Goal: Task Accomplishment & Management: Use online tool/utility

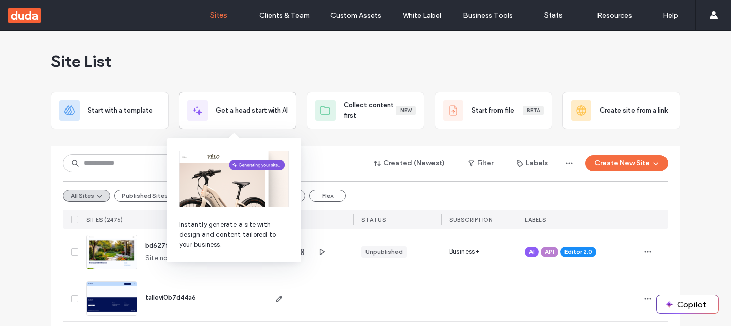
click at [223, 104] on div "Get a head start with AI" at bounding box center [237, 110] width 100 height 20
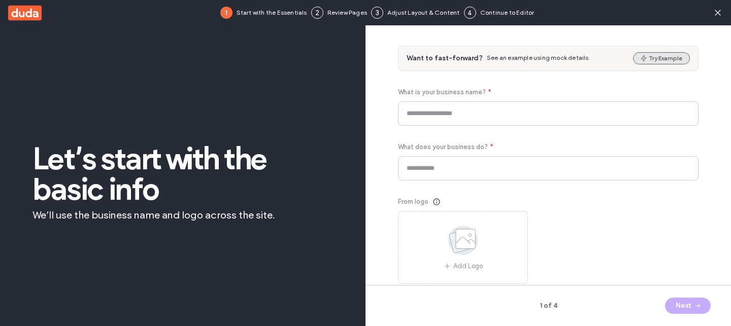
click at [676, 57] on button "Try Example" at bounding box center [661, 58] width 57 height 12
type input "**********"
click at [676, 309] on button "Next" at bounding box center [688, 306] width 46 height 16
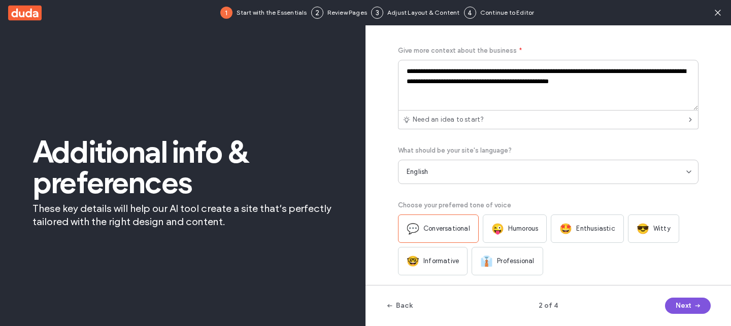
click at [676, 309] on button "Next" at bounding box center [688, 306] width 46 height 16
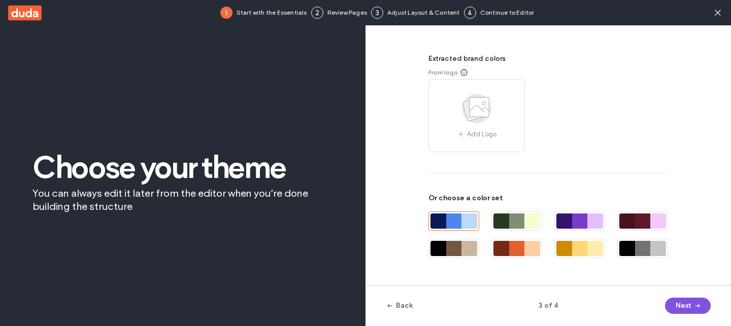
click at [676, 309] on button "Next" at bounding box center [688, 306] width 46 height 16
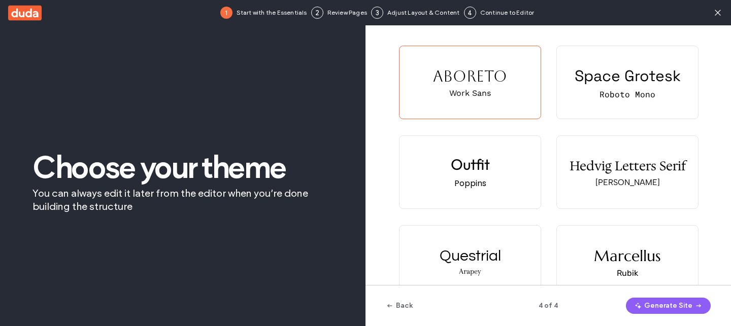
click at [676, 309] on button "Generate Site" at bounding box center [668, 306] width 85 height 16
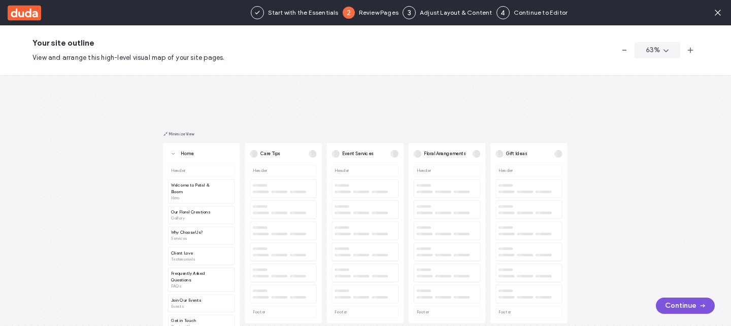
click at [673, 302] on button "Continue" at bounding box center [685, 306] width 59 height 16
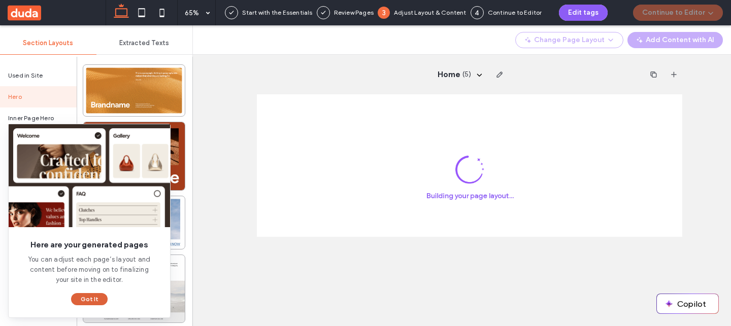
click at [90, 298] on button "Got It" at bounding box center [89, 299] width 37 height 12
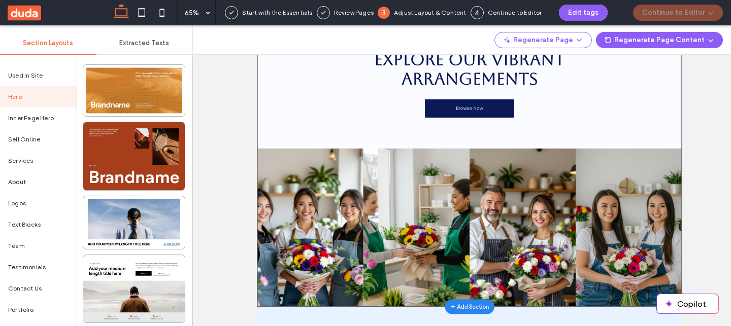
scroll to position [121, 0]
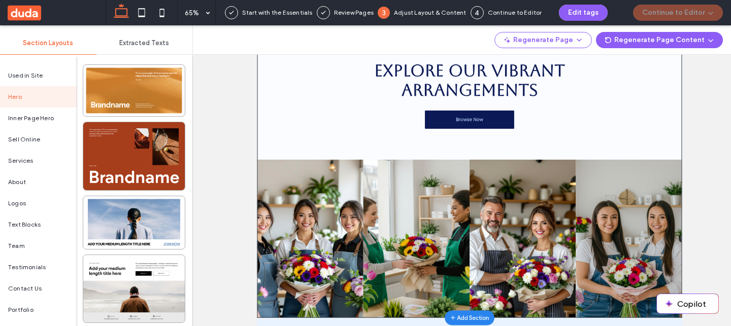
click at [730, 212] on div "Fresh Blooms, Handpicked for You Explore Our Vibrant Arrangements Browse Now" at bounding box center [583, 147] width 575 height 148
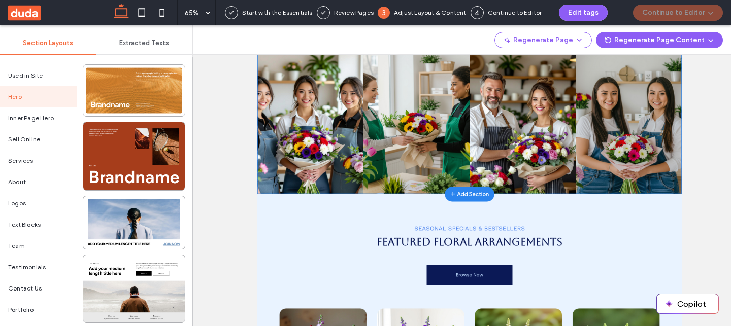
scroll to position [0, 0]
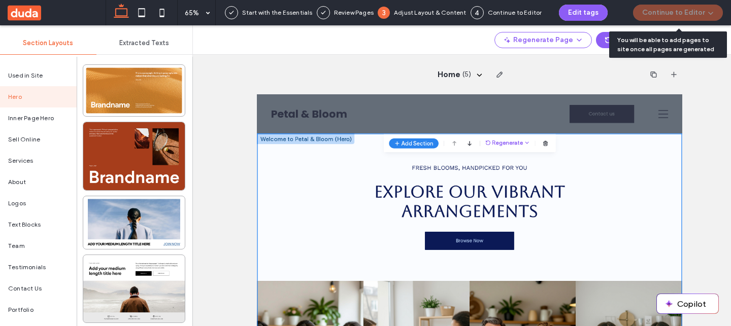
click at [668, 12] on div "Continue to Editor" at bounding box center [678, 12] width 106 height 25
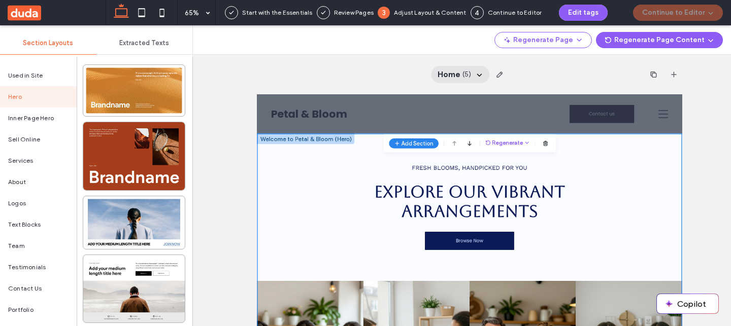
click at [472, 75] on div "Home ( 5 )" at bounding box center [460, 74] width 58 height 17
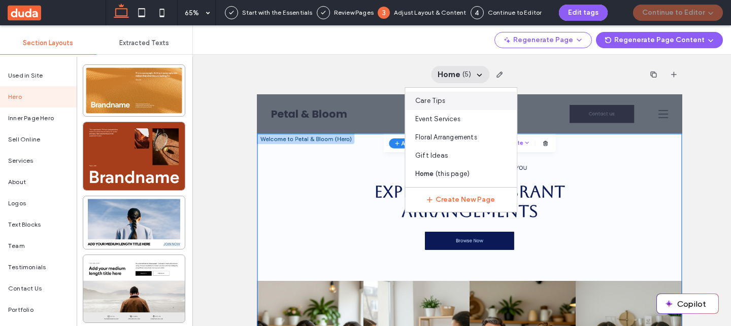
click at [466, 109] on div "Care Tips" at bounding box center [461, 101] width 112 height 18
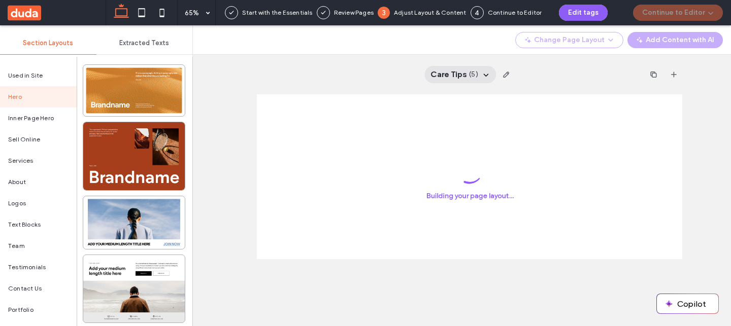
click at [460, 77] on span "Care Tips" at bounding box center [448, 74] width 37 height 11
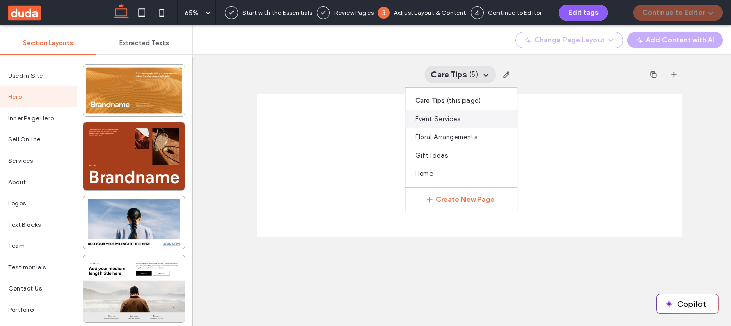
click at [457, 118] on span "Event Services" at bounding box center [437, 119] width 45 height 10
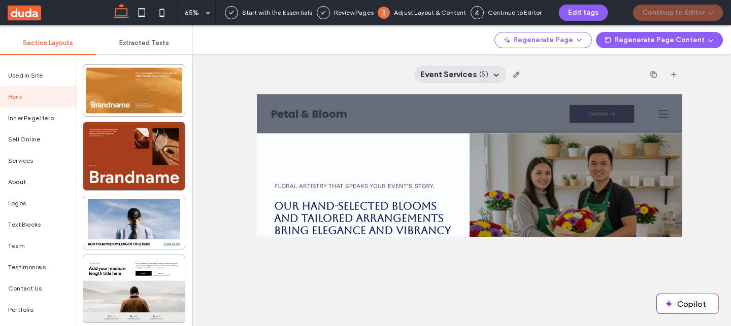
click at [462, 80] on span "Event Services" at bounding box center [448, 74] width 57 height 11
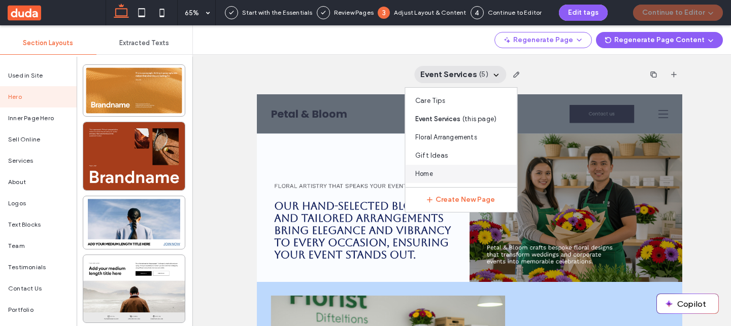
click at [452, 169] on div "Home" at bounding box center [461, 174] width 112 height 18
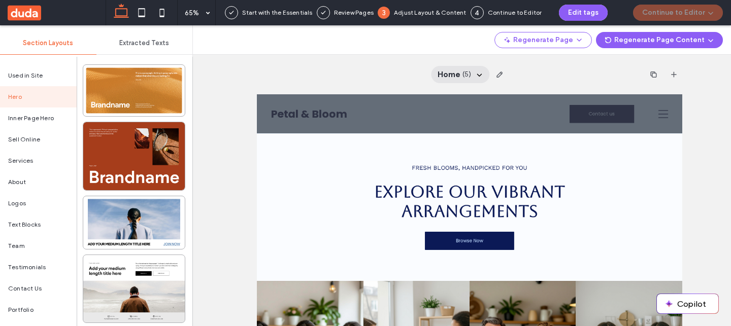
click at [471, 73] on div "Home ( 5 )" at bounding box center [460, 74] width 58 height 17
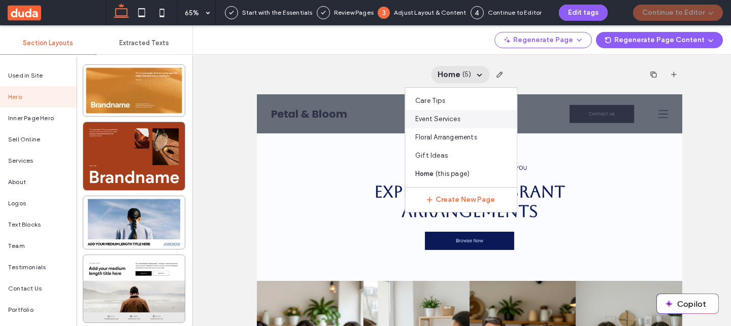
click at [453, 112] on div "Event Services" at bounding box center [461, 119] width 112 height 18
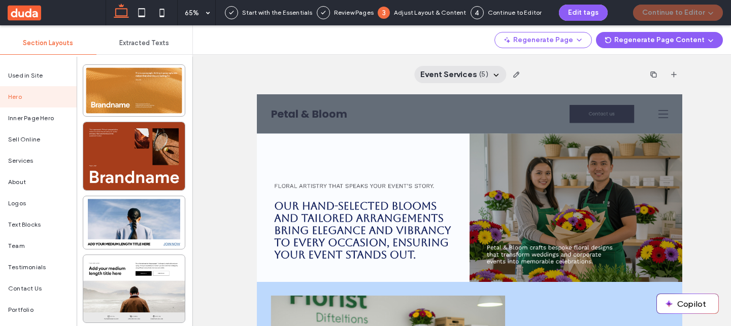
click at [454, 76] on span "Event Services" at bounding box center [448, 74] width 57 height 11
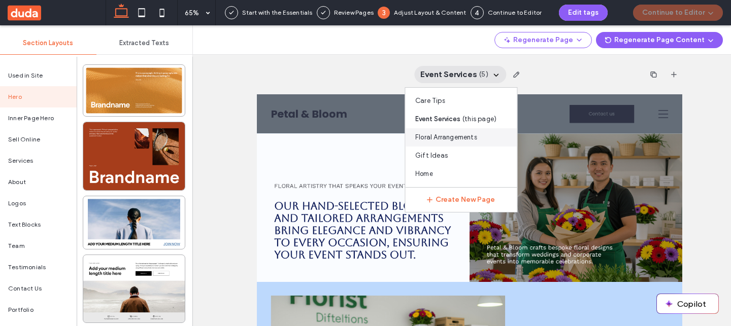
click at [438, 141] on span "Floral Arrangements" at bounding box center [446, 137] width 62 height 10
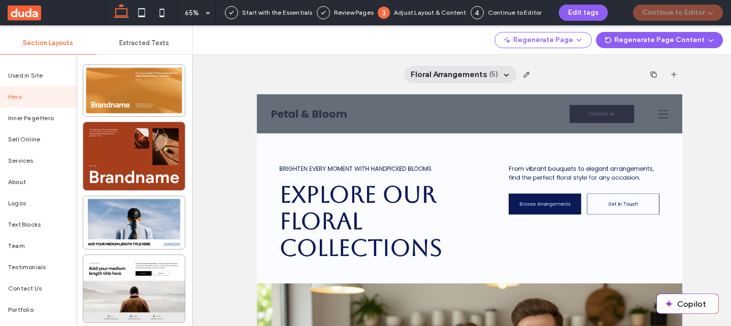
click at [449, 73] on span "Floral Arrangements" at bounding box center [448, 74] width 77 height 11
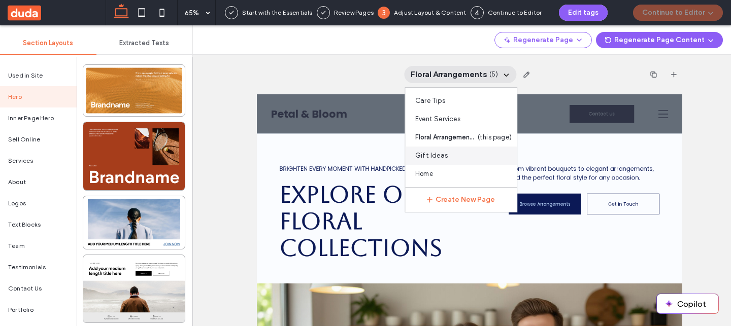
click at [444, 154] on span "Gift Ideas" at bounding box center [431, 156] width 32 height 10
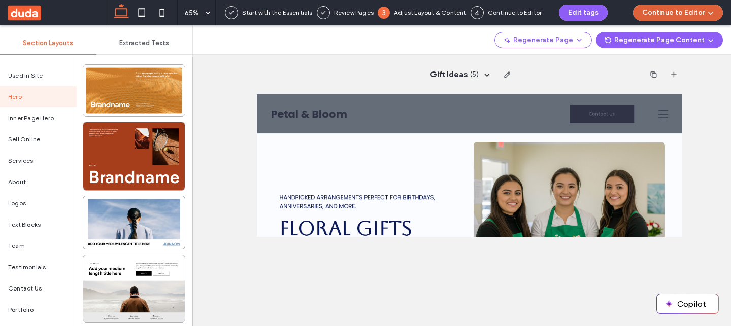
click at [691, 14] on button "Continue to Editor" at bounding box center [678, 13] width 90 height 16
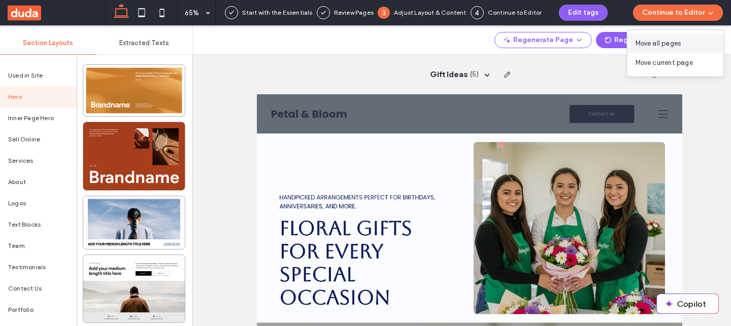
click at [692, 43] on div "Move all pages" at bounding box center [675, 43] width 96 height 19
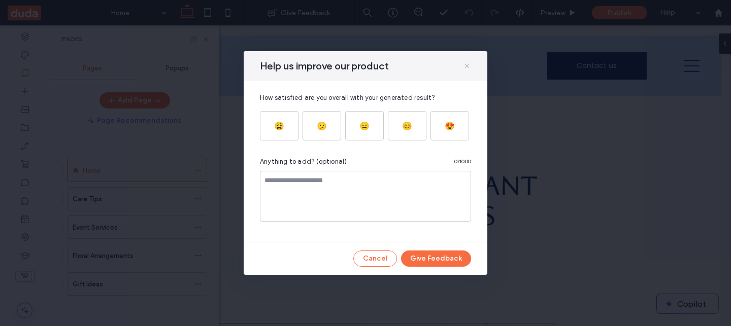
click at [466, 67] on icon at bounding box center [467, 66] width 8 height 8
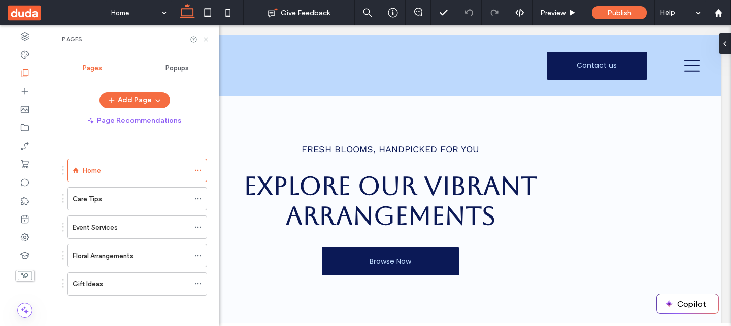
click at [207, 39] on icon at bounding box center [206, 40] width 8 height 8
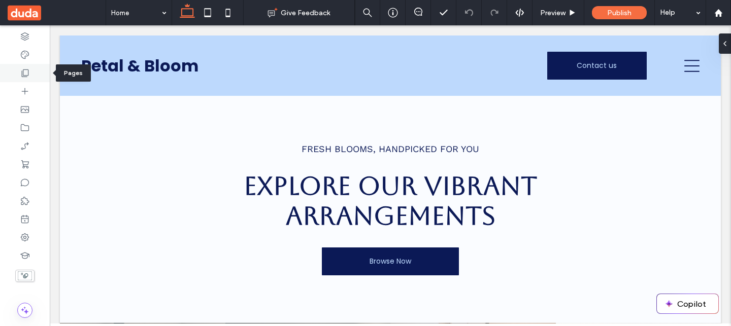
click at [24, 77] on use at bounding box center [25, 74] width 7 height 8
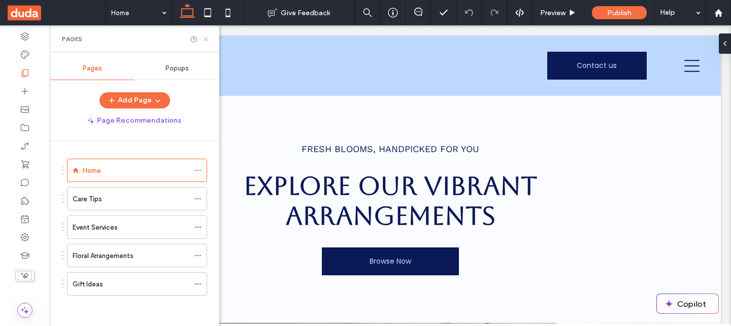
drag, startPoint x: 205, startPoint y: 41, endPoint x: 130, endPoint y: 212, distance: 186.3
click at [205, 41] on icon at bounding box center [206, 40] width 8 height 8
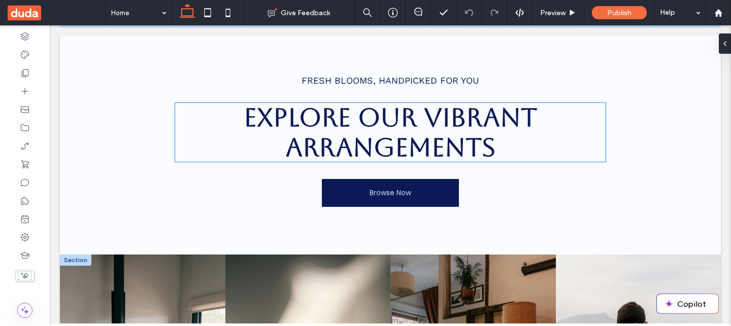
scroll to position [188, 0]
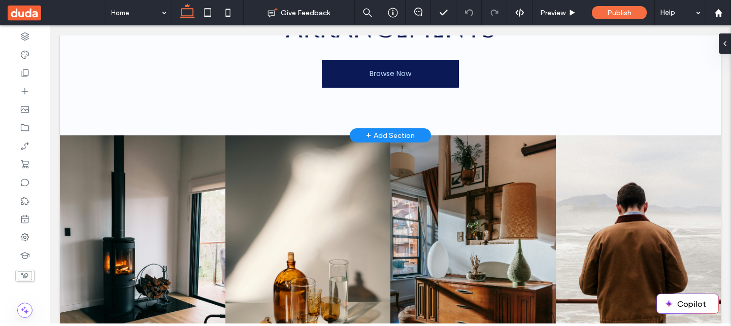
click at [395, 132] on div "+ Add Section" at bounding box center [390, 135] width 49 height 11
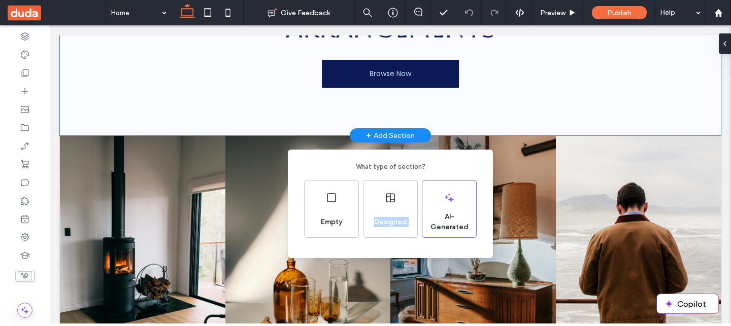
drag, startPoint x: 387, startPoint y: 191, endPoint x: 446, endPoint y: 160, distance: 66.5
click at [446, 160] on div "What type of section? Empty Designed AI-Generated" at bounding box center [390, 204] width 205 height 109
click at [446, 152] on div "What type of section? Empty Designed AI-Generated" at bounding box center [390, 204] width 205 height 109
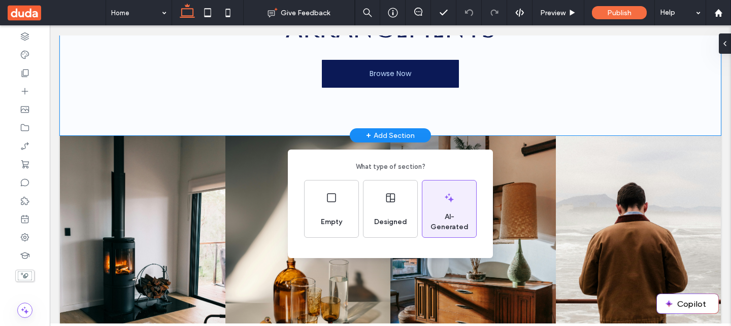
click at [451, 196] on icon at bounding box center [449, 198] width 12 height 12
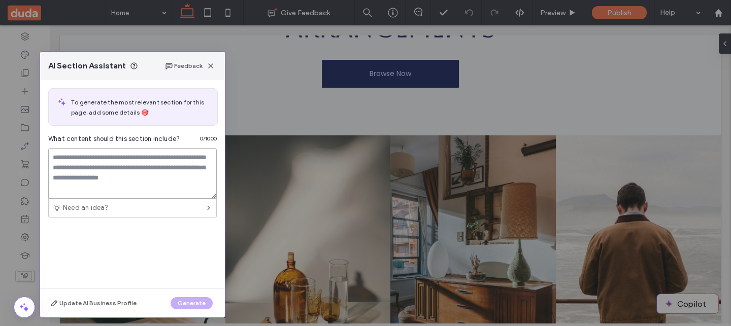
click at [122, 166] on textarea at bounding box center [132, 173] width 168 height 51
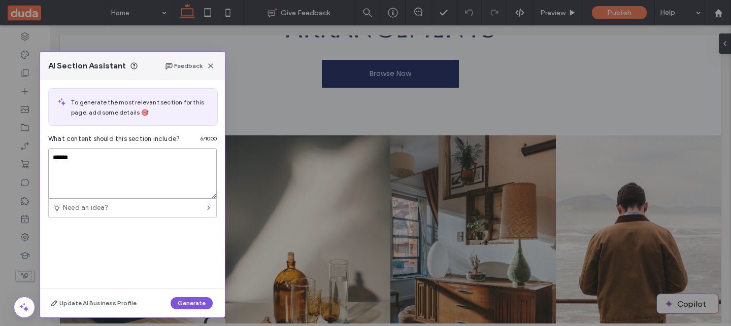
type textarea "******"
click at [201, 305] on button "Generate" at bounding box center [191, 303] width 42 height 12
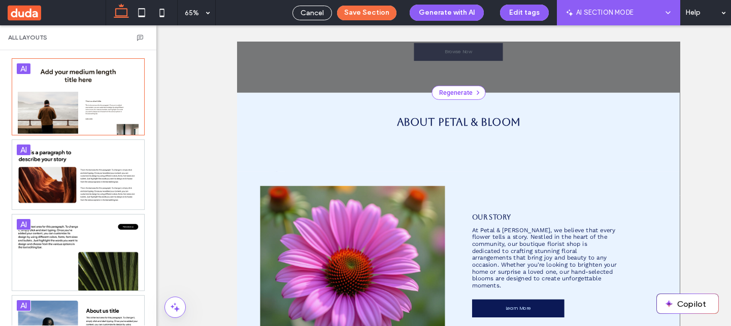
scroll to position [208, 0]
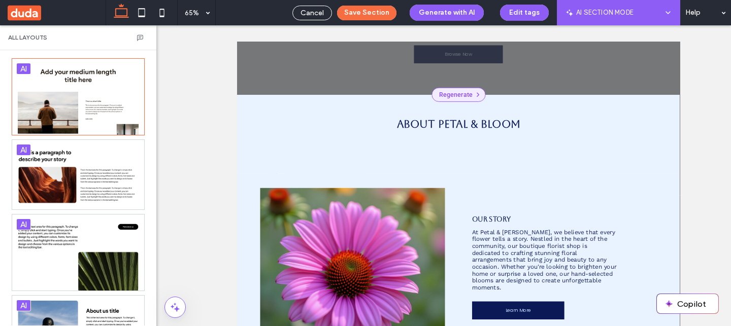
click at [571, 120] on div "Regenerate" at bounding box center [577, 124] width 83 height 22
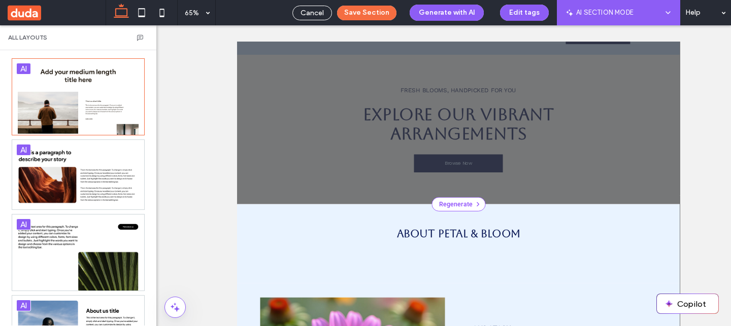
scroll to position [0, 0]
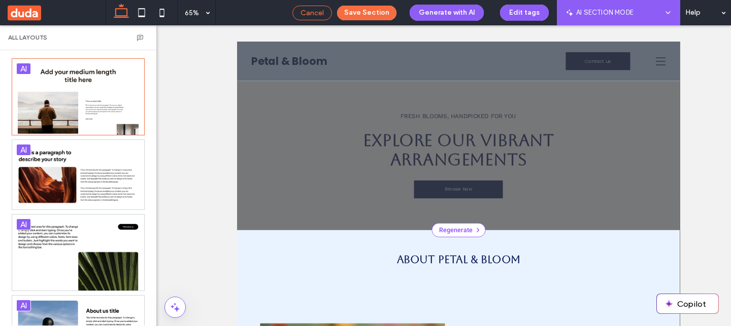
click at [318, 10] on span "Cancel" at bounding box center [311, 13] width 23 height 9
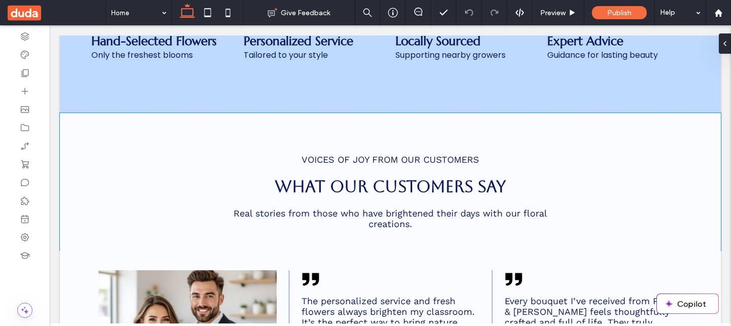
scroll to position [1626, 0]
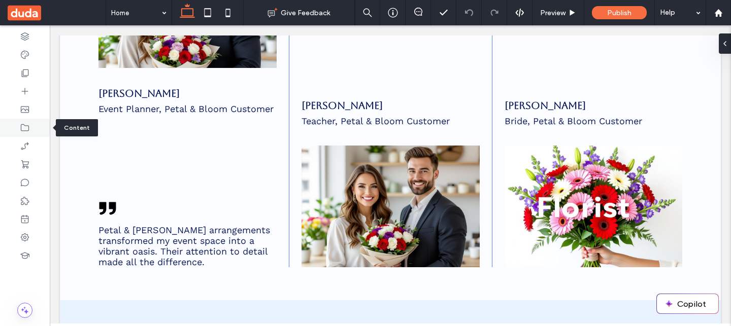
click at [16, 125] on div at bounding box center [25, 128] width 50 height 18
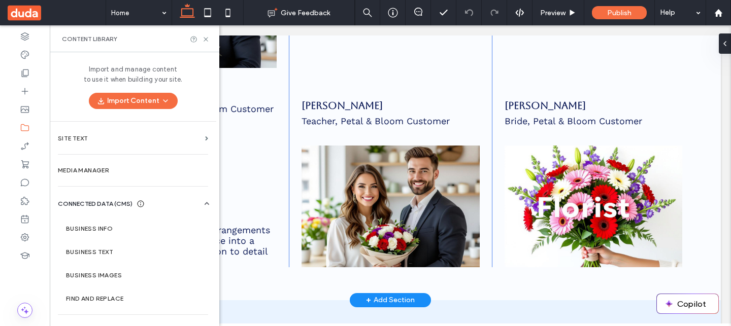
click at [167, 133] on section "Site Text" at bounding box center [133, 138] width 166 height 23
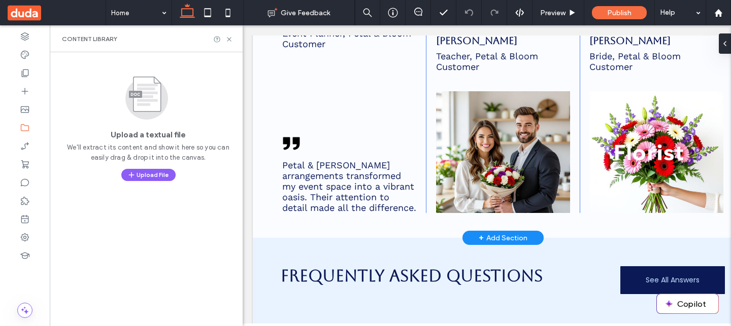
scroll to position [1569, 0]
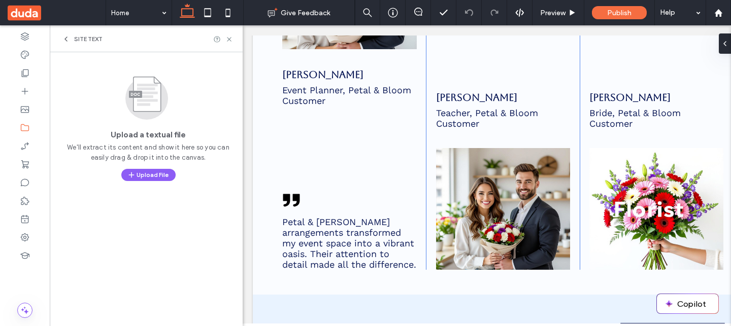
click at [70, 37] on icon at bounding box center [66, 39] width 8 height 8
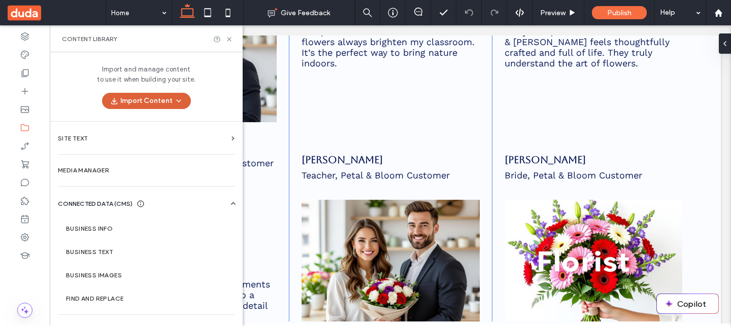
click at [111, 99] on icon "button" at bounding box center [114, 101] width 8 height 8
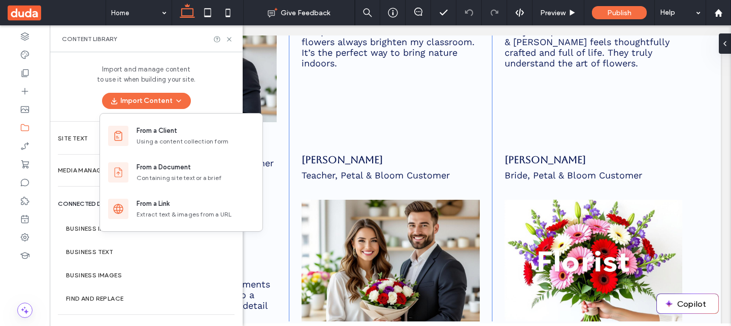
scroll to position [1626, 0]
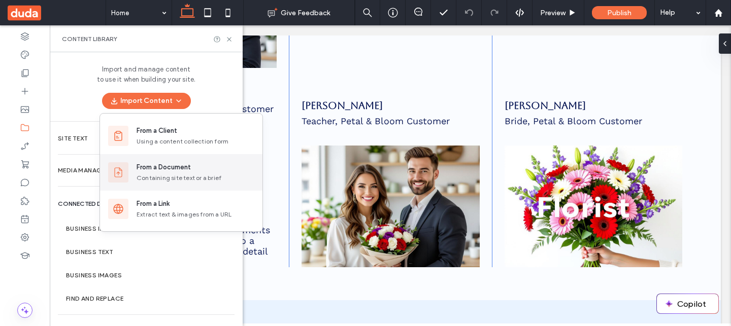
click at [192, 169] on div "From a Document" at bounding box center [195, 167] width 118 height 10
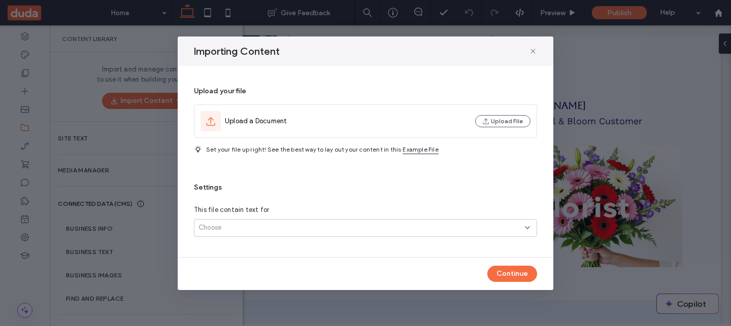
click at [296, 224] on div "Choose" at bounding box center [361, 228] width 326 height 10
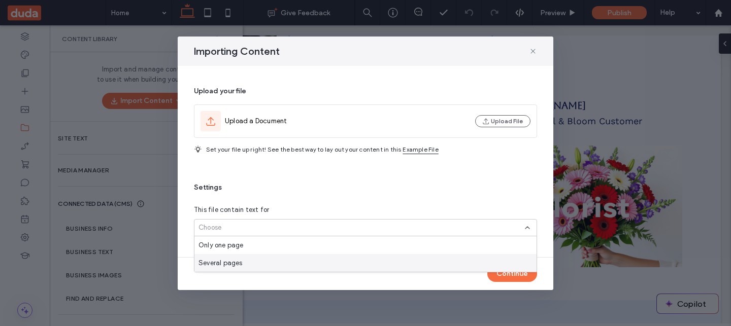
click at [279, 264] on div "Several pages" at bounding box center [365, 263] width 342 height 18
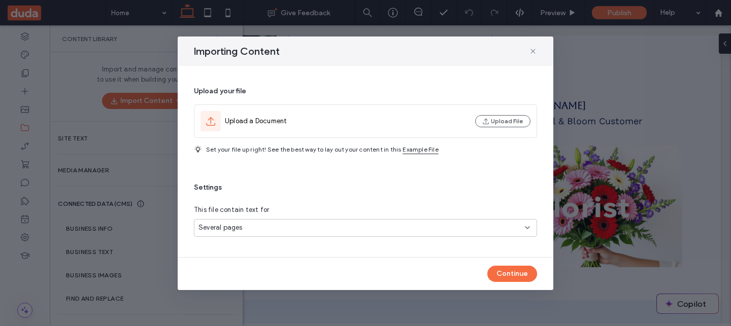
click at [311, 225] on div "Several pages" at bounding box center [361, 228] width 326 height 10
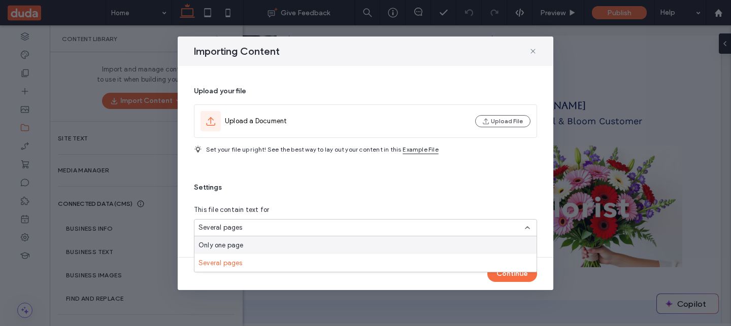
click at [305, 242] on div "Only one page" at bounding box center [365, 245] width 342 height 18
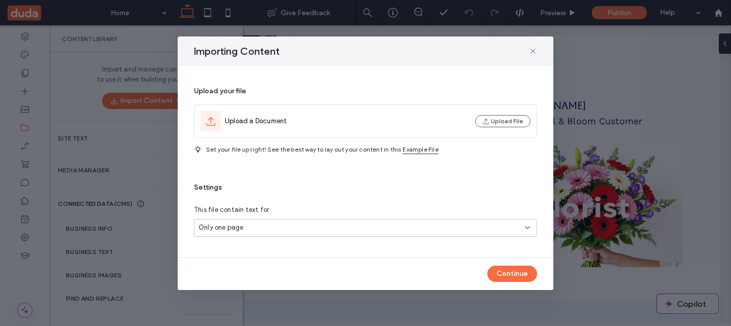
click at [306, 226] on div "Only one page" at bounding box center [361, 228] width 326 height 10
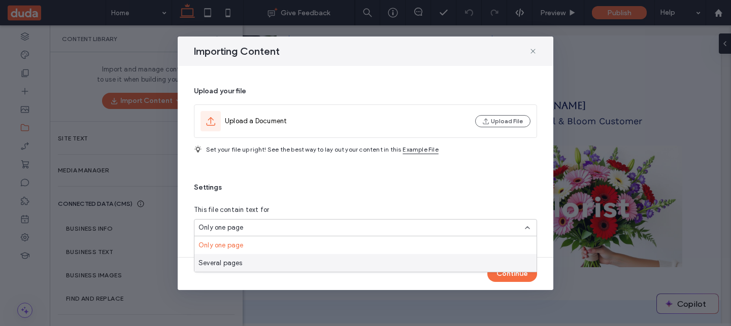
click at [285, 256] on div "Several pages" at bounding box center [365, 263] width 342 height 18
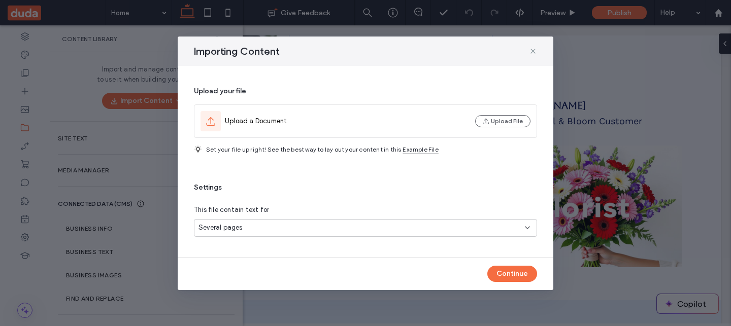
click at [309, 192] on div "Settings This file contain text for Several pages" at bounding box center [365, 210] width 343 height 54
click at [320, 233] on div "Several pages" at bounding box center [365, 228] width 343 height 18
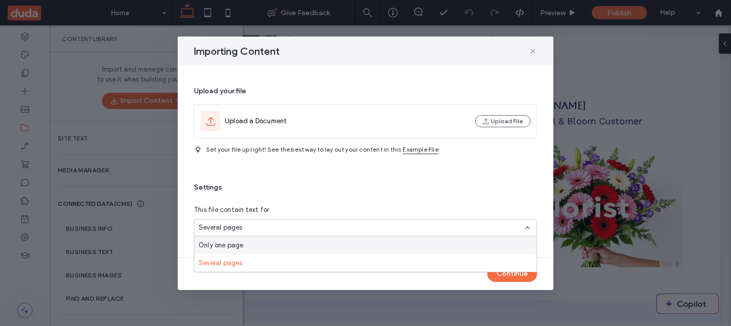
click at [315, 252] on div "Only one page" at bounding box center [365, 245] width 342 height 18
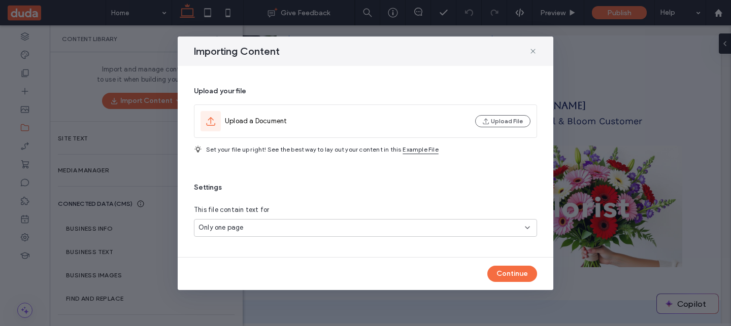
click at [322, 231] on div "Only one page" at bounding box center [361, 228] width 326 height 10
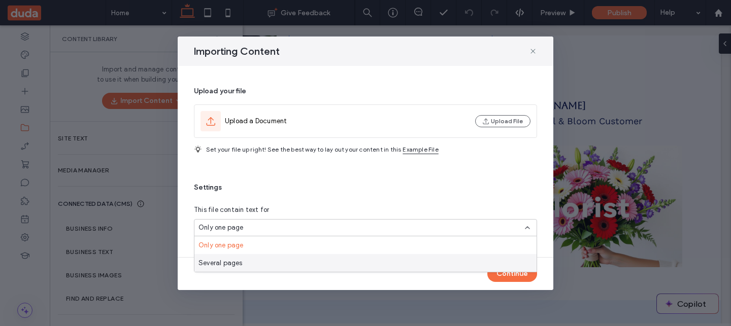
click at [313, 266] on div "Several pages" at bounding box center [365, 263] width 342 height 18
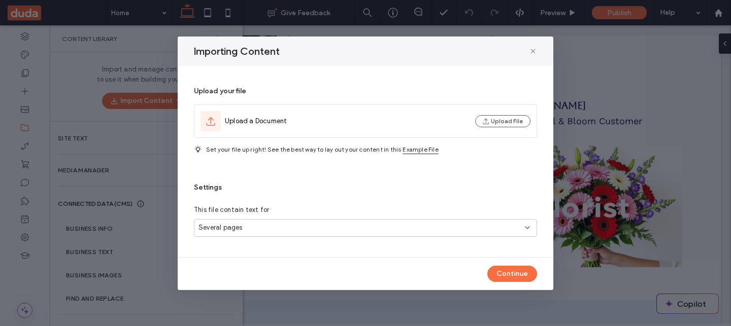
click at [325, 231] on div "Several pages" at bounding box center [361, 228] width 326 height 10
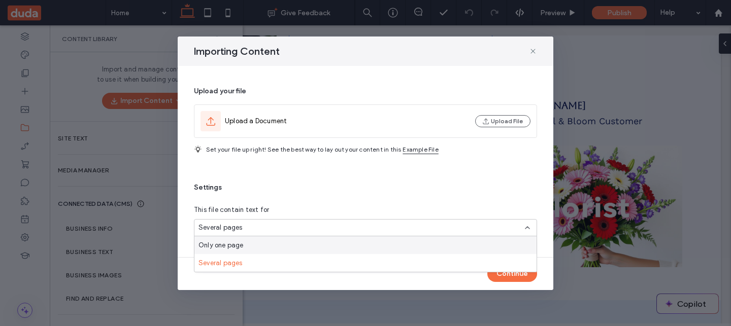
click at [316, 247] on div "Only one page" at bounding box center [365, 245] width 342 height 18
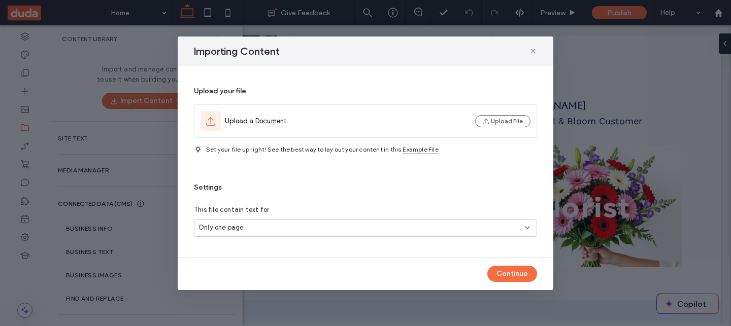
click at [330, 227] on div "Only one page" at bounding box center [361, 228] width 326 height 10
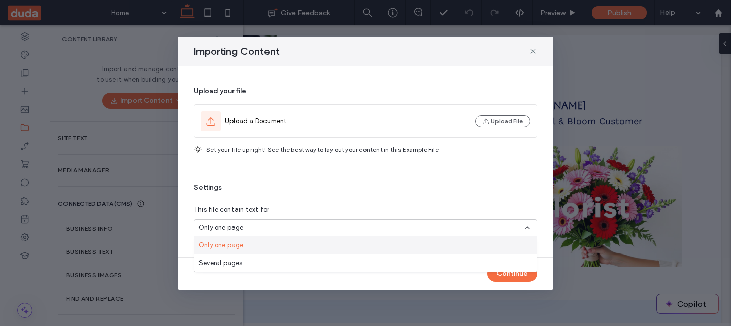
click at [320, 249] on div "Only one page" at bounding box center [365, 245] width 342 height 18
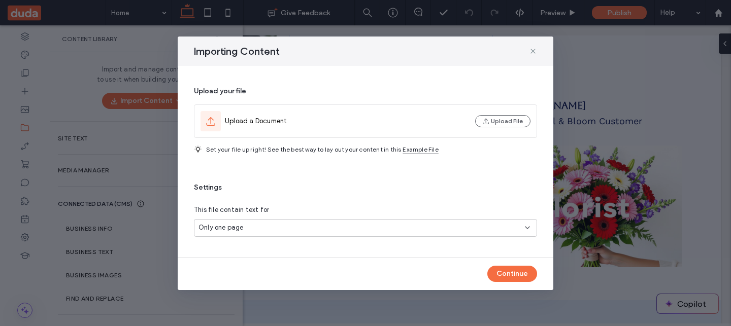
click at [329, 229] on div "Only one page" at bounding box center [361, 228] width 326 height 10
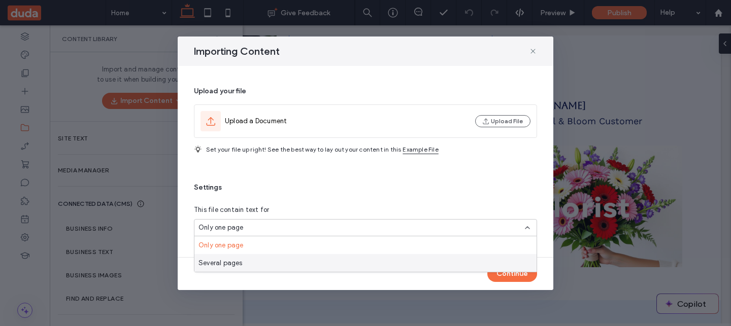
click at [316, 261] on div "Several pages" at bounding box center [365, 263] width 342 height 18
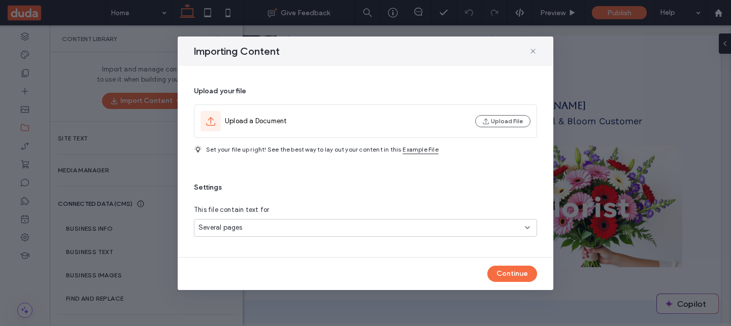
click at [327, 223] on div "Several pages" at bounding box center [361, 228] width 326 height 10
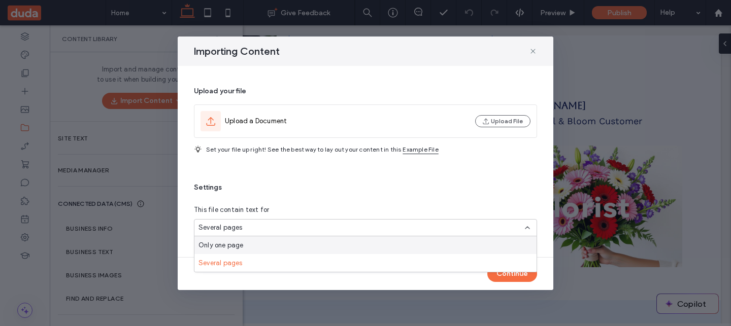
click at [317, 206] on div "This file contain text for" at bounding box center [365, 210] width 343 height 10
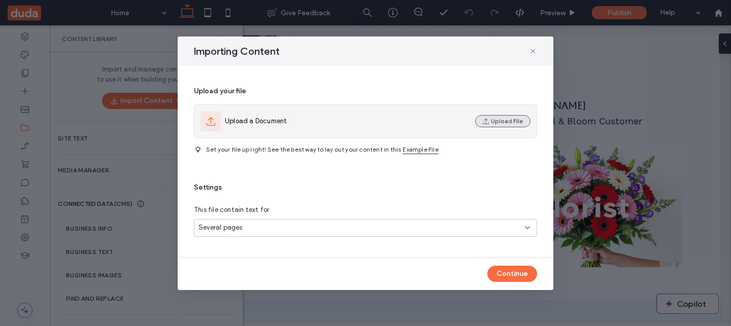
click at [500, 122] on button "Upload File" at bounding box center [502, 121] width 55 height 12
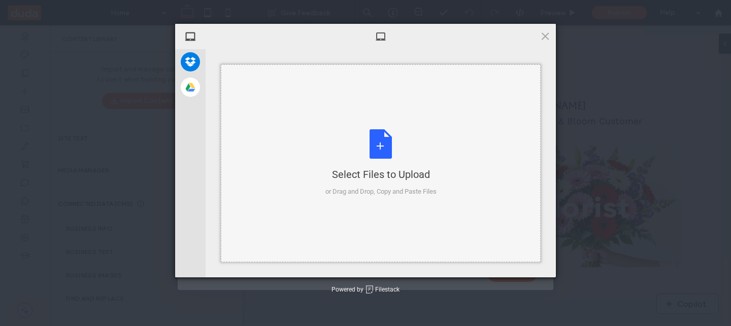
click at [409, 140] on div "Select Files to Upload or Drag and Drop, Copy and Paste Files" at bounding box center [380, 162] width 111 height 67
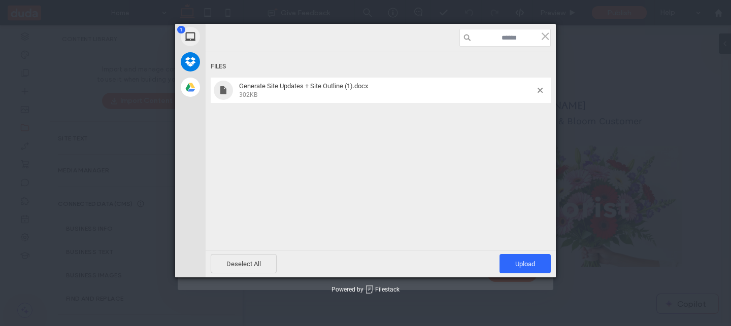
click at [515, 274] on div "Deselect All Upload 1" at bounding box center [380, 263] width 350 height 27
click at [515, 260] on span "Upload 1" at bounding box center [525, 264] width 20 height 8
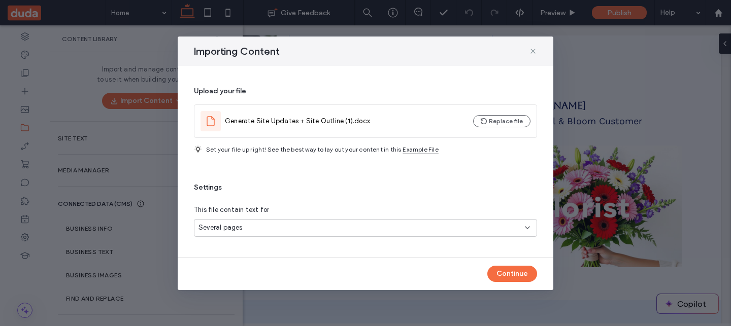
click at [453, 228] on div "Several pages" at bounding box center [361, 228] width 326 height 10
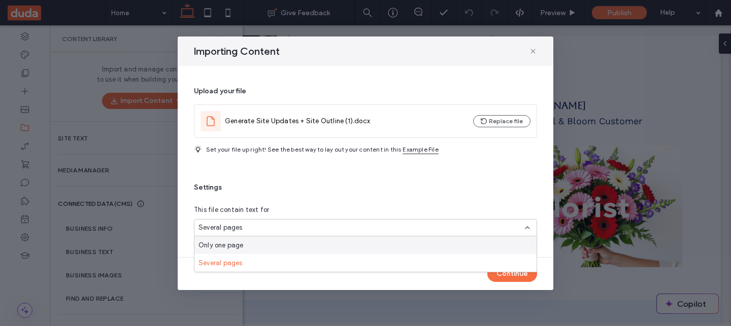
click at [436, 246] on div "Only one page" at bounding box center [365, 245] width 342 height 18
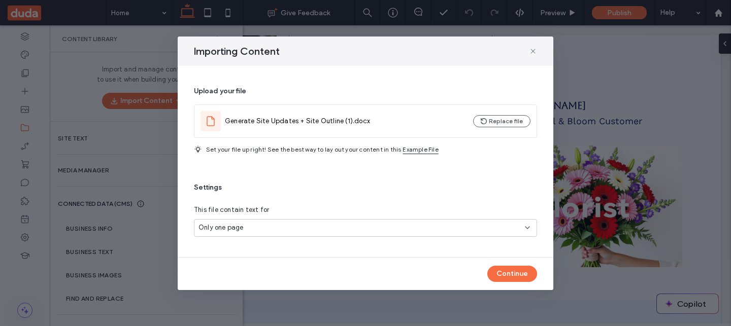
click at [251, 227] on div "Only one page" at bounding box center [361, 228] width 326 height 10
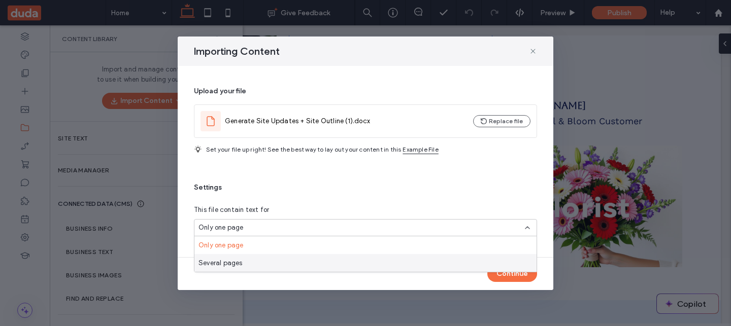
click at [242, 259] on div "Several pages" at bounding box center [365, 263] width 342 height 18
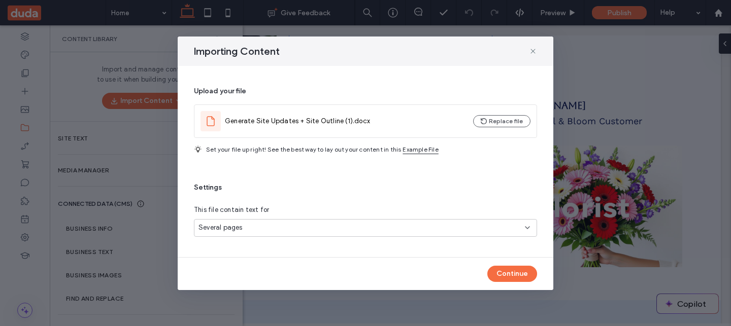
click at [271, 226] on div "Several pages" at bounding box center [361, 228] width 326 height 10
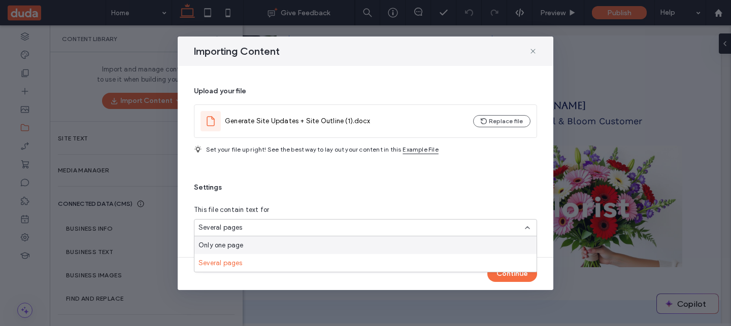
click at [267, 240] on div "Only one page" at bounding box center [365, 245] width 342 height 18
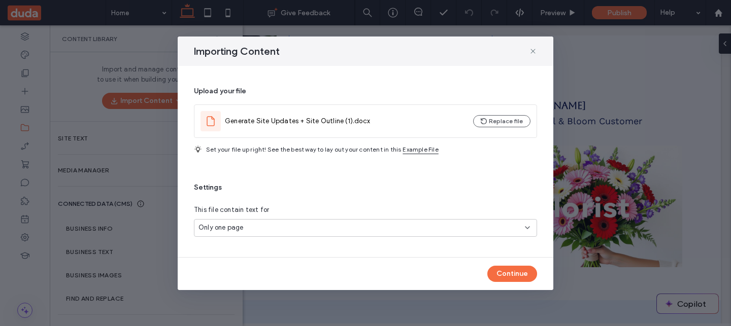
click at [272, 223] on div "Only one page" at bounding box center [361, 228] width 326 height 10
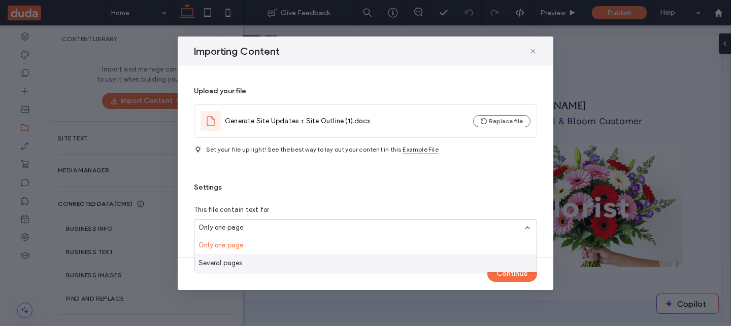
click at [260, 262] on div "Several pages" at bounding box center [365, 263] width 342 height 18
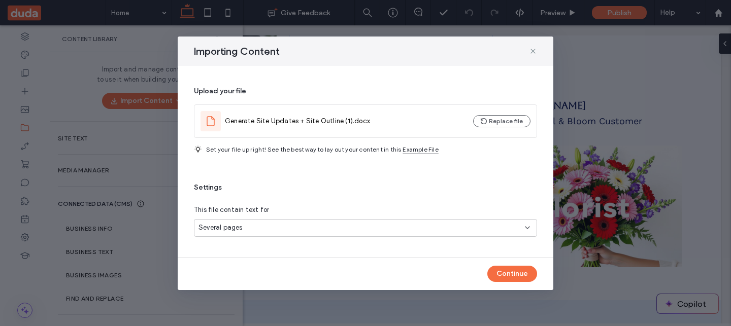
click at [275, 231] on div "Several pages" at bounding box center [361, 228] width 326 height 10
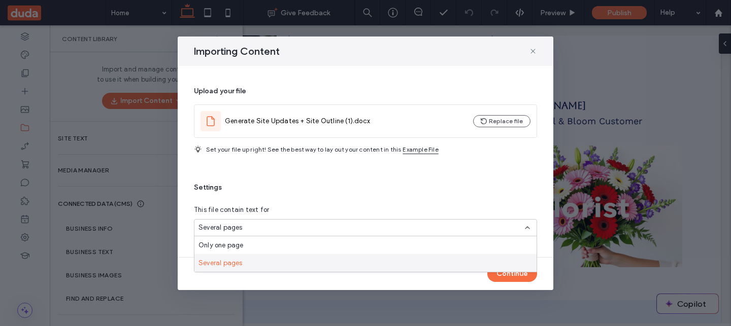
click at [270, 257] on div "Several pages" at bounding box center [365, 263] width 342 height 18
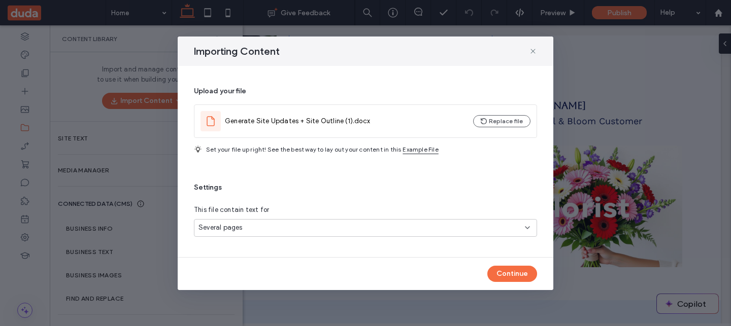
click at [298, 221] on div "Several pages" at bounding box center [365, 228] width 343 height 18
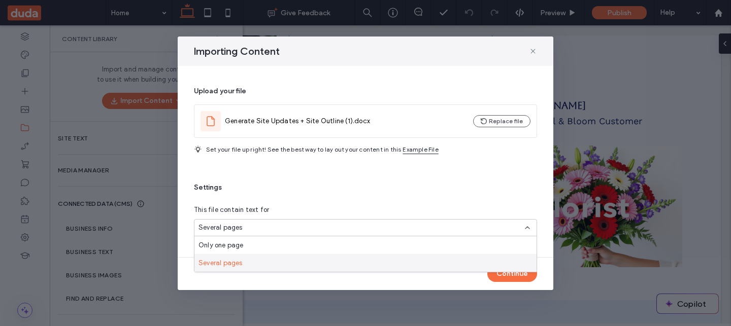
click at [295, 262] on div "Several pages" at bounding box center [365, 263] width 342 height 18
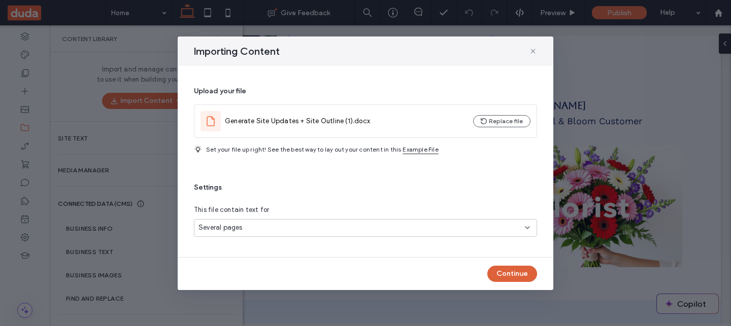
click at [510, 276] on button "Continue" at bounding box center [512, 274] width 50 height 16
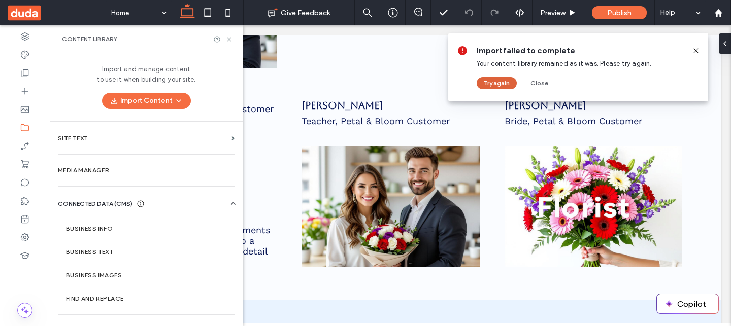
click at [503, 86] on button "Try again" at bounding box center [496, 83] width 40 height 12
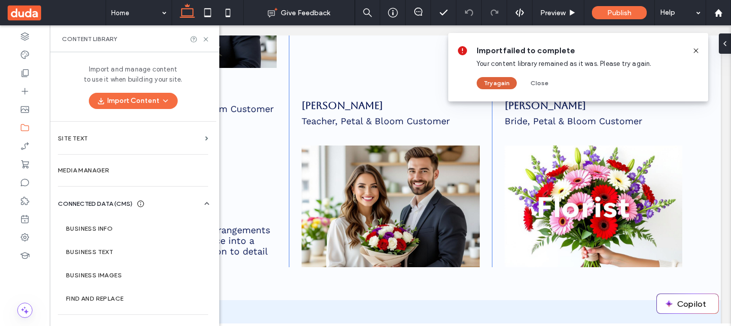
click at [504, 83] on button "Try again" at bounding box center [496, 83] width 40 height 12
click at [500, 81] on button "Try again" at bounding box center [496, 83] width 40 height 12
click at [693, 52] on icon at bounding box center [696, 51] width 8 height 8
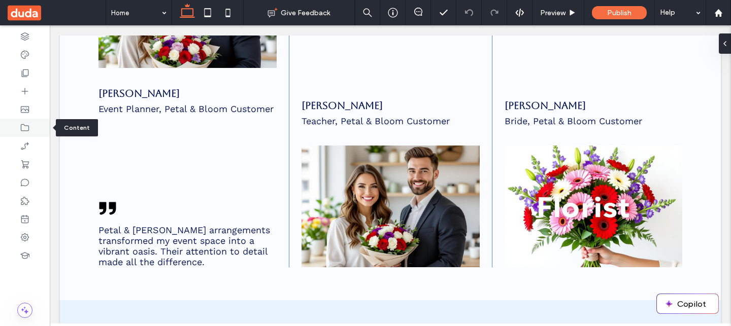
click at [40, 124] on div at bounding box center [25, 128] width 50 height 18
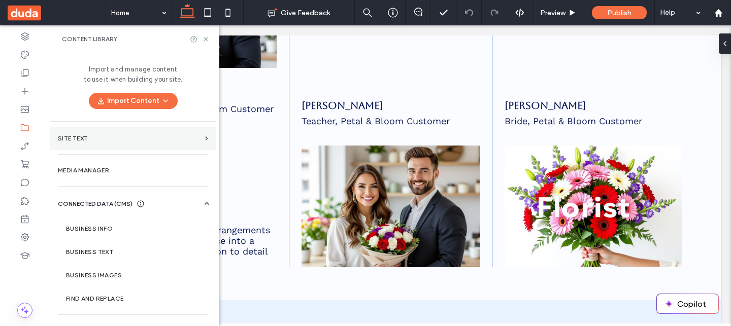
click at [93, 137] on label "Site Text" at bounding box center [129, 138] width 143 height 7
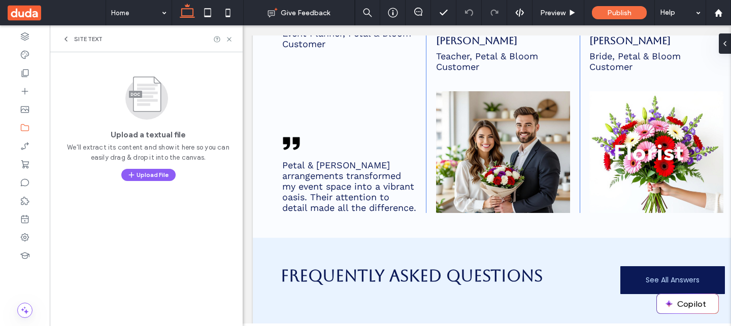
scroll to position [1569, 0]
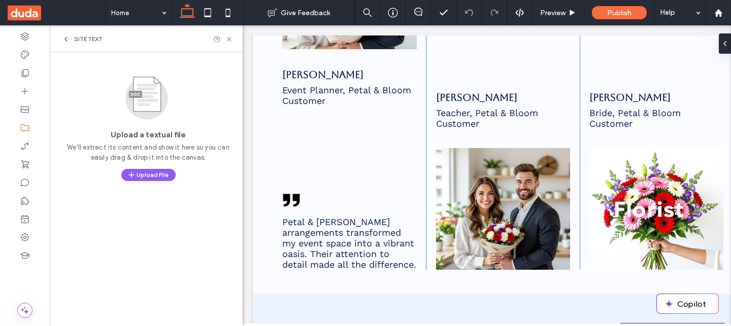
click at [76, 41] on span "Site Text" at bounding box center [88, 39] width 28 height 8
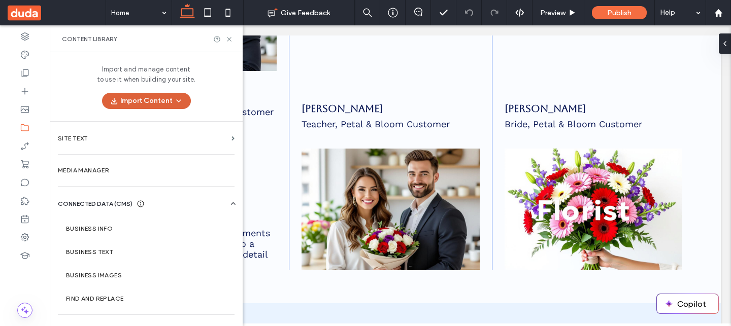
click at [134, 106] on button "Import Content" at bounding box center [146, 101] width 89 height 16
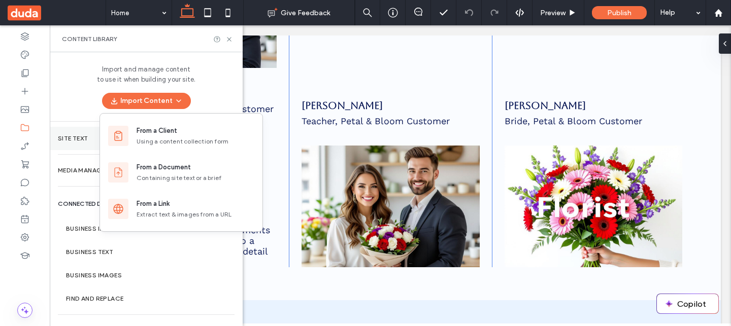
click at [73, 141] on label "Site Text" at bounding box center [142, 138] width 169 height 7
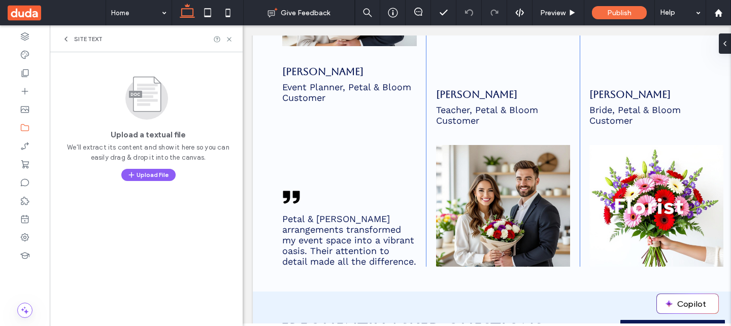
scroll to position [1569, 0]
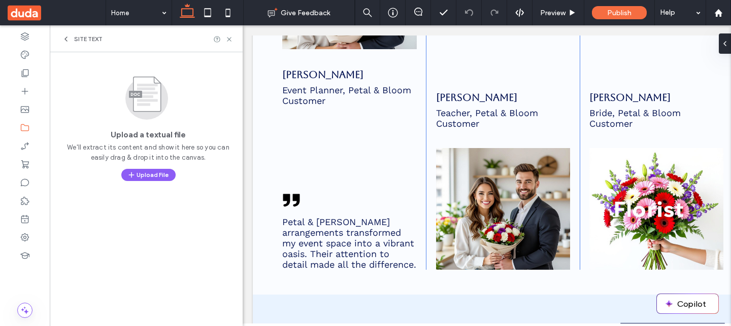
click at [88, 41] on span "Site Text" at bounding box center [88, 39] width 28 height 8
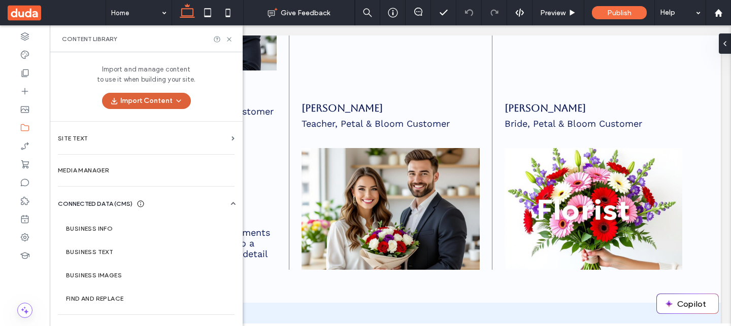
click at [151, 103] on button "Import Content" at bounding box center [146, 101] width 89 height 16
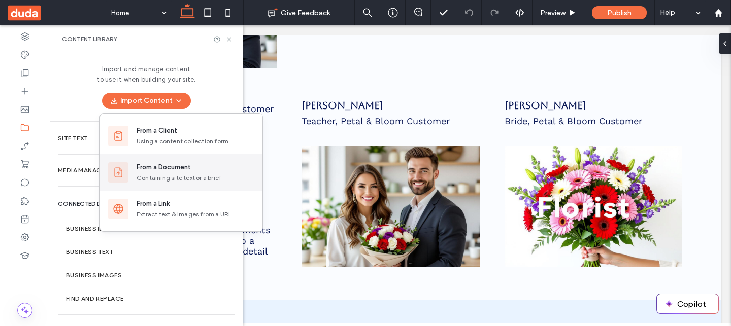
click at [157, 170] on div "From a Document" at bounding box center [163, 167] width 54 height 10
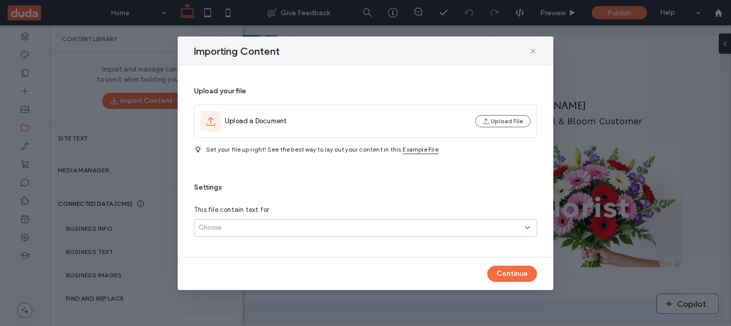
click at [281, 230] on div "Choose" at bounding box center [361, 228] width 326 height 10
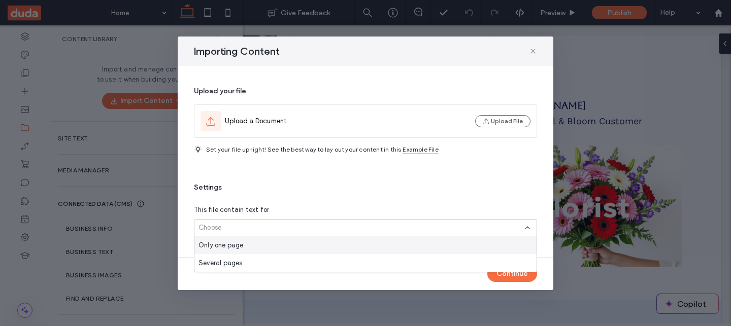
click at [297, 185] on span "Settings" at bounding box center [365, 188] width 343 height 10
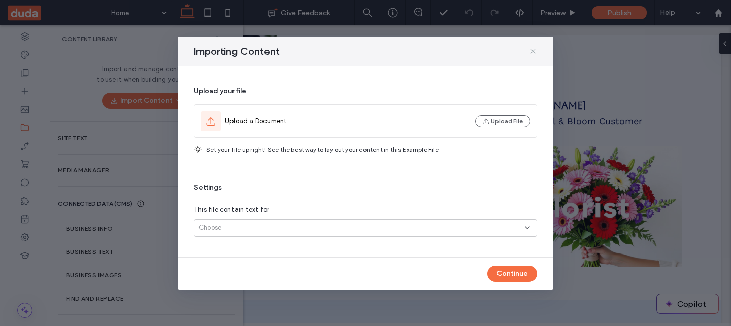
click at [531, 52] on icon at bounding box center [533, 51] width 8 height 8
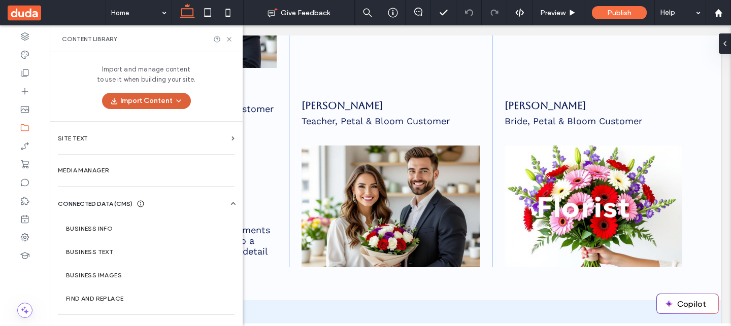
click at [154, 93] on button "Import Content" at bounding box center [146, 101] width 89 height 16
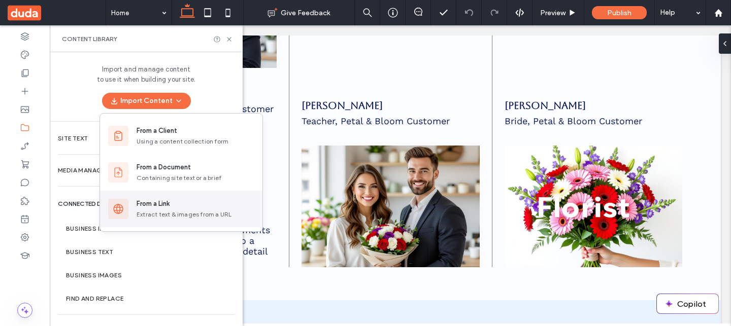
click at [144, 202] on div "From a Link" at bounding box center [152, 204] width 33 height 10
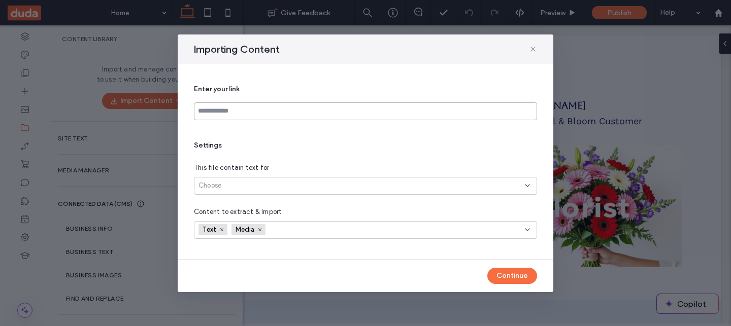
click at [320, 111] on input at bounding box center [365, 111] width 343 height 18
click at [270, 115] on input at bounding box center [365, 111] width 343 height 18
paste input "**********"
type input "**********"
click at [259, 127] on div "**********" at bounding box center [365, 161] width 343 height 171
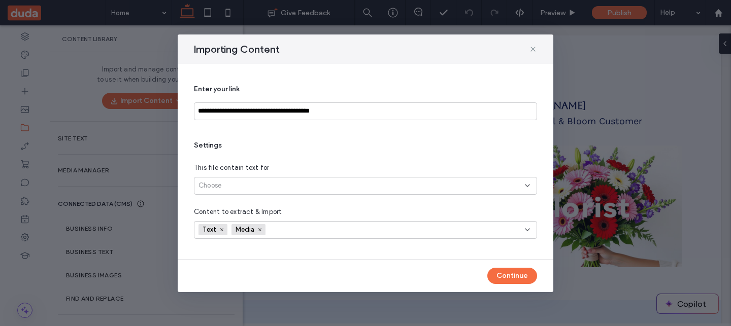
click at [238, 178] on div "Choose" at bounding box center [365, 186] width 343 height 18
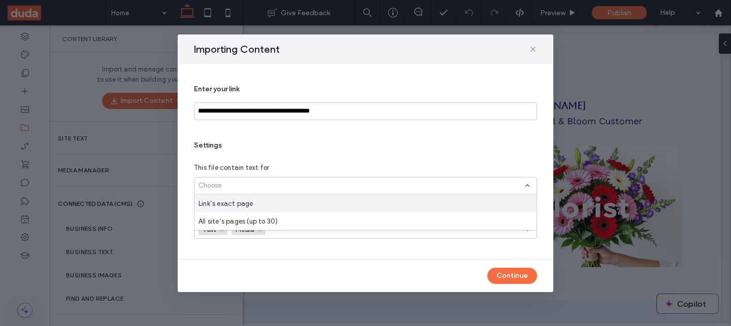
click at [284, 204] on div "Link’s exact page" at bounding box center [365, 204] width 342 height 18
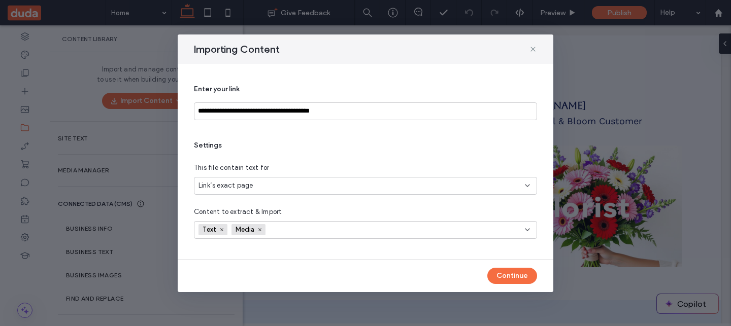
click at [279, 191] on div "Link’s exact page" at bounding box center [365, 186] width 343 height 18
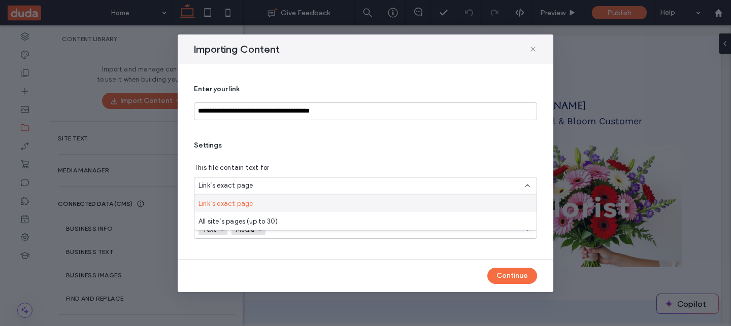
click at [285, 165] on div "This file contain text for" at bounding box center [365, 168] width 343 height 10
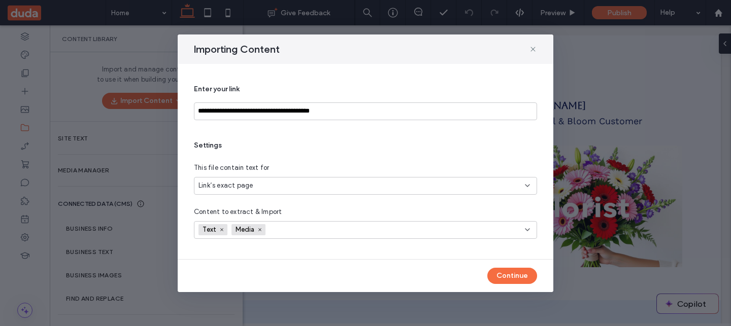
click at [275, 184] on div "Link’s exact page" at bounding box center [361, 186] width 326 height 10
click at [267, 221] on span "All site’s pages (up to 30)" at bounding box center [237, 221] width 79 height 10
click at [261, 228] on icon at bounding box center [259, 229] width 5 height 5
click at [264, 229] on div "Text" at bounding box center [345, 229] width 294 height 15
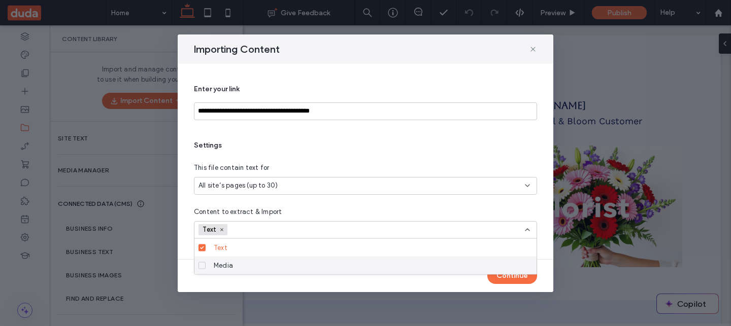
click at [246, 263] on div "Media" at bounding box center [369, 266] width 319 height 18
click at [201, 266] on icon at bounding box center [202, 265] width 4 height 3
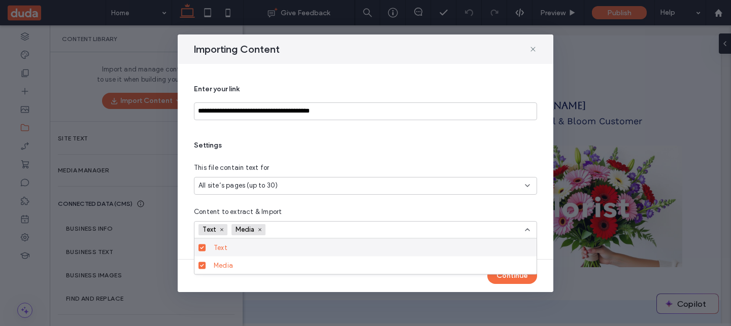
click at [334, 197] on div "Settings This file contain text for All site’s pages (up to 30) Content to extr…" at bounding box center [365, 190] width 343 height 98
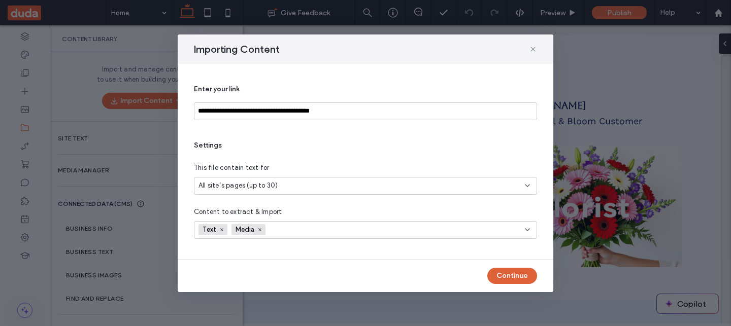
click at [510, 273] on button "Continue" at bounding box center [512, 276] width 50 height 16
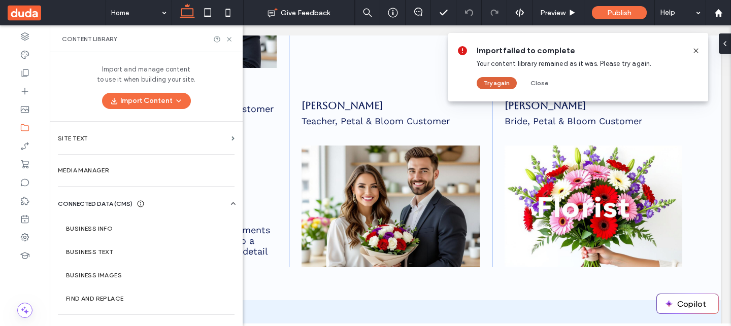
click at [505, 84] on button "Try again" at bounding box center [496, 83] width 40 height 12
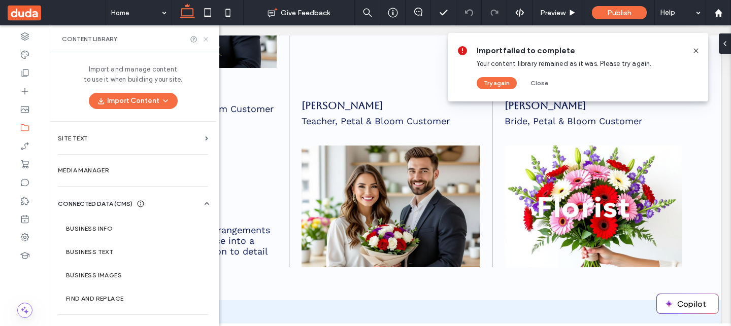
click at [206, 38] on use at bounding box center [205, 39] width 4 height 4
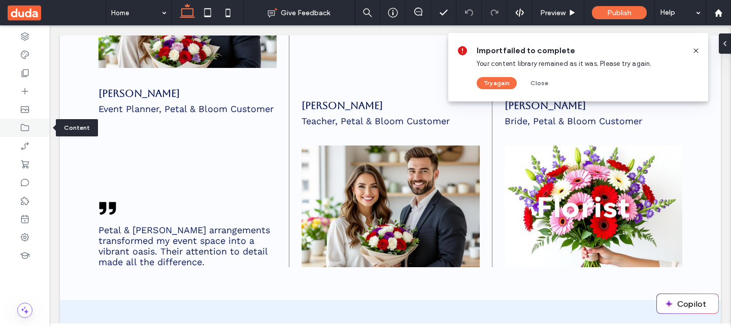
click at [23, 123] on icon at bounding box center [25, 128] width 10 height 10
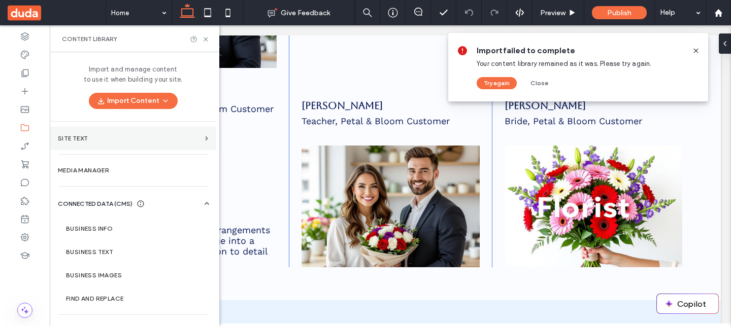
click at [131, 141] on label "Site Text" at bounding box center [129, 138] width 143 height 7
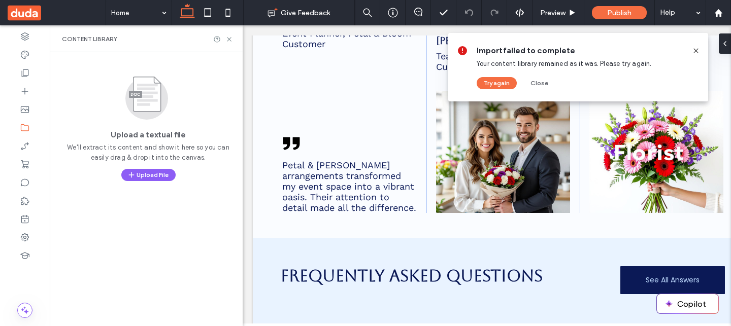
scroll to position [1569, 0]
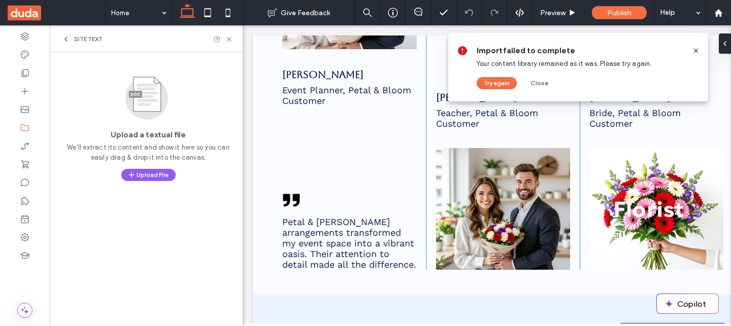
click at [159, 160] on span "We'll extract its content and show it here so you can easily drag & drop it int…" at bounding box center [148, 153] width 181 height 20
click at [152, 173] on button "Upload File" at bounding box center [148, 175] width 54 height 12
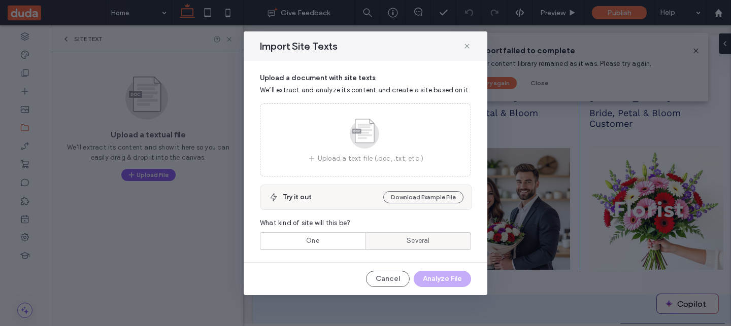
click at [370, 242] on label "Several" at bounding box center [418, 241] width 106 height 18
click at [318, 243] on span "One" at bounding box center [312, 241] width 13 height 10
click at [410, 243] on span "Several" at bounding box center [417, 241] width 23 height 10
click at [347, 243] on div "One" at bounding box center [312, 241] width 92 height 17
click at [322, 267] on div "Import Site Texts Upload a document with site texts We’ll extract and analyze i…" at bounding box center [366, 163] width 244 height 264
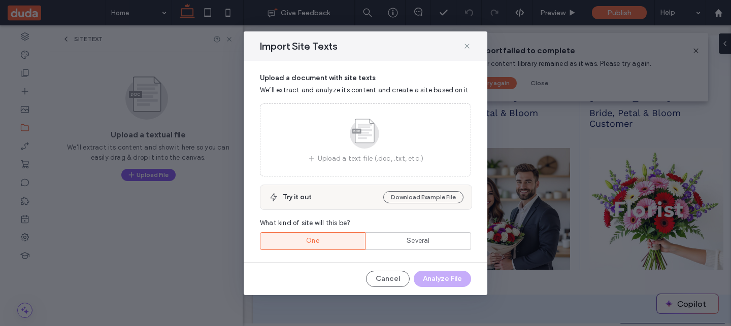
click at [399, 253] on div "Upload a document with site texts We’ll extract and analyze its content and cre…" at bounding box center [366, 161] width 244 height 201
click at [356, 250] on div "Upload a document with site texts We’ll extract and analyze its content and cre…" at bounding box center [366, 161] width 244 height 201
click at [379, 243] on div "Several" at bounding box center [418, 241] width 92 height 17
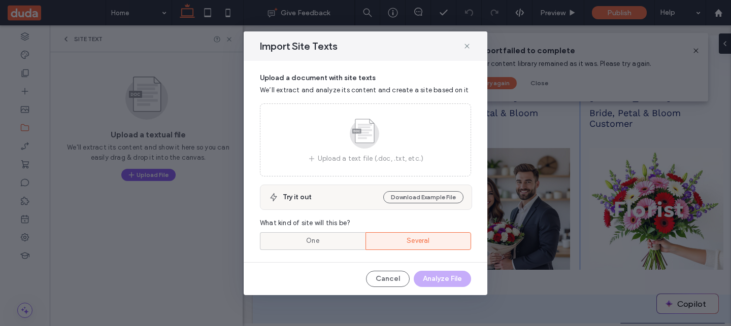
click at [343, 245] on div "One" at bounding box center [312, 241] width 92 height 17
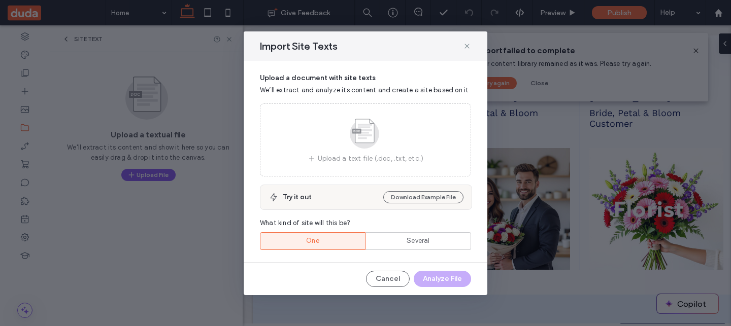
click at [354, 236] on div "One" at bounding box center [312, 241] width 92 height 17
click at [371, 243] on label "Several" at bounding box center [418, 241] width 106 height 18
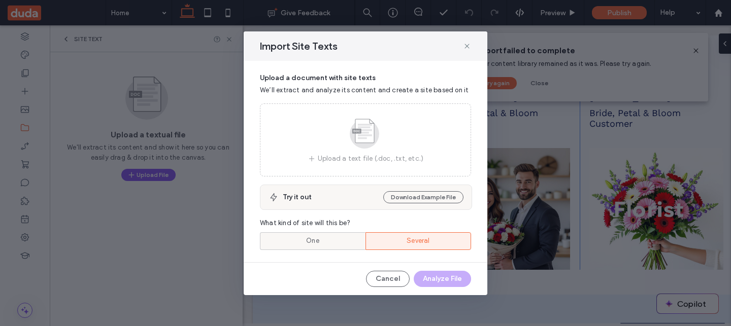
click at [334, 237] on div "One" at bounding box center [312, 241] width 92 height 17
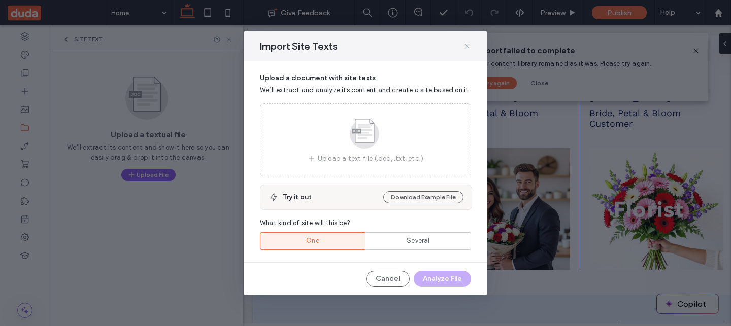
click at [469, 47] on icon at bounding box center [467, 46] width 8 height 8
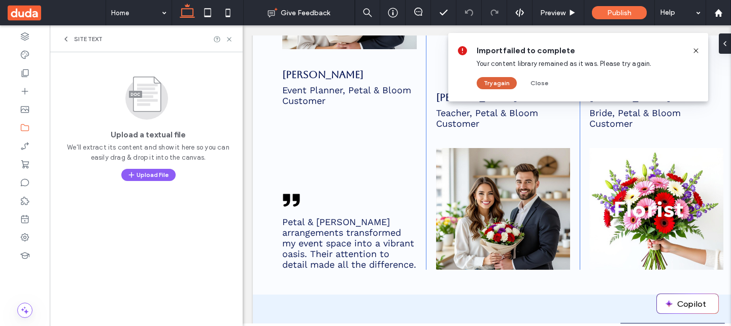
click at [493, 82] on button "Try again" at bounding box center [496, 83] width 40 height 12
click at [539, 84] on button "Close" at bounding box center [539, 83] width 37 height 12
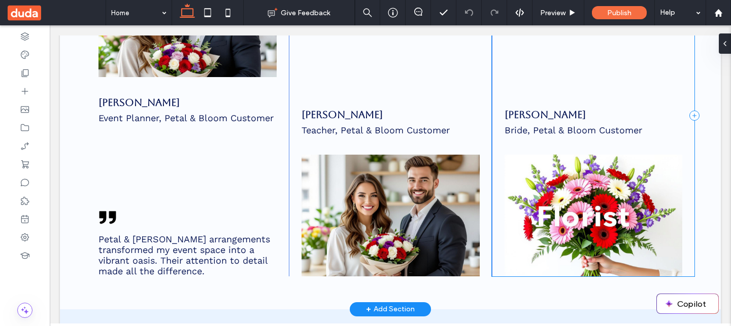
scroll to position [1626, 0]
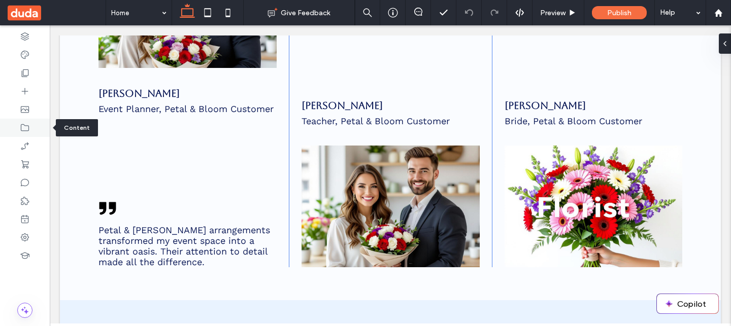
click at [28, 128] on icon at bounding box center [25, 128] width 10 height 10
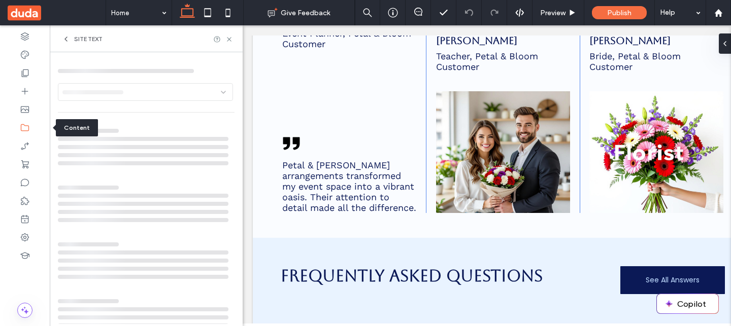
scroll to position [1569, 0]
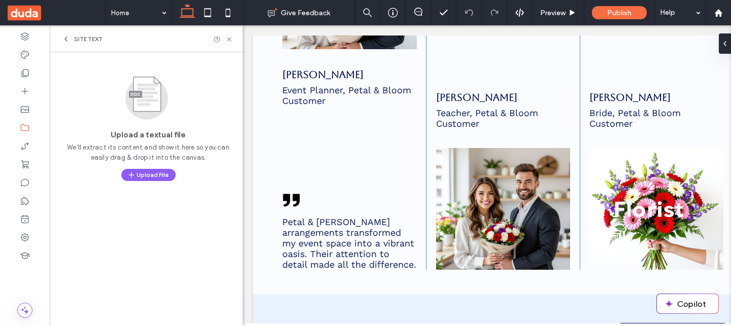
click at [81, 39] on span "Site Text" at bounding box center [88, 39] width 28 height 8
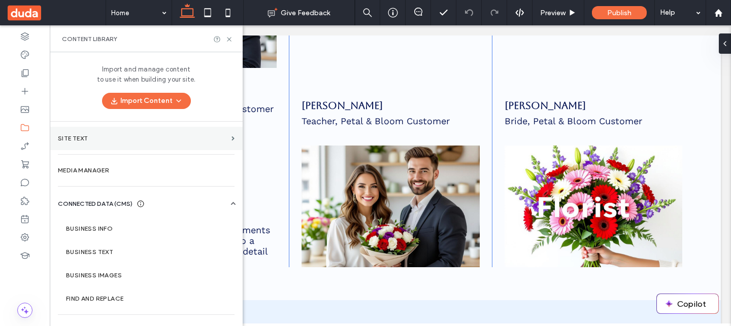
click at [121, 138] on label "Site Text" at bounding box center [142, 138] width 169 height 7
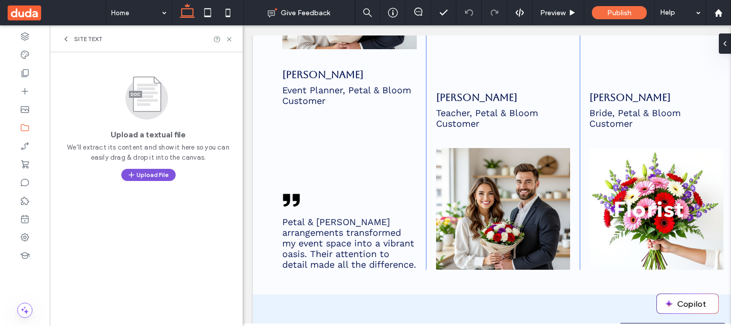
click at [122, 173] on button "Upload File" at bounding box center [148, 175] width 54 height 12
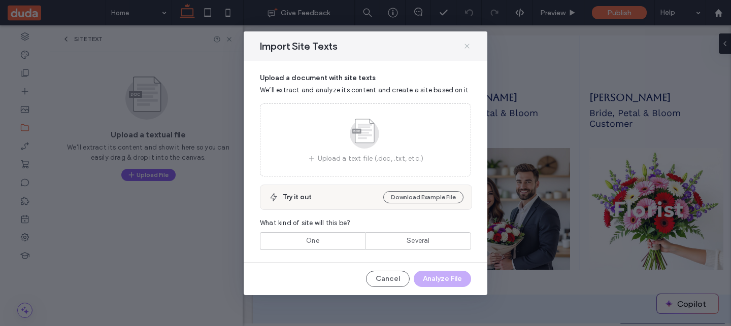
click at [465, 48] on icon at bounding box center [467, 46] width 8 height 8
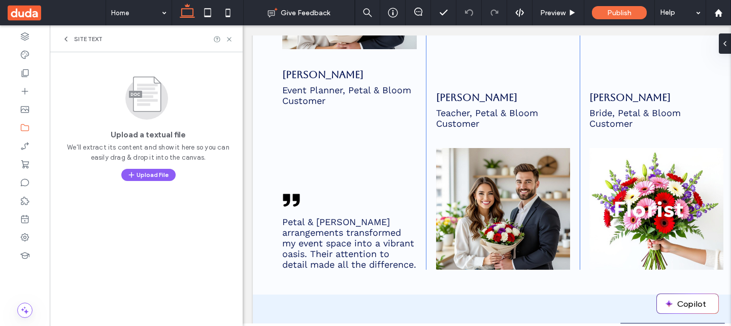
click at [90, 36] on span "Site Text" at bounding box center [88, 39] width 28 height 8
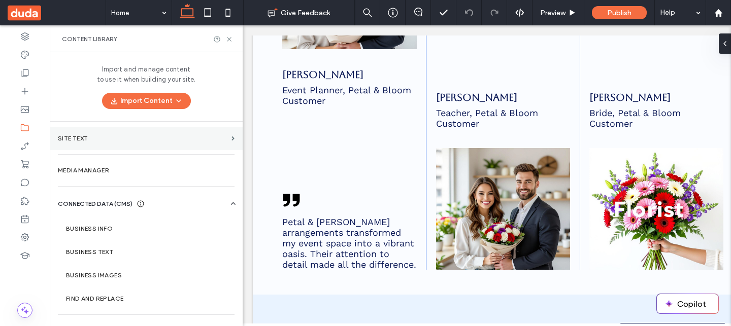
scroll to position [1626, 0]
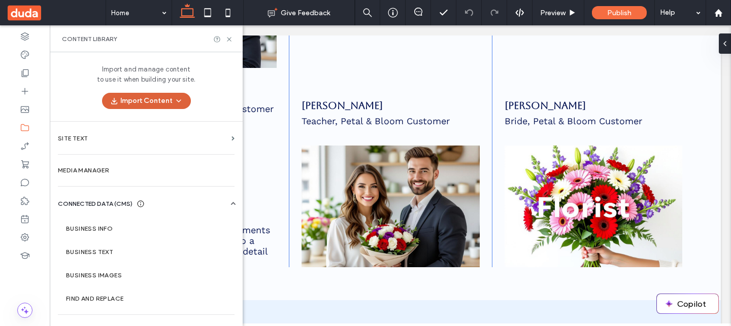
click at [130, 96] on button "Import Content" at bounding box center [146, 101] width 89 height 16
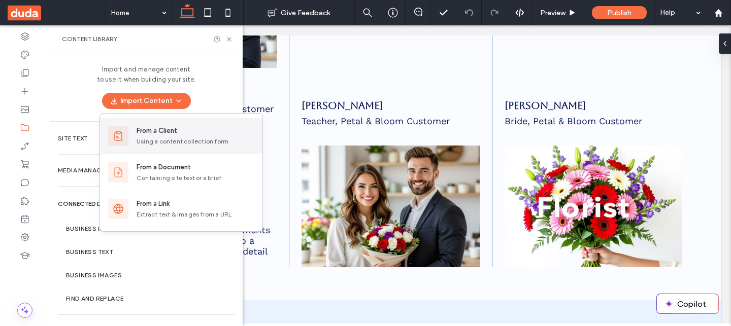
click at [210, 141] on div "Using a content collection form" at bounding box center [195, 141] width 118 height 9
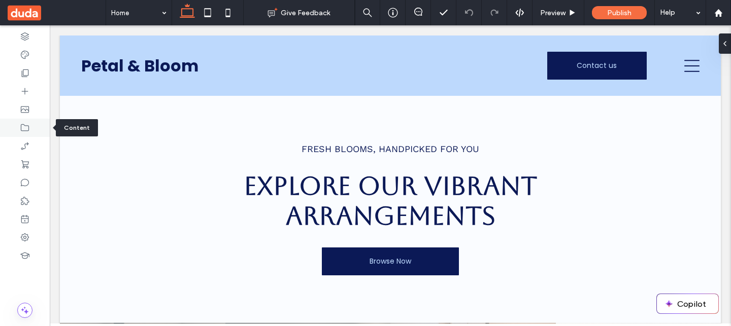
click at [31, 126] on div at bounding box center [25, 128] width 50 height 18
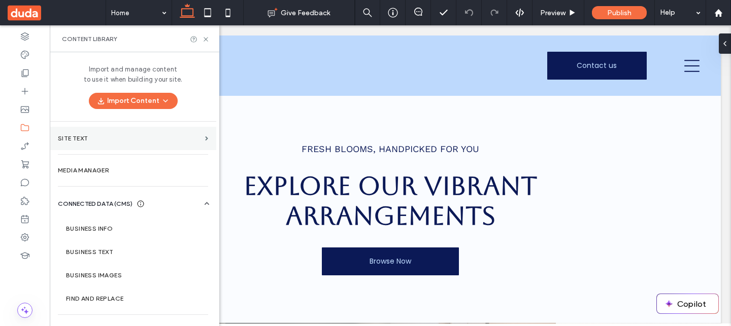
click at [100, 145] on section "Site Text" at bounding box center [133, 138] width 166 height 23
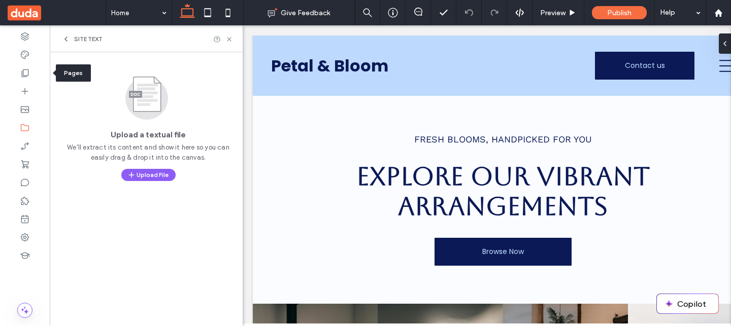
drag, startPoint x: 23, startPoint y: 75, endPoint x: 191, endPoint y: 90, distance: 168.6
click at [23, 75] on use at bounding box center [25, 74] width 7 height 8
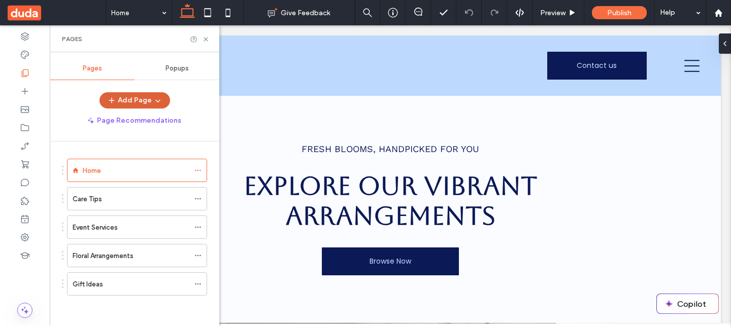
click at [114, 102] on icon "button" at bounding box center [112, 100] width 8 height 8
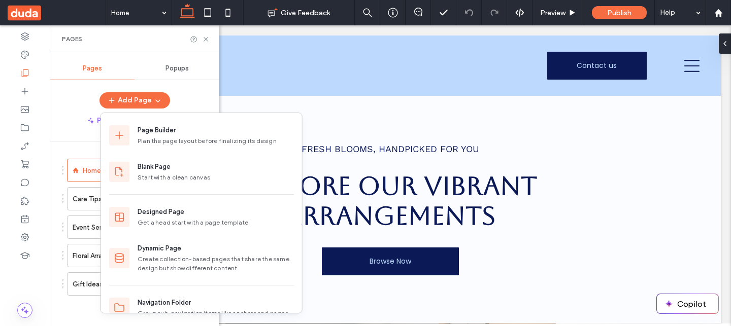
click at [78, 100] on div "Add Page" at bounding box center [134, 100] width 169 height 16
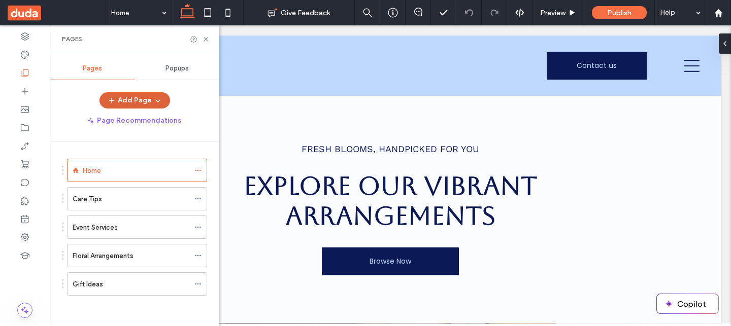
click at [121, 97] on button "Add Page" at bounding box center [134, 100] width 71 height 16
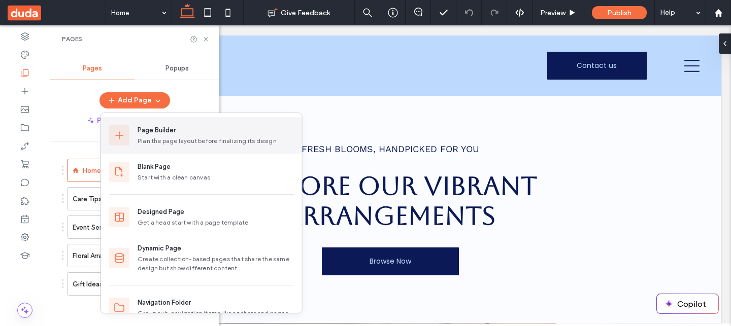
click at [130, 127] on div "Page Builder Plan the page layout before finalizing its design" at bounding box center [201, 135] width 201 height 37
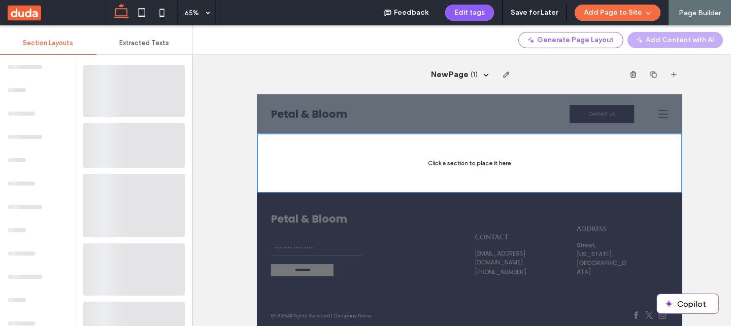
click at [563, 62] on div "New Page ( 1 )" at bounding box center [469, 75] width 425 height 40
click at [572, 43] on button "Generate Page Layout" at bounding box center [570, 40] width 105 height 16
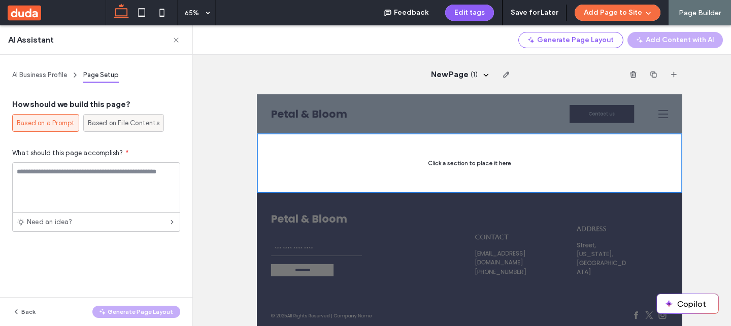
click at [136, 119] on span "Based on File Contents" at bounding box center [123, 123] width 71 height 10
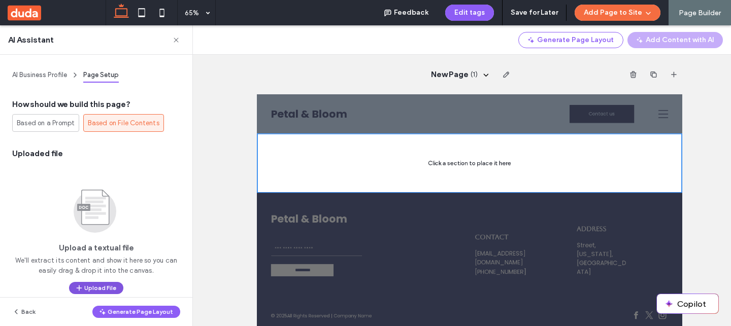
click at [75, 290] on icon "button" at bounding box center [79, 288] width 8 height 8
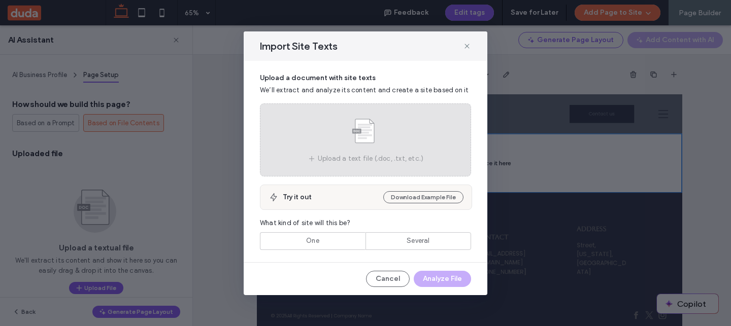
click at [336, 146] on div "Upload a text file (.doc, .txt, etc.)" at bounding box center [365, 140] width 211 height 73
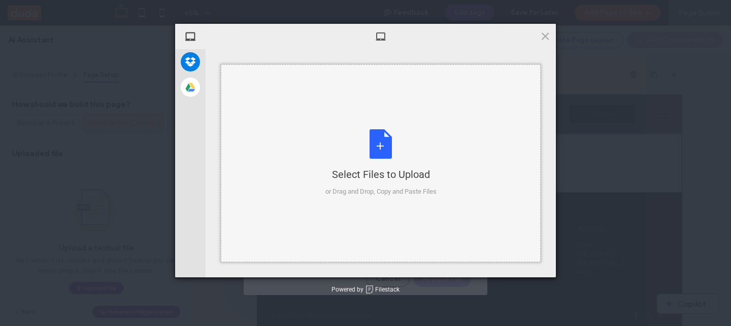
click at [302, 140] on div "Select Files to Upload or Drag and Drop, Copy and Paste Files" at bounding box center [381, 163] width 320 height 198
click at [543, 32] on span at bounding box center [544, 35] width 11 height 11
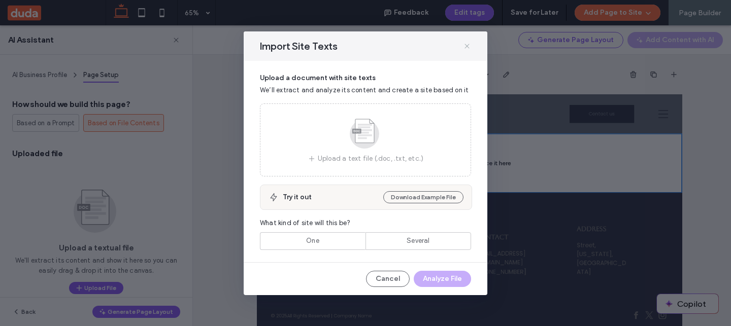
click at [470, 42] on icon at bounding box center [467, 46] width 8 height 8
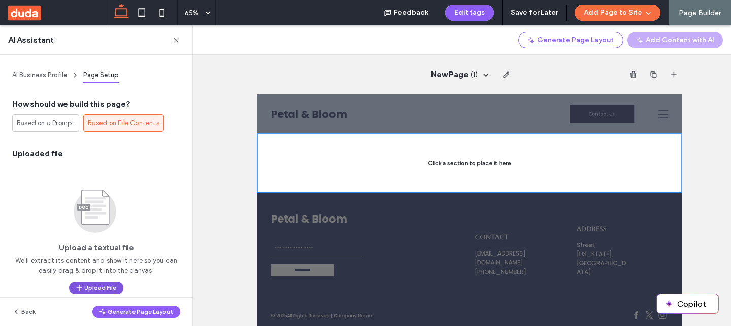
click at [87, 288] on button "Upload File" at bounding box center [96, 288] width 54 height 12
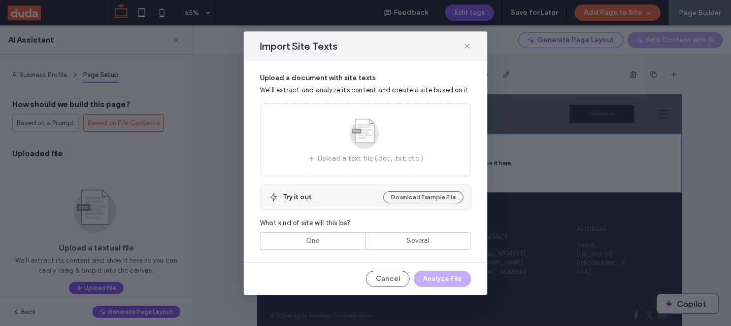
click at [354, 192] on div "Try it out" at bounding box center [331, 197] width 96 height 10
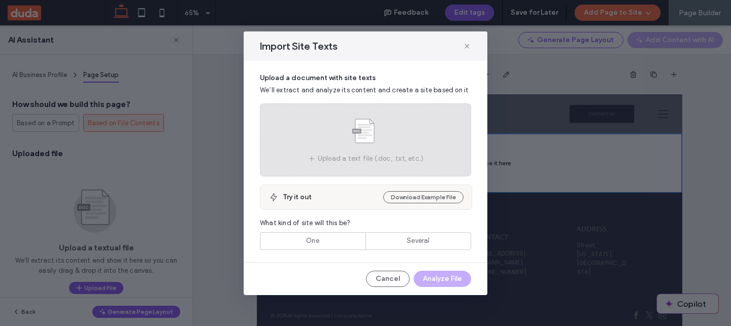
click at [353, 153] on span at bounding box center [365, 135] width 51 height 38
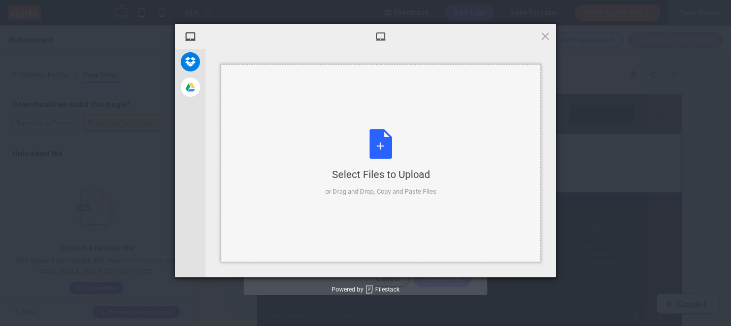
click at [292, 135] on div "Select Files to Upload or Drag and Drop, Copy and Paste Files" at bounding box center [381, 163] width 320 height 198
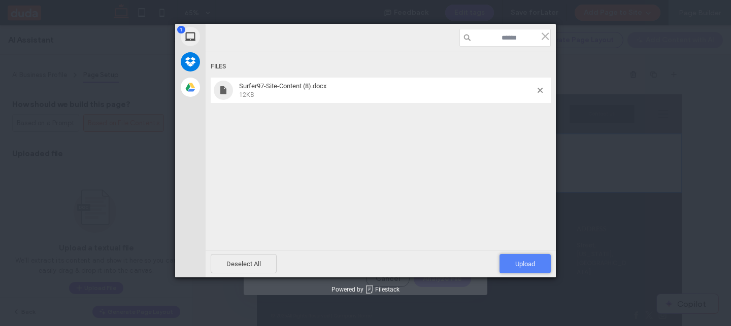
click at [520, 255] on span "Upload 1" at bounding box center [524, 263] width 51 height 19
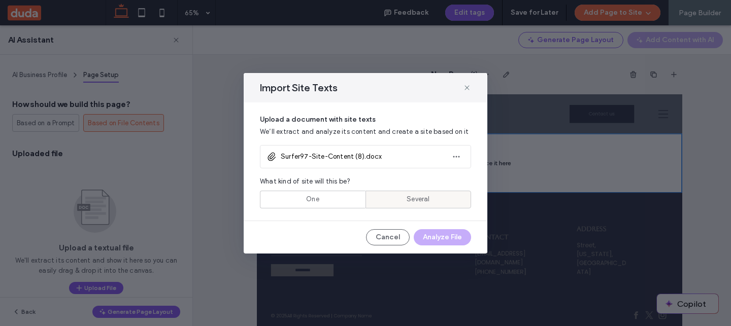
click at [409, 199] on span "Several" at bounding box center [417, 199] width 23 height 10
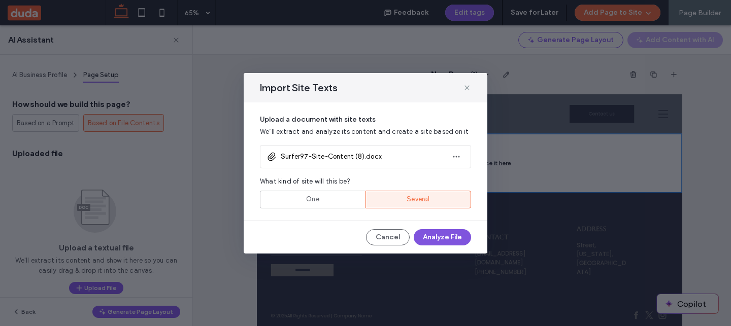
click at [447, 237] on button "Analyze File" at bounding box center [442, 237] width 57 height 16
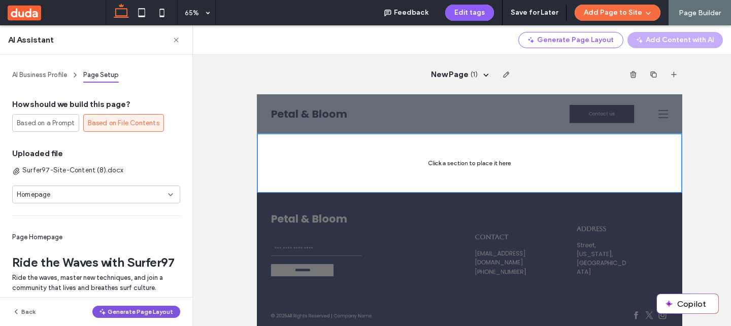
click at [144, 314] on button "Generate Page Layout" at bounding box center [136, 312] width 88 height 12
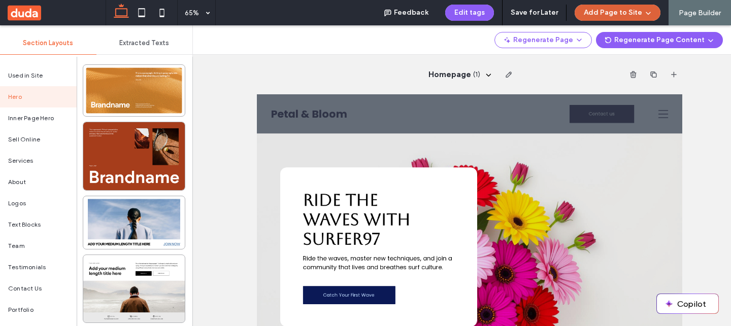
click at [637, 9] on button "Add Page to Site" at bounding box center [617, 13] width 86 height 16
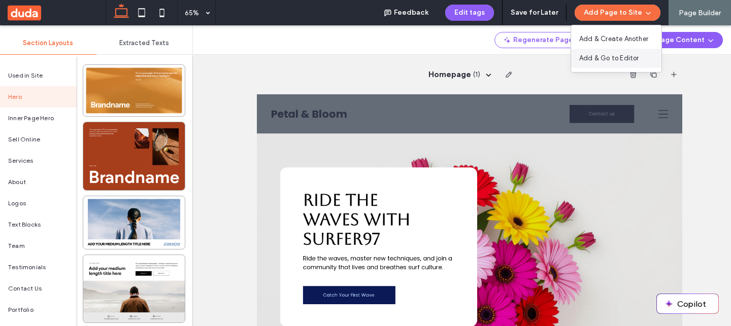
click at [611, 58] on span "Add & Go to Editor" at bounding box center [609, 58] width 60 height 10
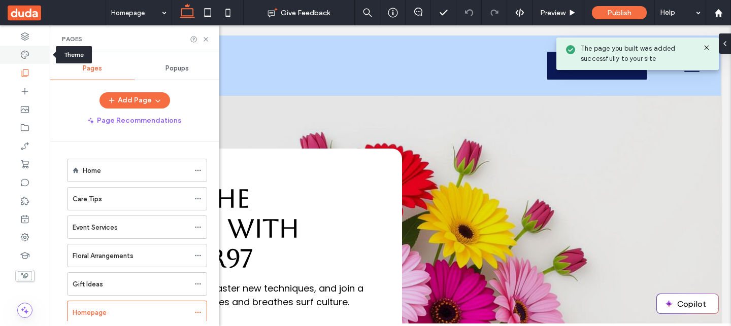
click at [31, 55] on div at bounding box center [25, 55] width 50 height 18
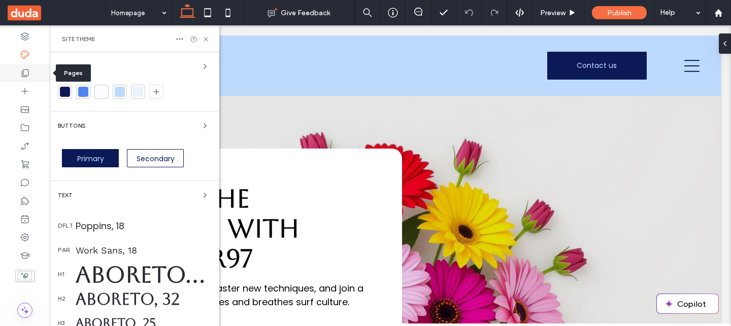
click at [36, 73] on div at bounding box center [25, 73] width 50 height 18
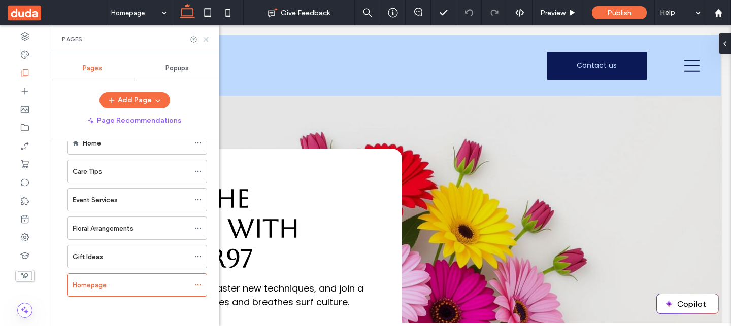
scroll to position [28, 0]
click at [199, 283] on icon at bounding box center [197, 284] width 7 height 7
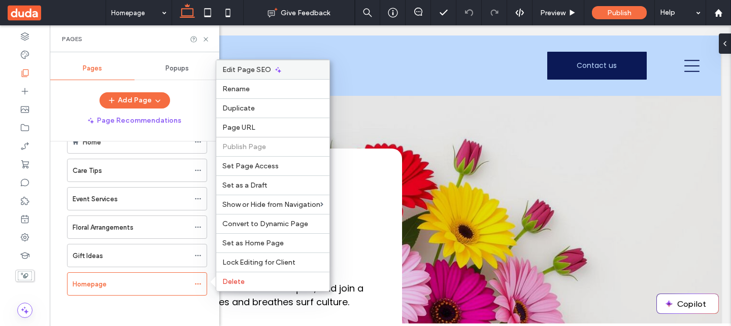
click at [247, 70] on span "Edit Page SEO" at bounding box center [246, 69] width 49 height 9
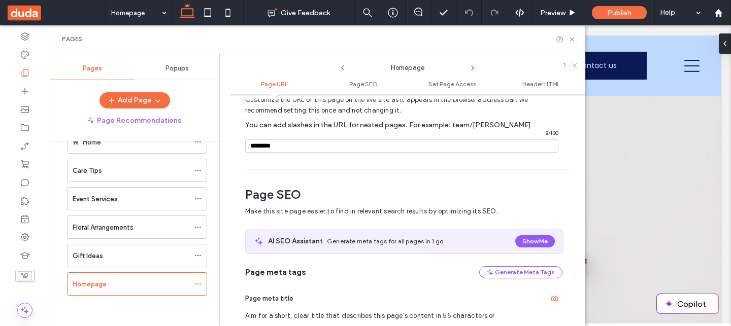
scroll to position [0, 0]
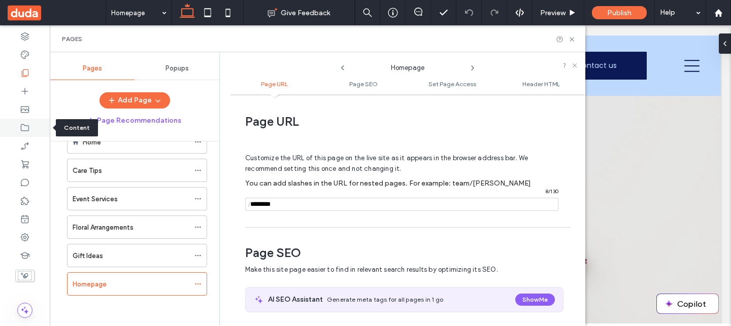
click at [29, 128] on icon at bounding box center [25, 128] width 10 height 10
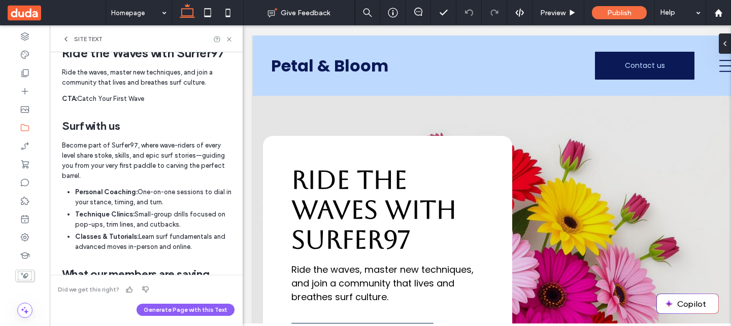
scroll to position [320, 0]
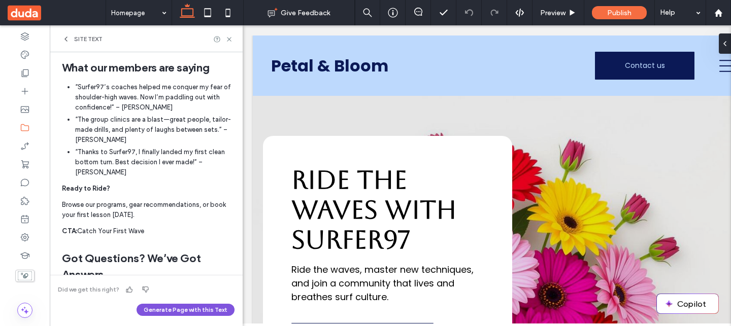
click at [204, 304] on button "Generate Page with this Text" at bounding box center [185, 310] width 98 height 12
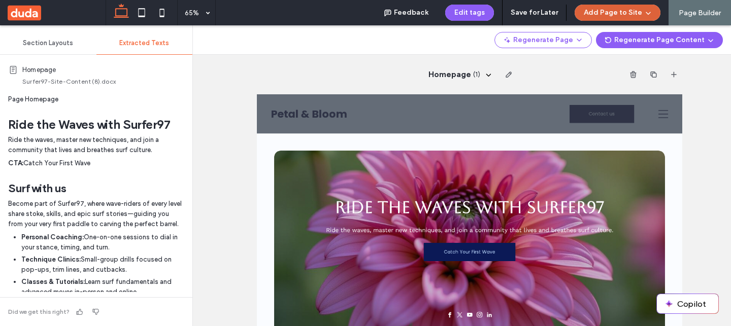
click at [613, 9] on button "Add Page to Site" at bounding box center [617, 13] width 86 height 16
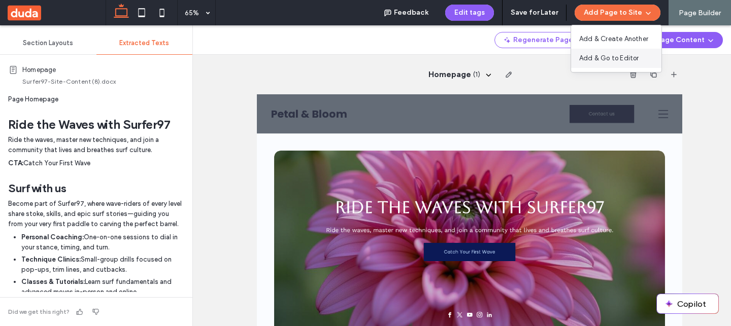
click at [636, 57] on span "Add & Go to Editor" at bounding box center [609, 58] width 60 height 10
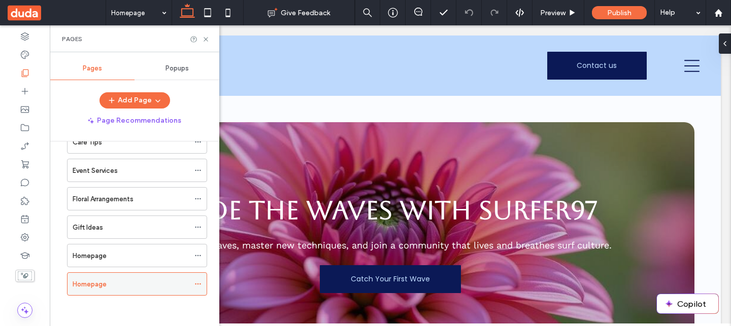
click at [196, 284] on use at bounding box center [198, 285] width 6 height 2
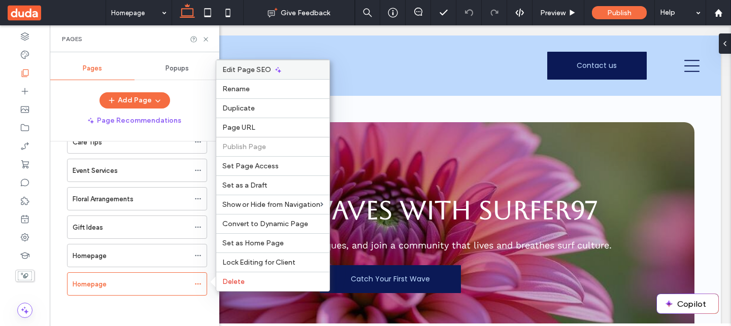
click at [256, 71] on span "Edit Page SEO" at bounding box center [246, 69] width 49 height 9
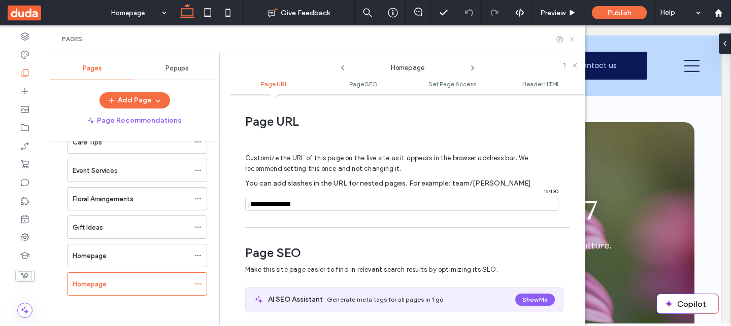
click at [569, 41] on icon at bounding box center [572, 40] width 8 height 8
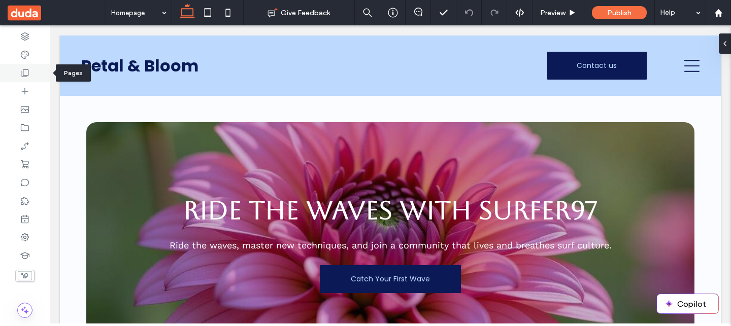
drag, startPoint x: 32, startPoint y: 69, endPoint x: 89, endPoint y: 48, distance: 60.0
click at [32, 69] on div at bounding box center [25, 73] width 50 height 18
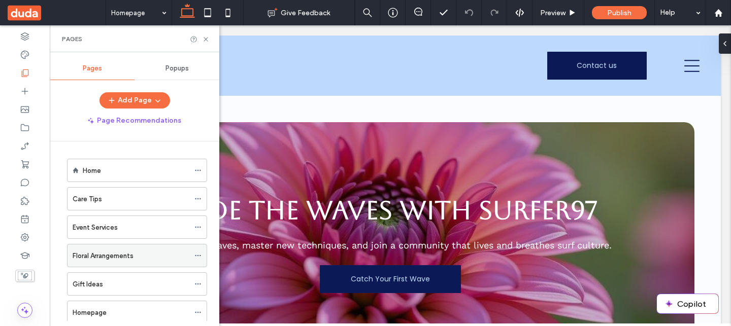
scroll to position [57, 0]
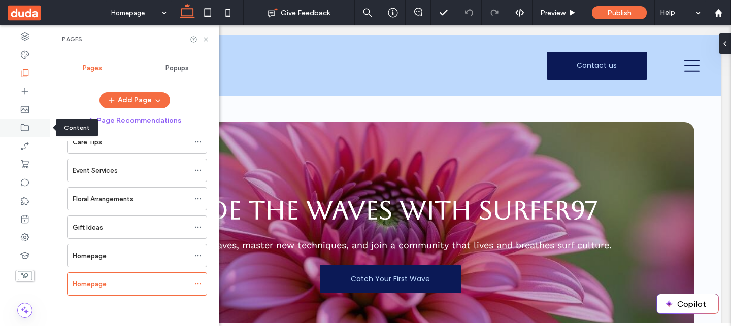
click at [24, 125] on use at bounding box center [25, 127] width 8 height 7
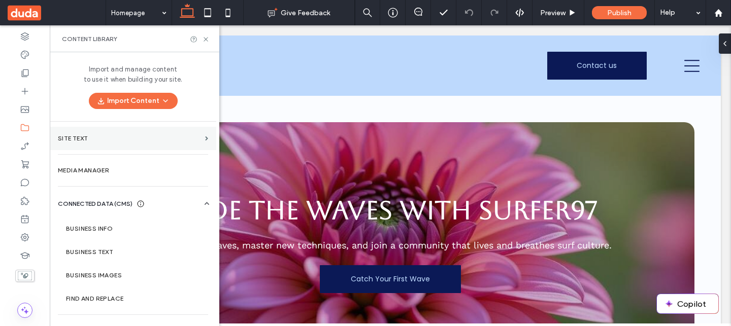
click at [98, 137] on label "Site Text" at bounding box center [129, 138] width 143 height 7
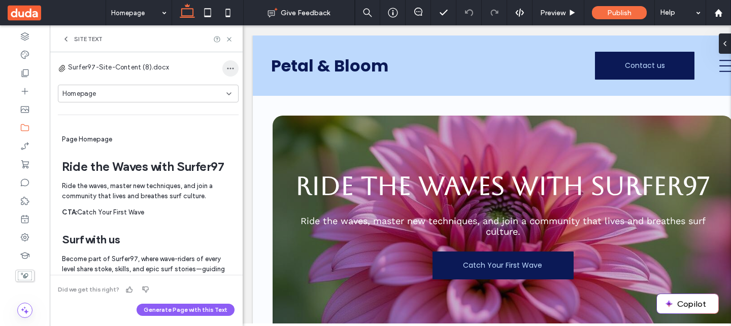
click at [226, 67] on icon "button" at bounding box center [230, 68] width 8 height 8
click at [230, 95] on icon at bounding box center [229, 95] width 8 height 8
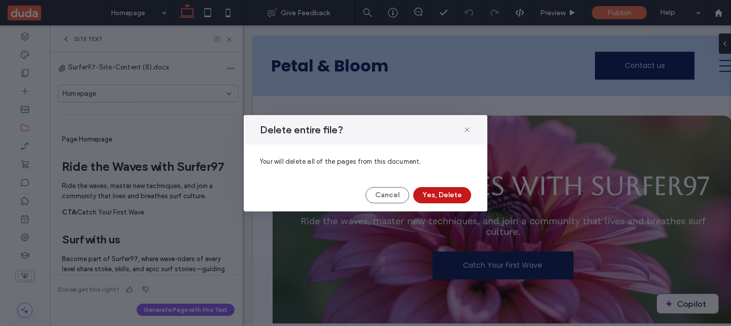
click at [451, 194] on button "Yes, Delete" at bounding box center [442, 195] width 58 height 16
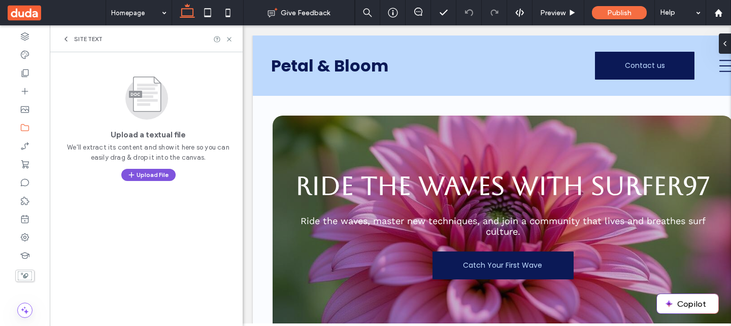
click at [147, 174] on button "Upload File" at bounding box center [148, 175] width 54 height 12
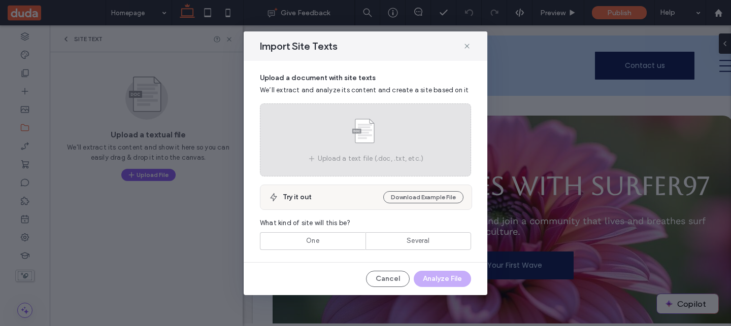
click at [337, 146] on div "Upload a text file (.doc, .txt, etc.)" at bounding box center [365, 140] width 211 height 73
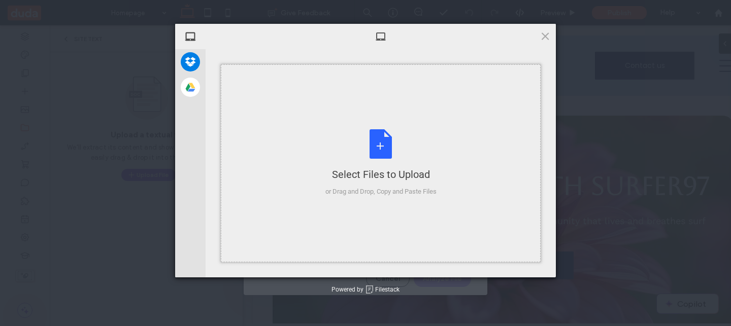
click at [301, 146] on div "Select Files to Upload or Drag and Drop, Copy and Paste Files" at bounding box center [381, 163] width 320 height 198
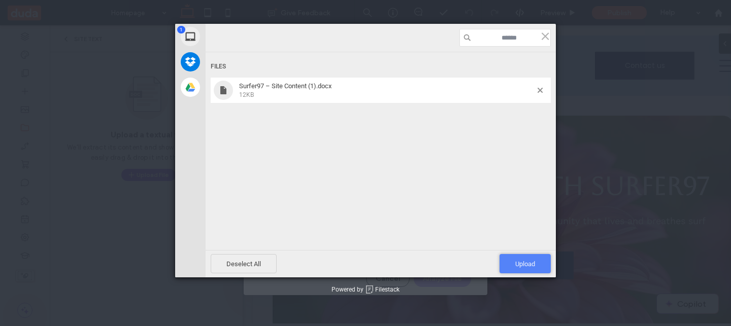
click at [521, 264] on span "Upload 1" at bounding box center [525, 264] width 20 height 8
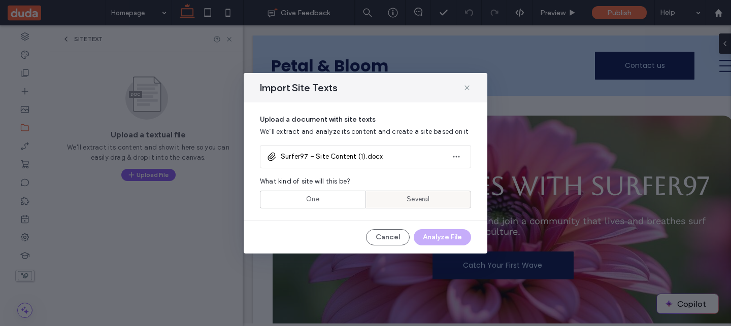
click at [402, 191] on div "Several" at bounding box center [418, 199] width 92 height 17
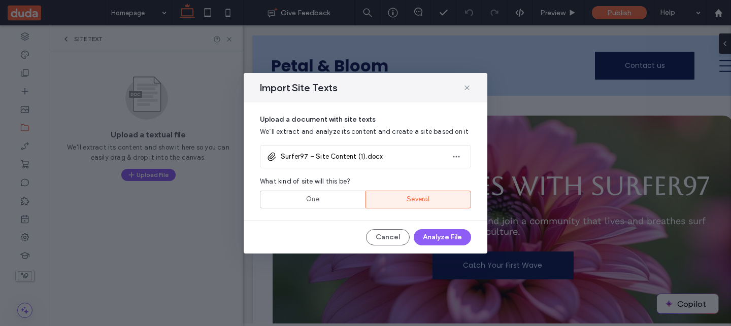
click at [441, 238] on button "Analyze File" at bounding box center [442, 237] width 57 height 16
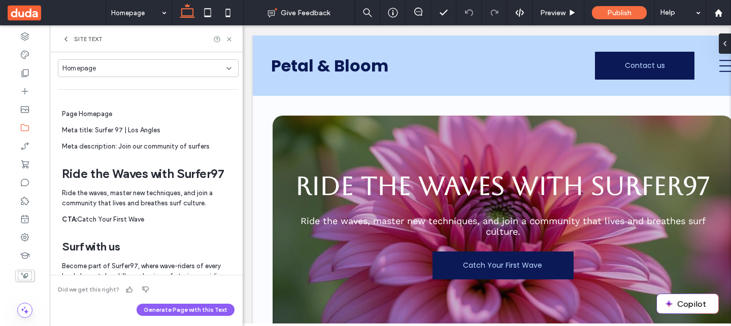
scroll to position [29, 0]
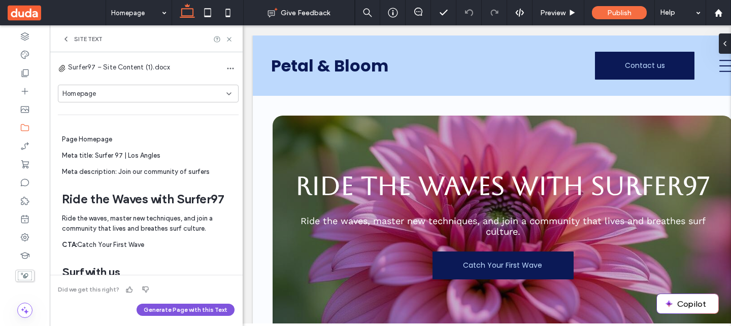
click at [190, 311] on button "Generate Page with this Text" at bounding box center [185, 310] width 98 height 12
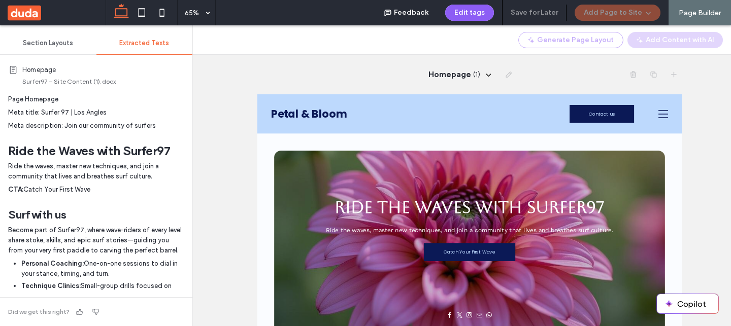
click at [240, 134] on div "Homepage ( 1 )" at bounding box center [404, 175] width 654 height 301
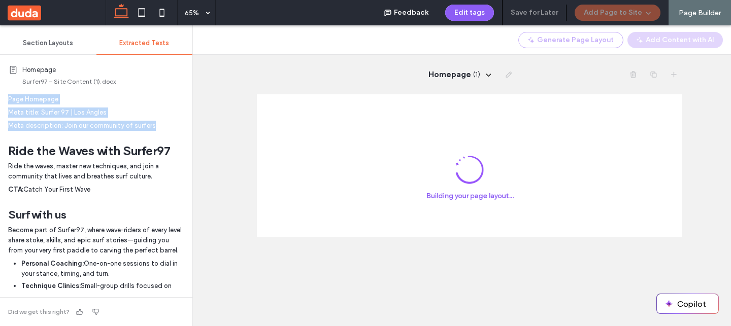
drag, startPoint x: 164, startPoint y: 123, endPoint x: 0, endPoint y: 95, distance: 166.2
click at [0, 95] on div "Homepage Surfer97 – Site Content (1).docx Page Homepage Meta title: Surfer 97 |…" at bounding box center [96, 174] width 192 height 235
click at [87, 97] on p "Page Homepage" at bounding box center [96, 99] width 176 height 10
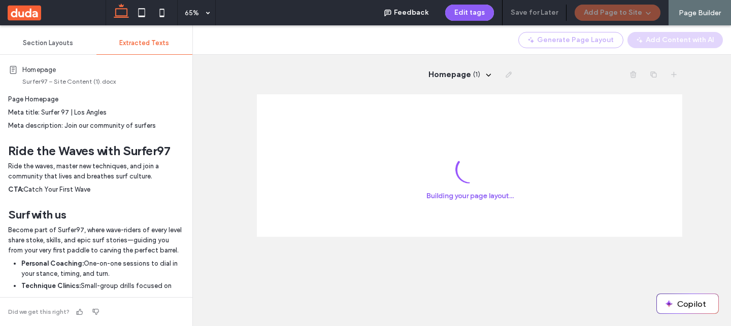
click at [312, 98] on div "Homepage ( 1 )" at bounding box center [469, 88] width 425 height 40
click at [214, 219] on div "Homepage ( 1 )" at bounding box center [404, 175] width 654 height 301
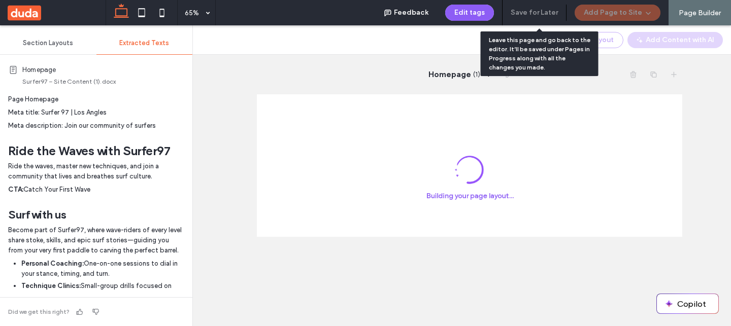
click at [540, 12] on div "Save for Later" at bounding box center [534, 12] width 64 height 25
click at [531, 15] on div "Save for Later" at bounding box center [534, 12] width 64 height 25
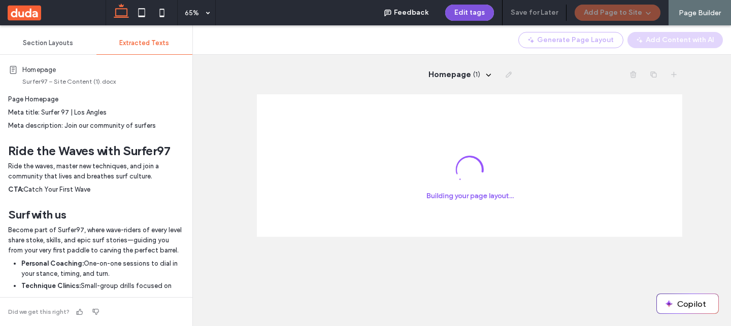
click at [487, 15] on button "Edit tags" at bounding box center [469, 13] width 49 height 16
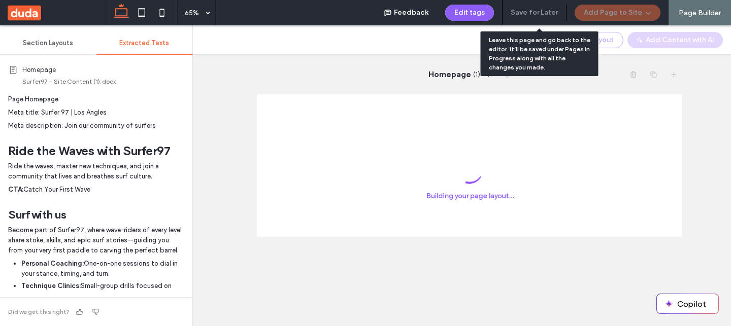
click at [534, 8] on div "Save for Later" at bounding box center [534, 12] width 64 height 25
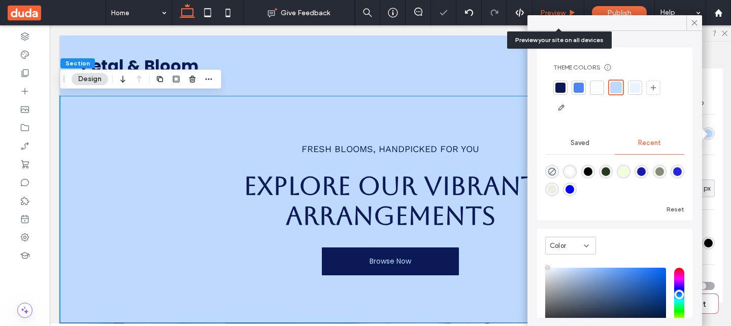
drag, startPoint x: 549, startPoint y: 9, endPoint x: 312, endPoint y: 120, distance: 262.6
click at [549, 9] on span "Preview" at bounding box center [552, 13] width 25 height 9
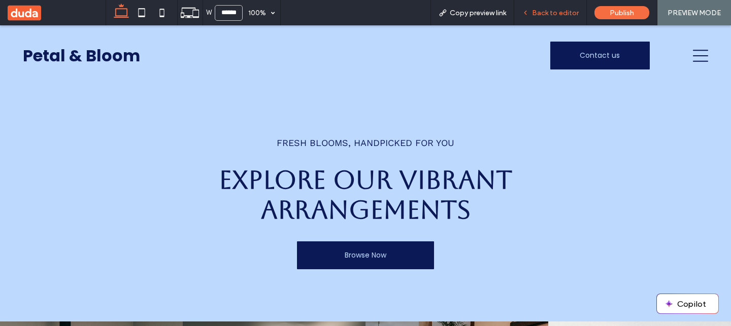
click at [558, 11] on span "Back to editor" at bounding box center [555, 13] width 47 height 9
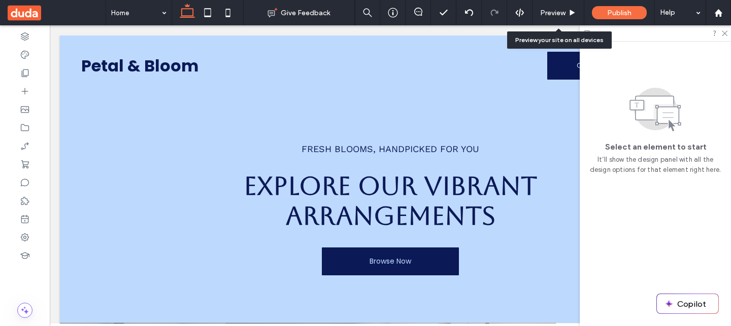
click at [558, 11] on span "Preview" at bounding box center [552, 13] width 25 height 9
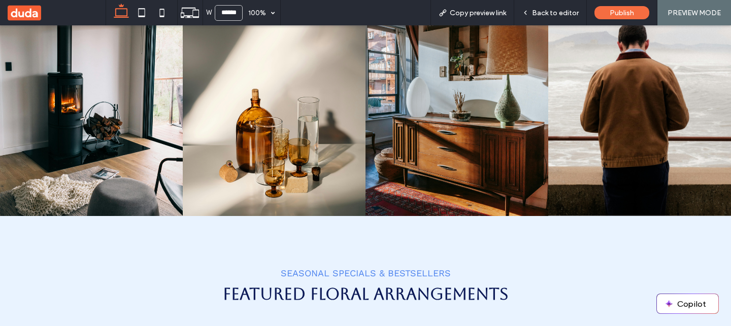
scroll to position [195, 0]
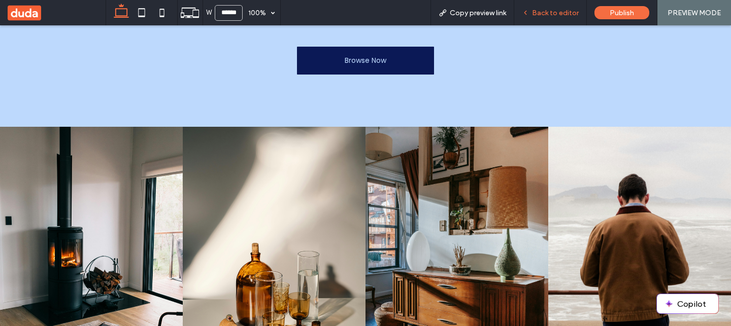
click at [562, 20] on div "Back to editor" at bounding box center [550, 12] width 73 height 25
drag, startPoint x: 554, startPoint y: 13, endPoint x: 326, endPoint y: 240, distance: 321.5
click at [554, 13] on span "Back to editor" at bounding box center [555, 13] width 47 height 9
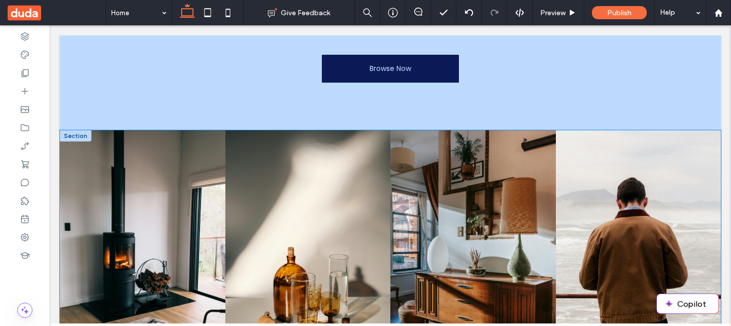
scroll to position [192, 0]
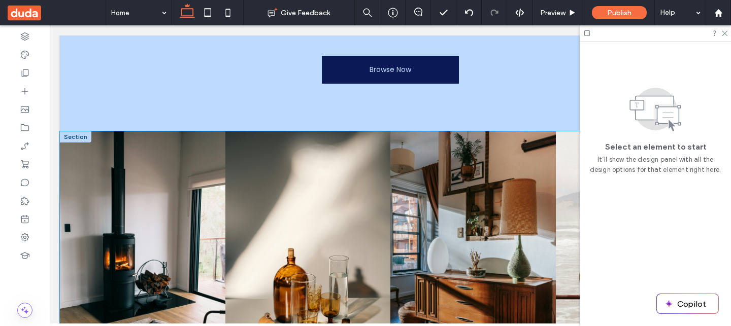
click at [323, 191] on link at bounding box center [307, 253] width 165 height 244
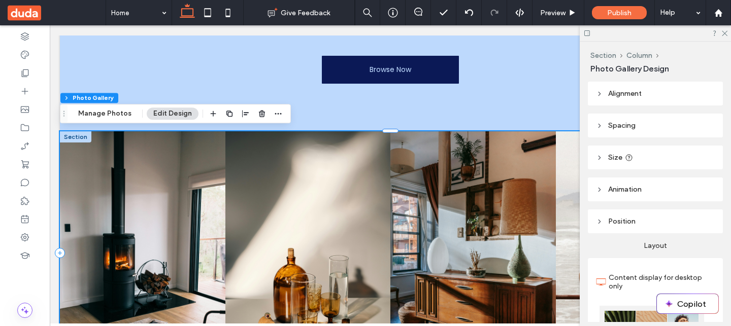
click at [422, 173] on link at bounding box center [472, 253] width 165 height 244
click at [727, 31] on div at bounding box center [654, 33] width 151 height 16
click at [723, 31] on use at bounding box center [724, 34] width 6 height 6
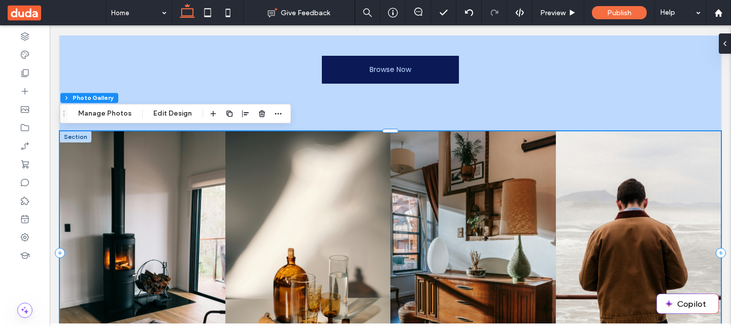
click at [637, 210] on link at bounding box center [638, 253] width 165 height 244
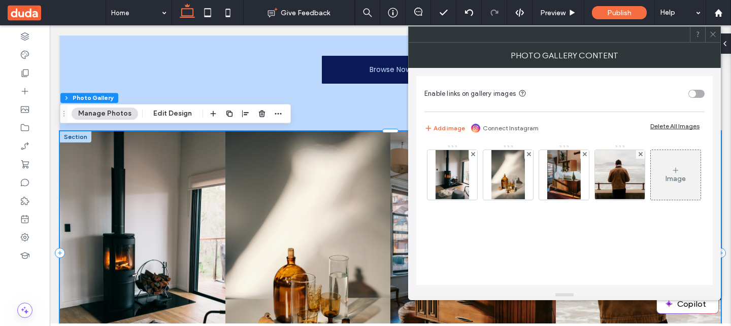
click at [382, 148] on link at bounding box center [307, 253] width 165 height 244
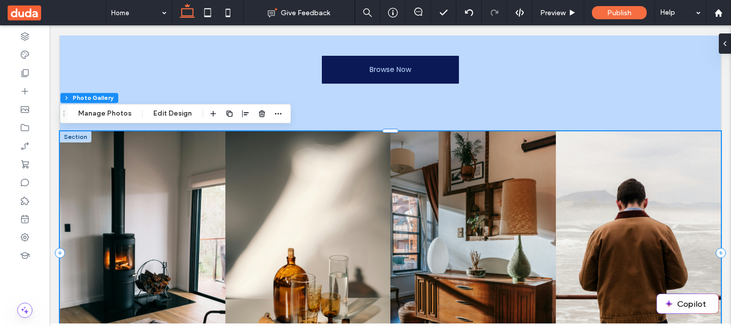
click at [446, 157] on link at bounding box center [472, 253] width 165 height 244
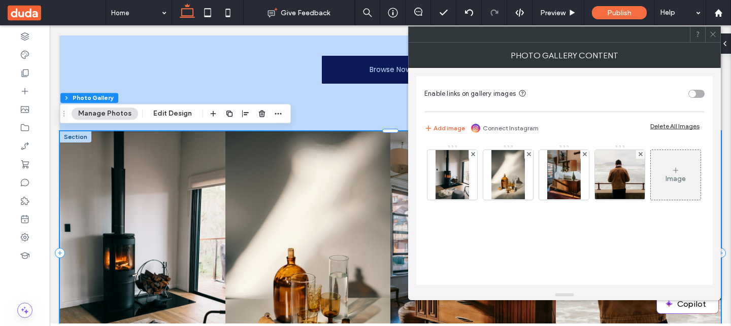
click at [714, 33] on icon at bounding box center [713, 34] width 8 height 8
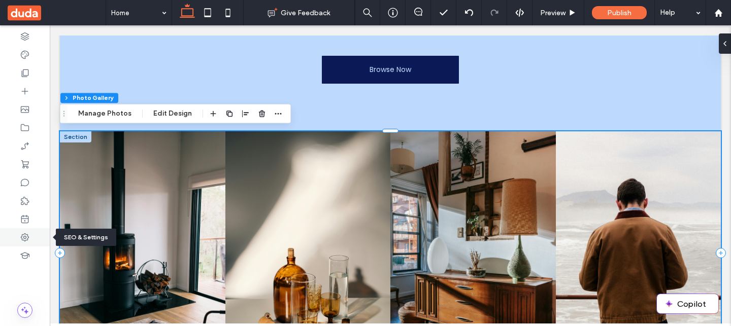
click at [33, 243] on div at bounding box center [25, 237] width 50 height 18
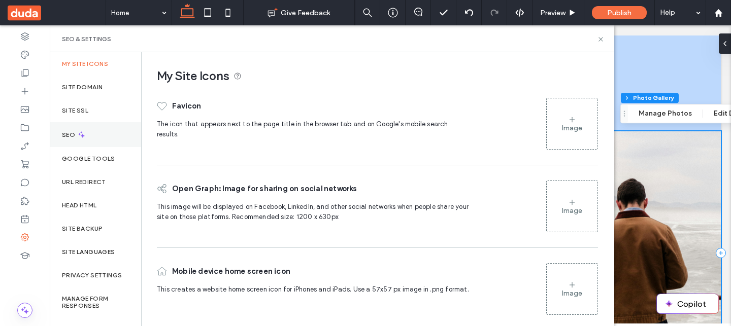
click at [99, 141] on div "SEO" at bounding box center [95, 134] width 91 height 25
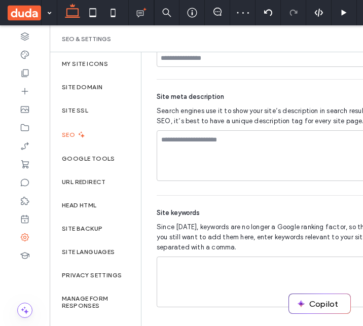
scroll to position [182, 0]
click at [203, 234] on span "Since [DATE], keywords are no longer a Google ranking factor, so this is option…" at bounding box center [287, 237] width 261 height 30
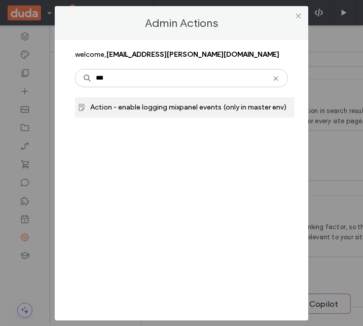
type input "***"
click at [185, 112] on div "Action - enable logging mixpanel events (only in master env)" at bounding box center [185, 107] width 220 height 20
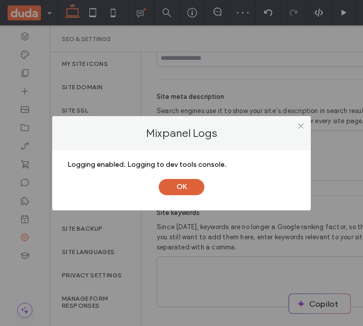
click at [189, 182] on button "OK" at bounding box center [182, 187] width 46 height 16
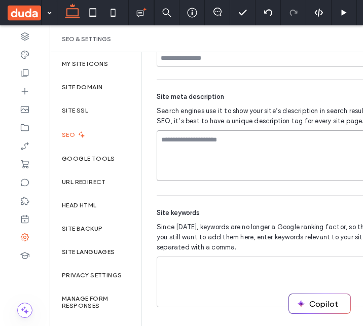
click at [252, 150] on textarea at bounding box center [336, 155] width 358 height 51
type textarea "******"
click at [284, 102] on div "Site meta description Search engines use it to show your site’s description in …" at bounding box center [336, 138] width 358 height 116
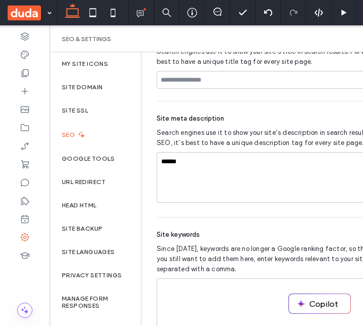
scroll to position [580, 0]
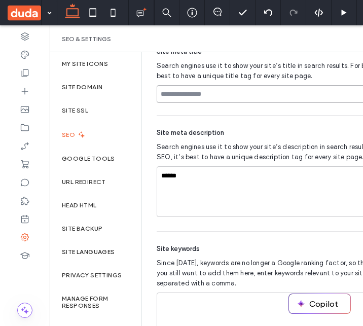
click at [290, 95] on input at bounding box center [336, 94] width 358 height 18
type input "******"
click at [280, 118] on div "Site meta description Search engines use it to show your site’s description in …" at bounding box center [336, 174] width 358 height 116
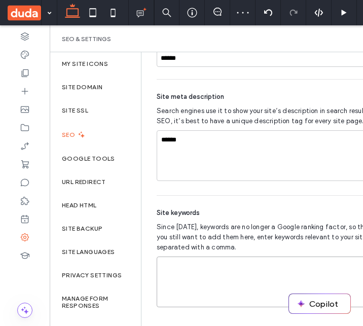
click at [228, 264] on textarea at bounding box center [336, 282] width 358 height 51
type textarea "******"
click at [255, 209] on div "Site keywords" at bounding box center [336, 213] width 358 height 10
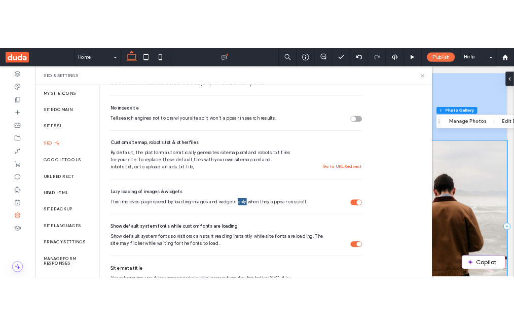
scroll to position [182, 0]
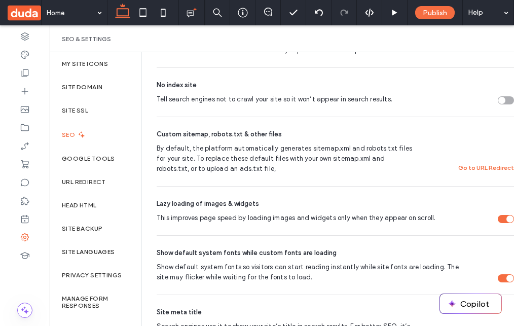
click at [503, 274] on div "Show default system fonts so visitors can start reading instantly while site fo…" at bounding box center [506, 278] width 16 height 8
click at [505, 275] on div "Show default system fonts so visitors can start reading instantly while site fo…" at bounding box center [502, 278] width 7 height 7
click at [444, 171] on div "Custom sitemap, robots.txt & other files By default, the platform automatically…" at bounding box center [336, 151] width 358 height 69
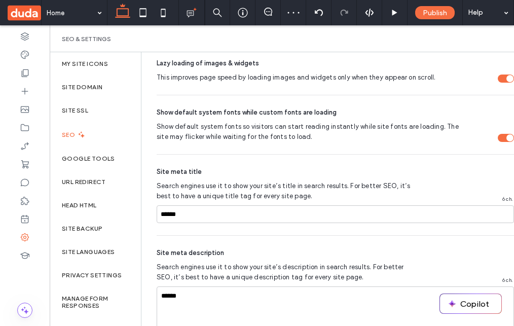
scroll to position [475, 0]
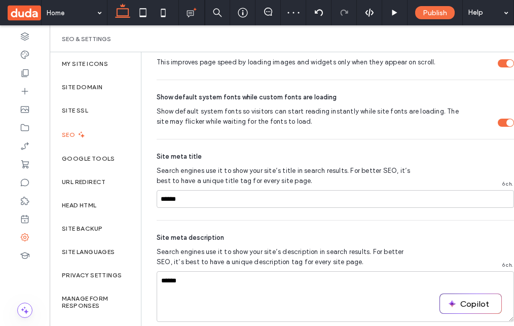
click at [357, 233] on div "Site meta description" at bounding box center [336, 238] width 358 height 10
click at [356, 194] on input "******" at bounding box center [336, 199] width 358 height 18
type input "**********"
click at [415, 153] on div "Site meta title" at bounding box center [336, 157] width 358 height 10
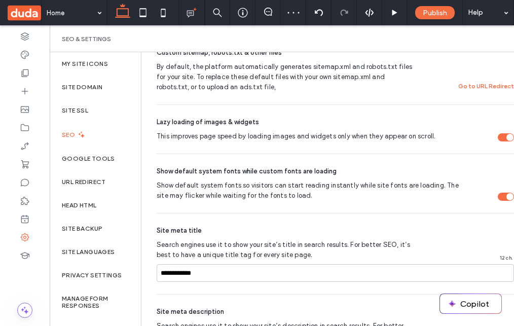
scroll to position [390, 0]
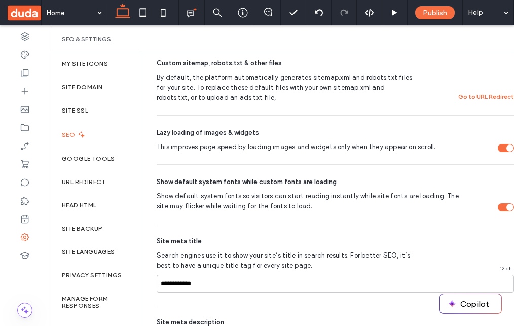
click at [502, 145] on div "This improves page speed by loading images and widgets only when they appear on…" at bounding box center [506, 148] width 16 height 8
click at [507, 145] on div "This improves page speed by loading images and widgets only when they appear on…" at bounding box center [506, 148] width 16 height 8
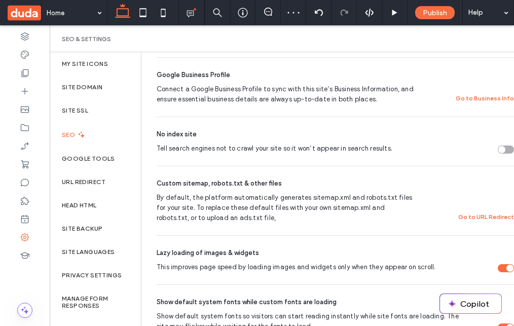
scroll to position [269, 0]
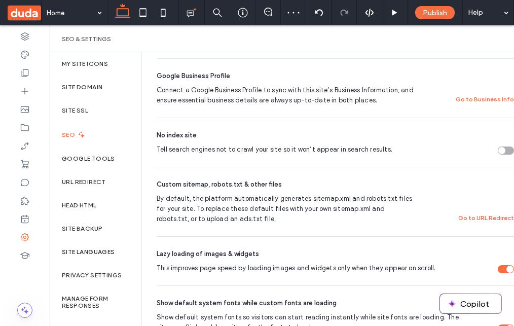
click at [504, 149] on div "Tell search engines not to crawl your site so it won’t appear in search results." at bounding box center [502, 150] width 7 height 7
click at [504, 150] on div "Tell search engines not to crawl your site so it won’t appear in search results." at bounding box center [506, 151] width 16 height 8
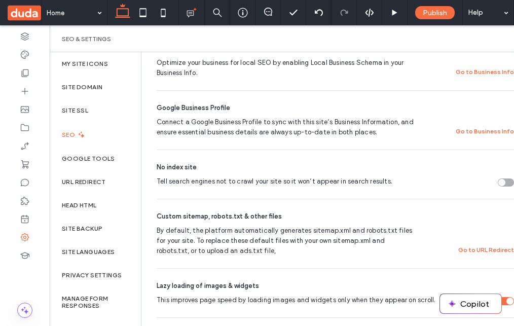
scroll to position [280, 0]
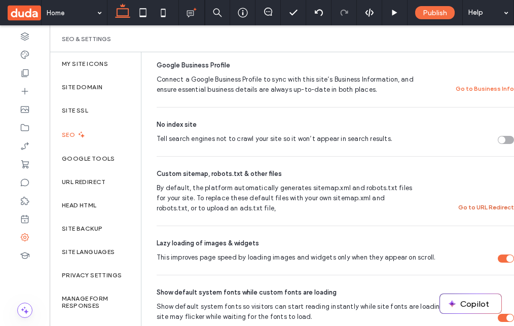
click at [468, 207] on button "Go to URL Redirect" at bounding box center [487, 207] width 56 height 12
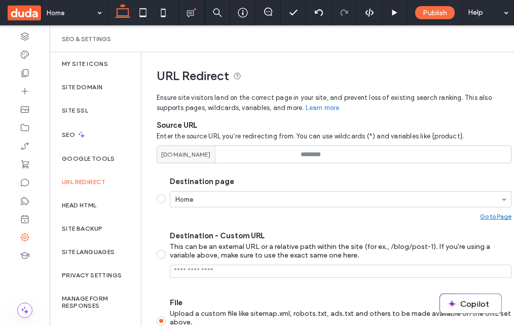
click at [91, 183] on label "URL Redirect" at bounding box center [84, 182] width 44 height 7
click at [90, 144] on div "SEO" at bounding box center [95, 134] width 91 height 25
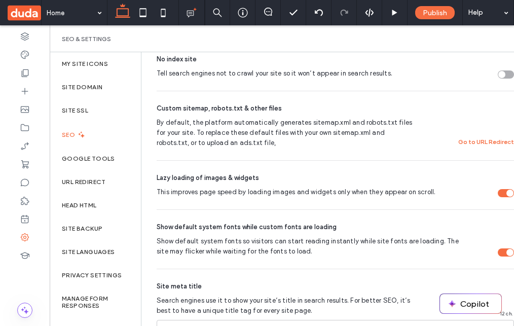
scroll to position [0, 0]
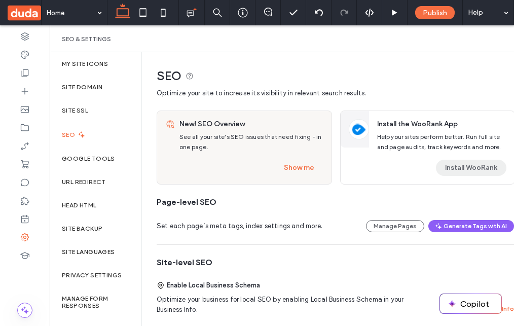
click at [457, 166] on button "Install WooRank" at bounding box center [471, 168] width 71 height 16
click at [280, 164] on button "Show me" at bounding box center [299, 168] width 49 height 16
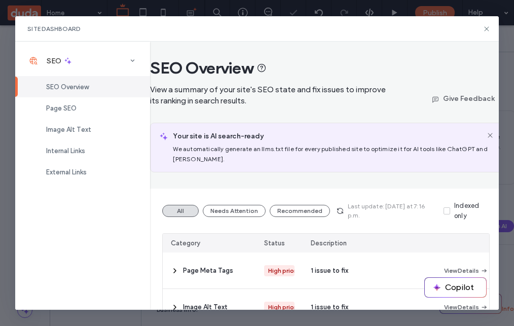
scroll to position [197, 0]
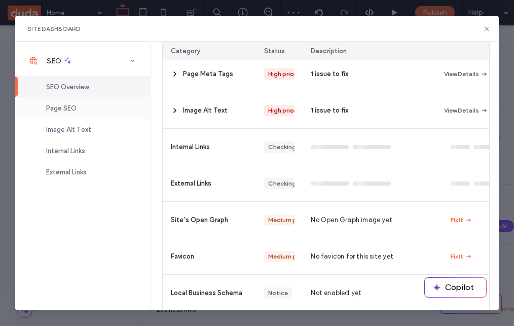
click at [99, 105] on div "Page SEO" at bounding box center [82, 107] width 135 height 21
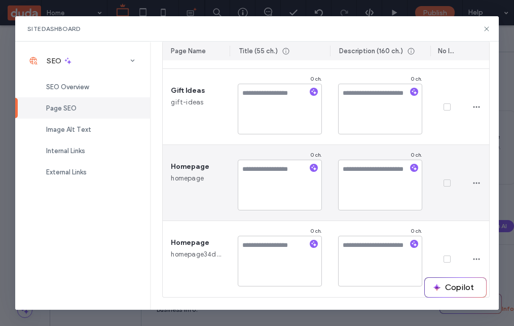
scroll to position [0, 0]
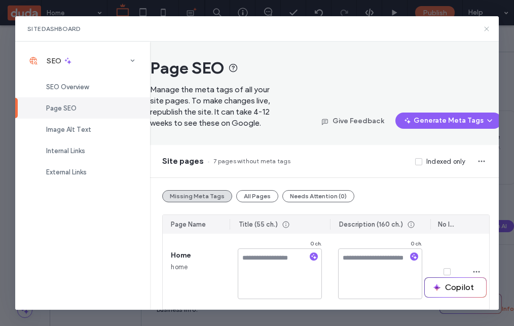
click at [487, 25] on icon at bounding box center [487, 29] width 8 height 8
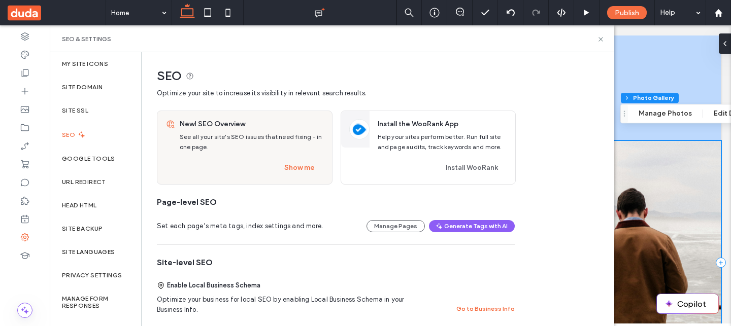
scroll to position [192, 0]
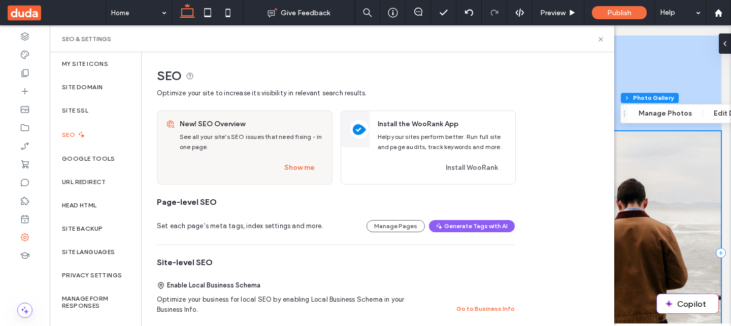
click at [34, 12] on use at bounding box center [24, 12] width 33 height 15
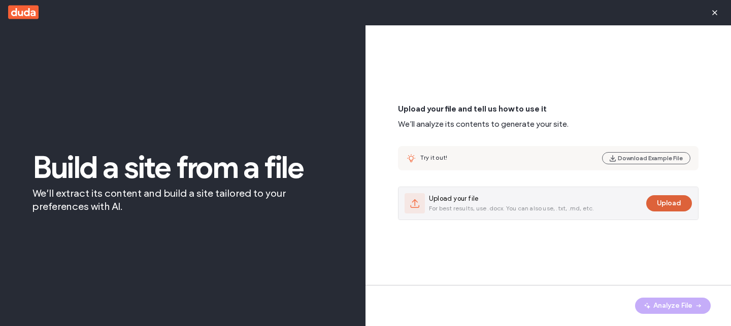
click at [679, 199] on button "Upload" at bounding box center [669, 203] width 46 height 16
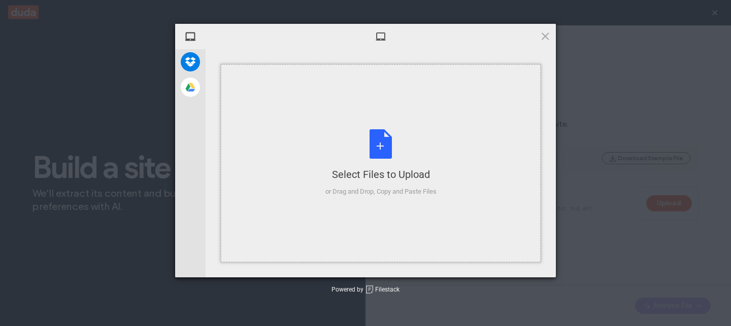
click at [458, 120] on div "Select Files to Upload or Drag and Drop, Copy and Paste Files" at bounding box center [381, 163] width 320 height 198
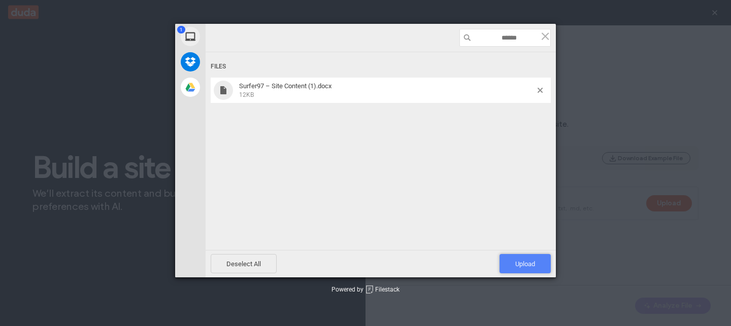
click at [531, 260] on span "Upload 1" at bounding box center [525, 264] width 20 height 8
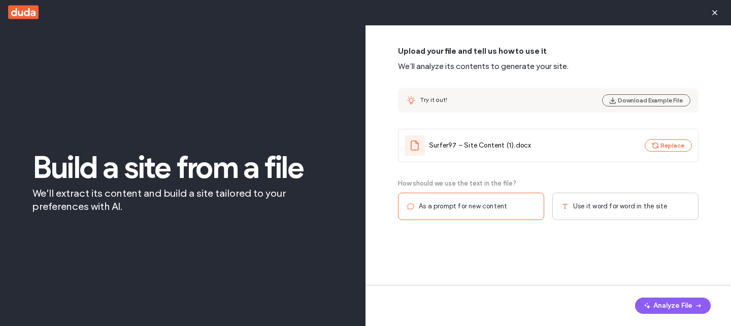
click at [620, 218] on div "Use it word for word in the site" at bounding box center [625, 206] width 146 height 27
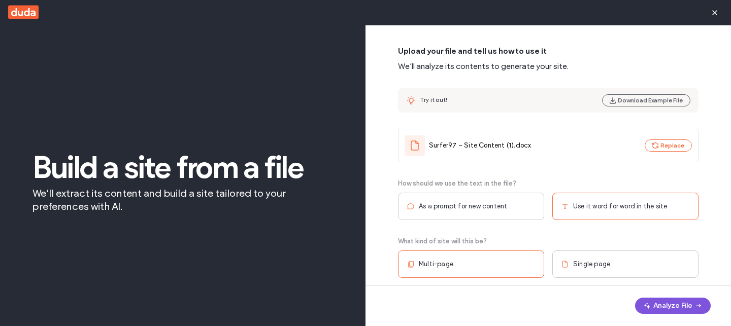
click at [654, 300] on button "Analyze File" at bounding box center [673, 306] width 76 height 16
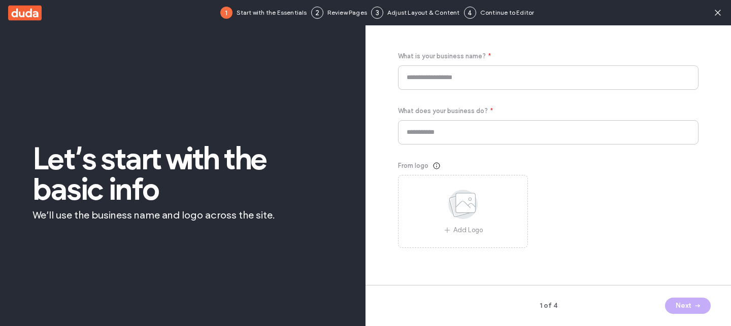
type input "********"
type input "**********"
click at [681, 305] on button "Next" at bounding box center [688, 306] width 46 height 16
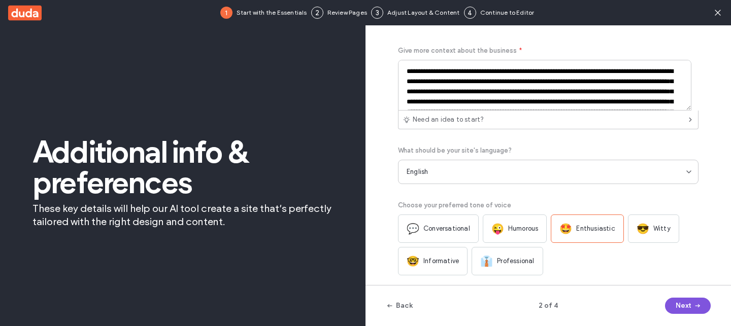
click at [681, 305] on button "Next" at bounding box center [688, 306] width 46 height 16
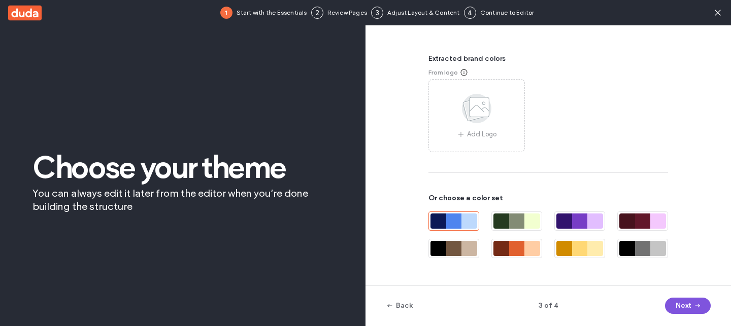
click at [681, 305] on button "Next" at bounding box center [688, 306] width 46 height 16
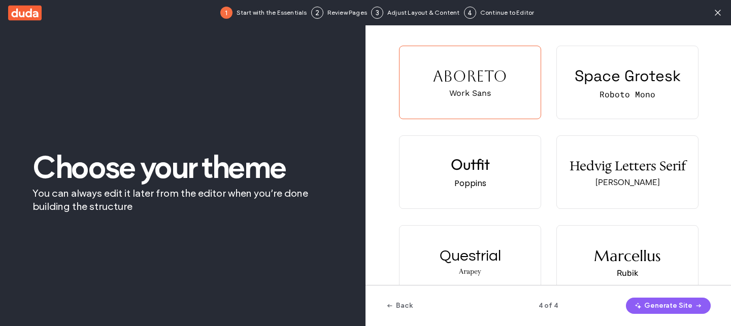
click at [681, 305] on button "Generate Site" at bounding box center [668, 306] width 85 height 16
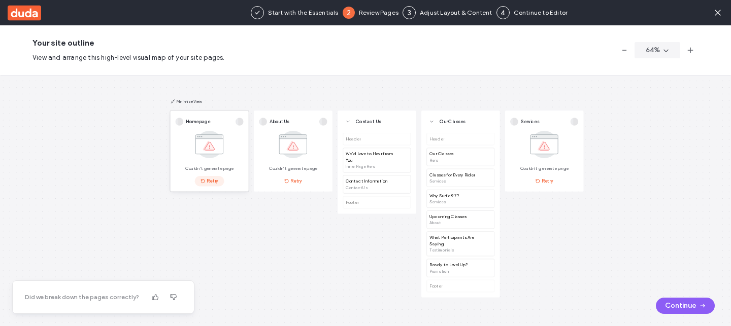
click at [203, 178] on span "button" at bounding box center [203, 182] width 7 height 10
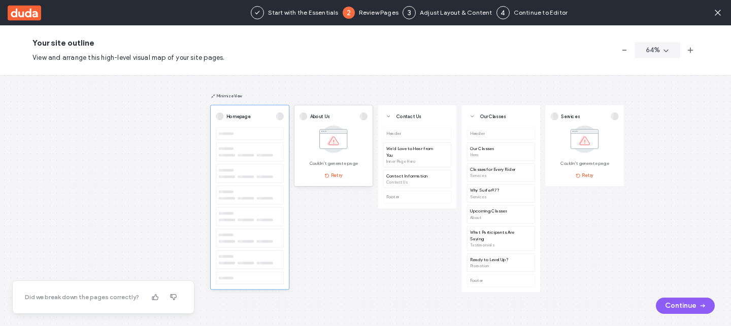
click at [330, 183] on div "About Us Couldn't generate page Retry" at bounding box center [333, 146] width 79 height 81
click at [330, 179] on span "button" at bounding box center [327, 176] width 7 height 10
click at [584, 178] on button "Retry" at bounding box center [584, 175] width 29 height 11
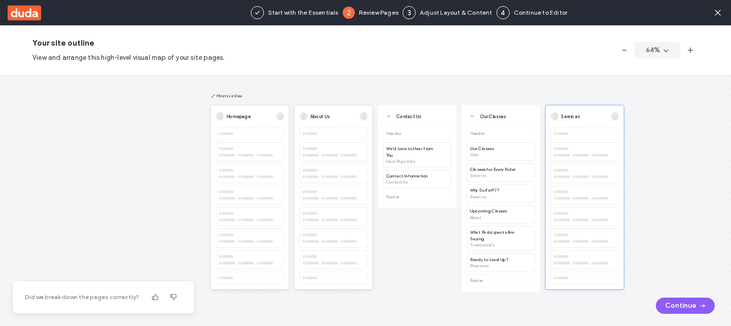
click at [431, 260] on div "Homepage About Us Contact Us Header We’d Love to Hear from You Inner Page Hero …" at bounding box center [365, 200] width 731 height 251
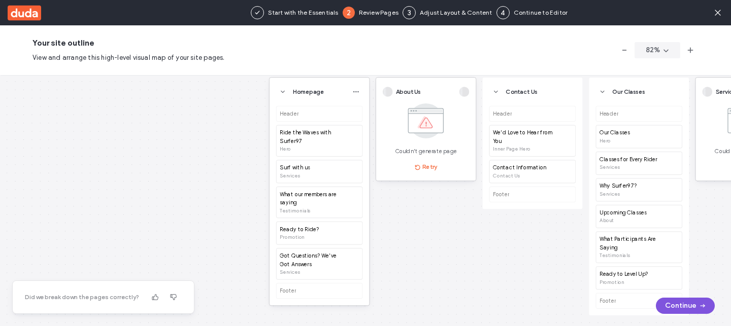
click at [673, 309] on button "Continue" at bounding box center [685, 306] width 59 height 16
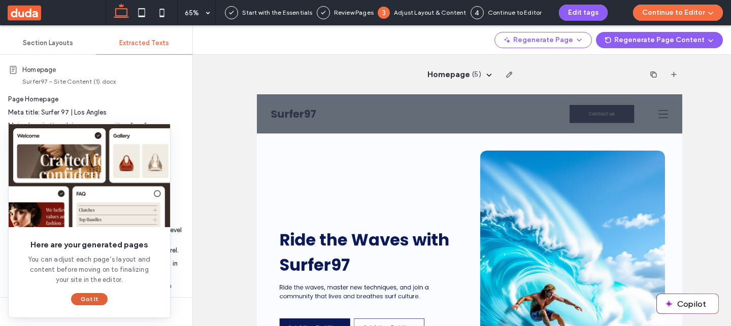
click at [76, 301] on button "Got It" at bounding box center [89, 299] width 37 height 12
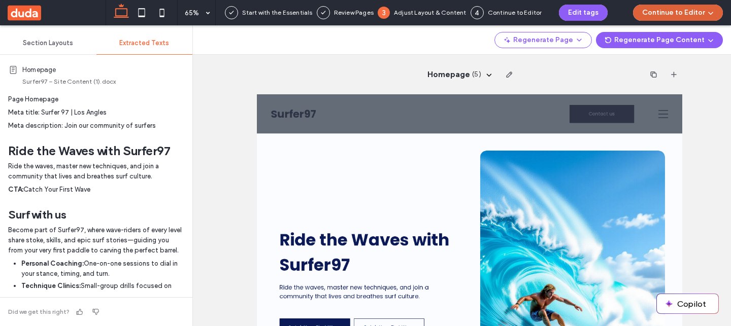
click at [681, 7] on button "Continue to Editor" at bounding box center [678, 13] width 90 height 16
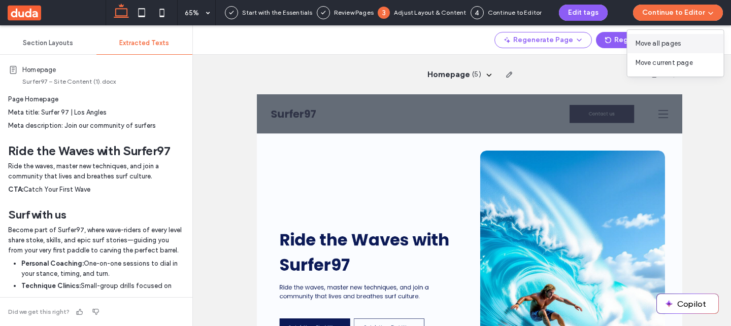
click at [703, 40] on div "Move all pages" at bounding box center [675, 43] width 96 height 19
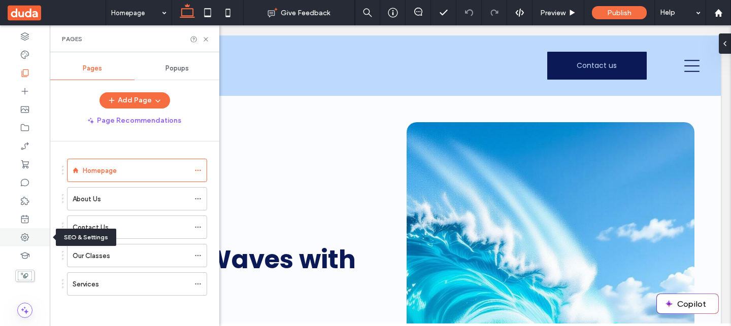
click at [35, 235] on div at bounding box center [25, 237] width 50 height 18
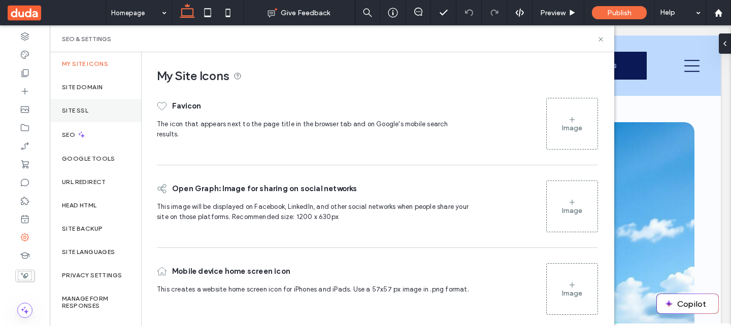
click at [68, 121] on div "Site SSL" at bounding box center [95, 110] width 91 height 23
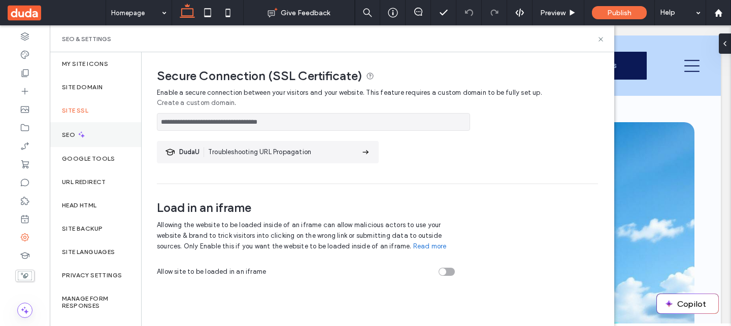
click at [72, 129] on div at bounding box center [365, 163] width 731 height 326
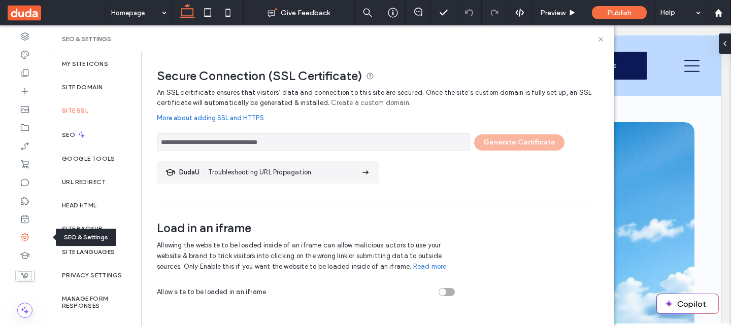
click at [24, 236] on use at bounding box center [25, 237] width 8 height 8
click at [40, 71] on div at bounding box center [25, 73] width 50 height 18
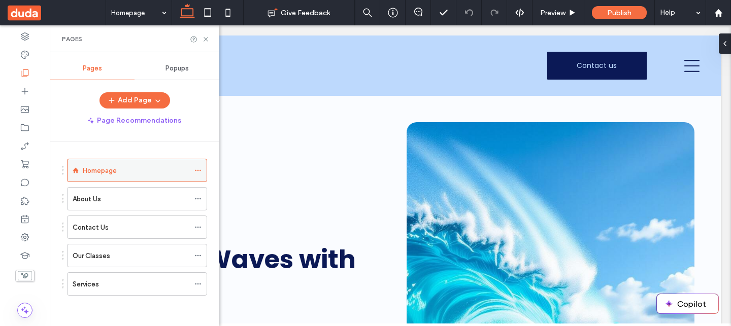
click at [196, 170] on icon at bounding box center [197, 170] width 7 height 7
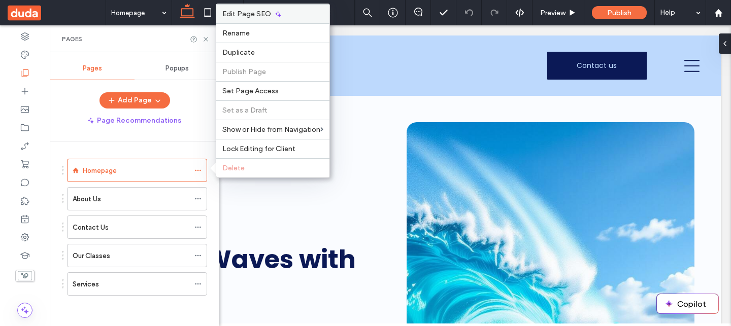
click at [270, 11] on div "Edit Page SEO" at bounding box center [272, 13] width 113 height 19
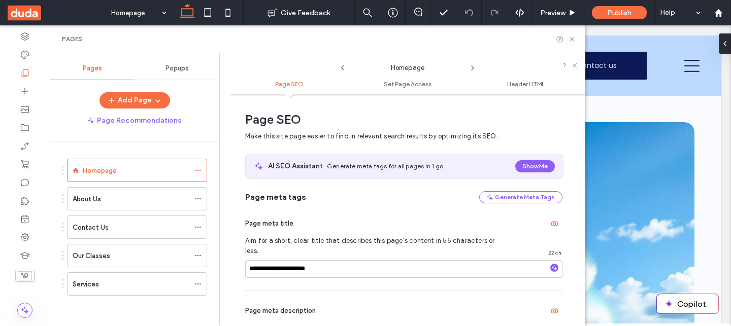
click at [473, 66] on icon at bounding box center [472, 68] width 8 height 8
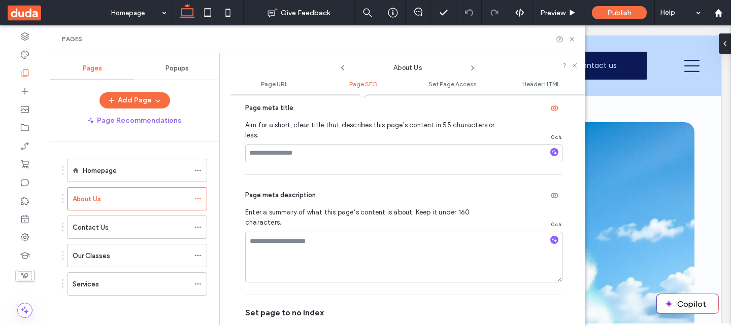
scroll to position [119, 0]
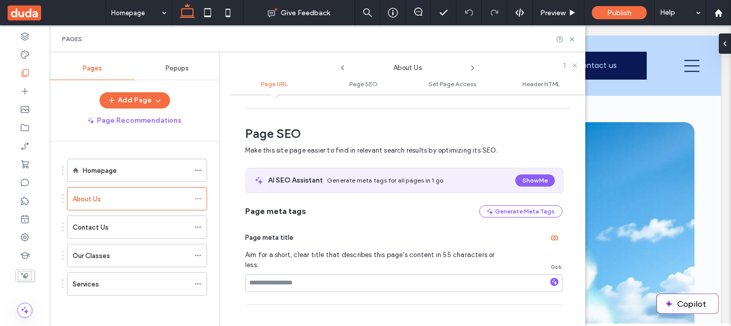
click at [472, 65] on icon at bounding box center [472, 68] width 8 height 8
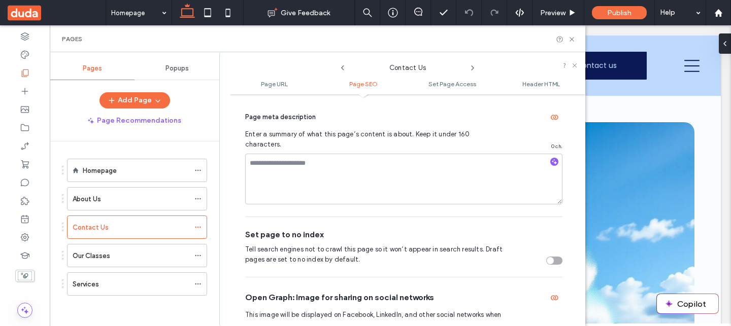
scroll to position [0, 0]
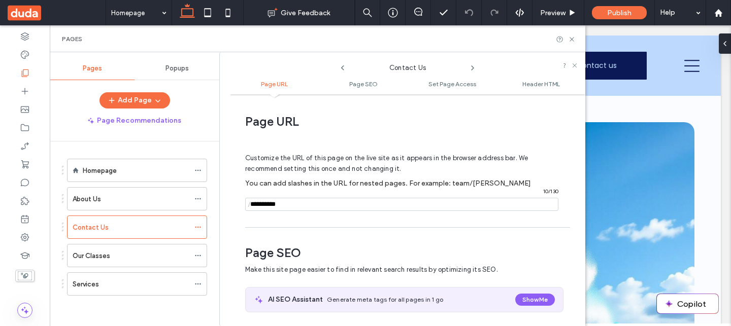
click at [472, 67] on icon at bounding box center [472, 68] width 8 height 8
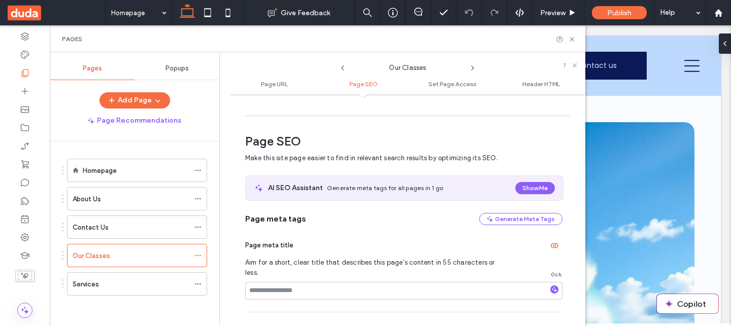
scroll to position [139, 0]
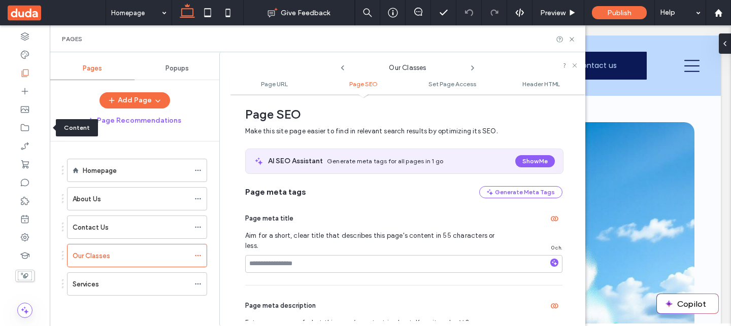
click at [22, 127] on icon at bounding box center [25, 128] width 10 height 10
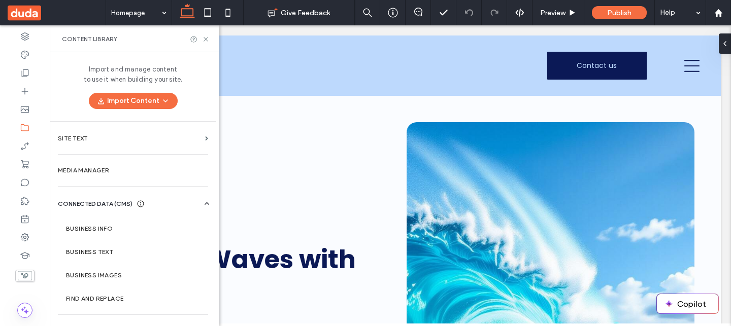
click at [167, 92] on div "Import and manage content to use it when building your site. Import Content" at bounding box center [133, 86] width 166 height 69
click at [163, 100] on use "button" at bounding box center [165, 101] width 4 height 2
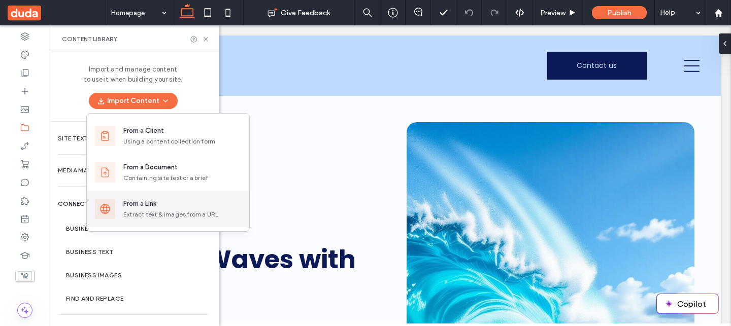
click at [152, 213] on div "Extract text & images from a URL" at bounding box center [182, 214] width 118 height 9
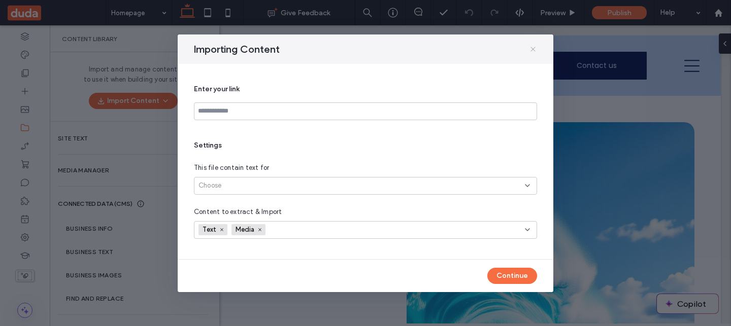
click at [532, 47] on icon at bounding box center [533, 49] width 8 height 8
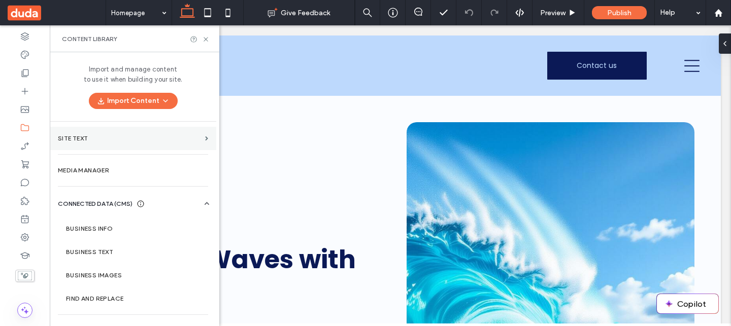
drag, startPoint x: 64, startPoint y: 135, endPoint x: 196, endPoint y: 90, distance: 139.4
click at [64, 135] on label "Site Text" at bounding box center [129, 138] width 143 height 7
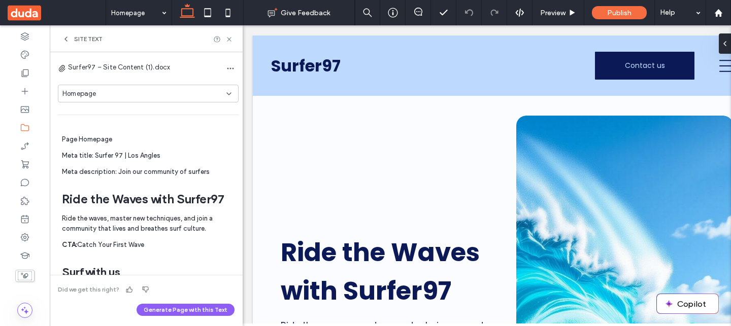
click at [72, 38] on div "Site Text" at bounding box center [82, 39] width 41 height 8
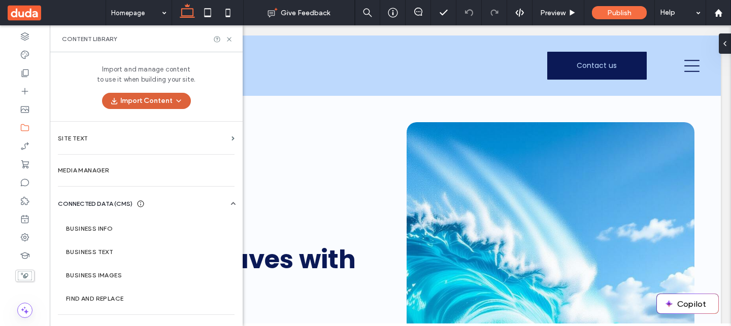
click at [173, 105] on span "button" at bounding box center [178, 100] width 10 height 15
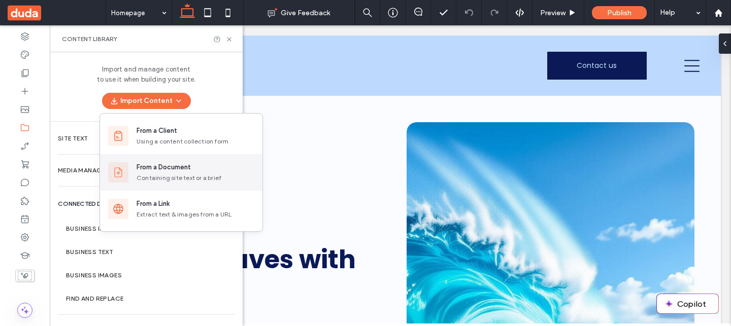
click at [163, 173] on div "From a Document Containing site text or a brief" at bounding box center [195, 172] width 118 height 20
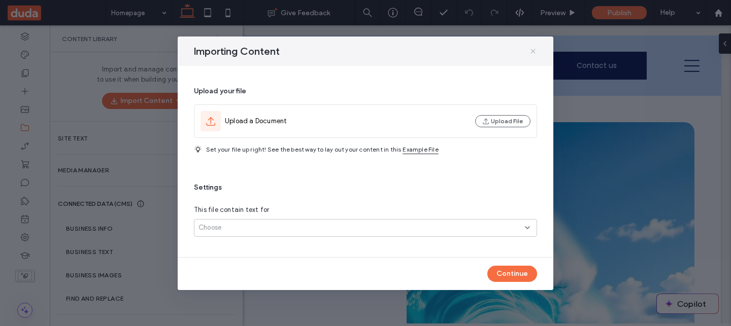
click at [534, 51] on icon at bounding box center [533, 51] width 8 height 8
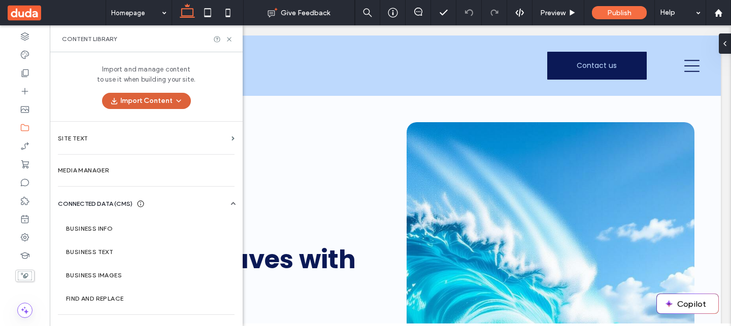
click at [167, 105] on button "Import Content" at bounding box center [146, 101] width 89 height 16
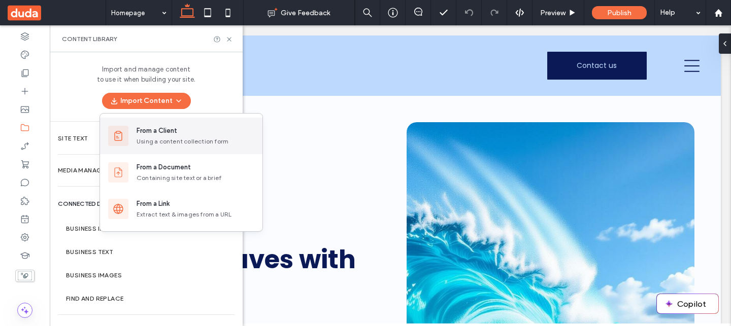
click at [164, 135] on div "From a Client" at bounding box center [156, 131] width 41 height 10
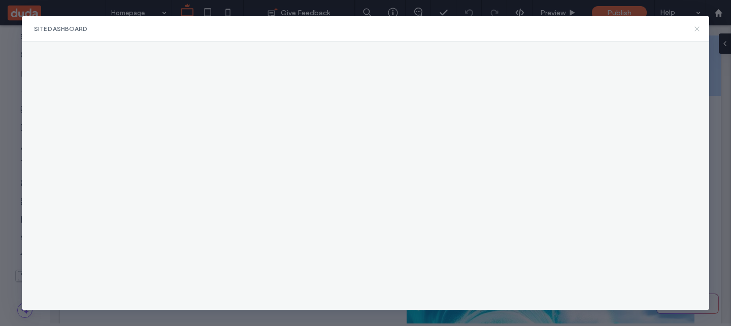
click at [696, 29] on icon at bounding box center [697, 29] width 8 height 8
